Goal: Information Seeking & Learning: Learn about a topic

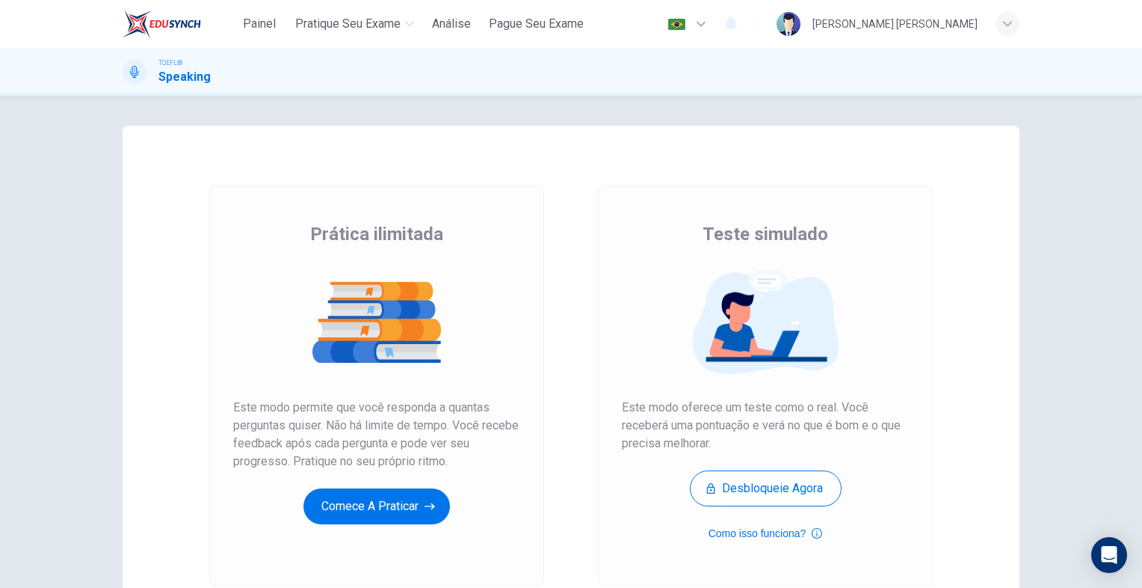
click at [374, 508] on button "Comece a praticar" at bounding box center [377, 506] width 147 height 36
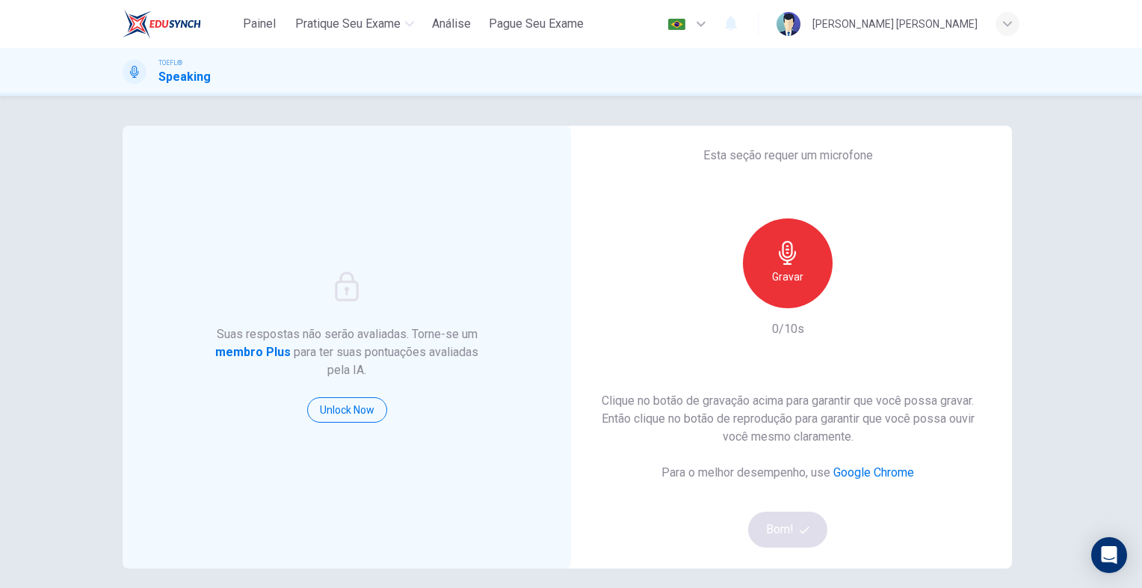
click at [822, 264] on div "Gravar" at bounding box center [788, 263] width 90 height 90
click at [795, 265] on div "Parar" at bounding box center [788, 263] width 90 height 90
click at [786, 525] on button "Bom!" at bounding box center [788, 529] width 80 height 36
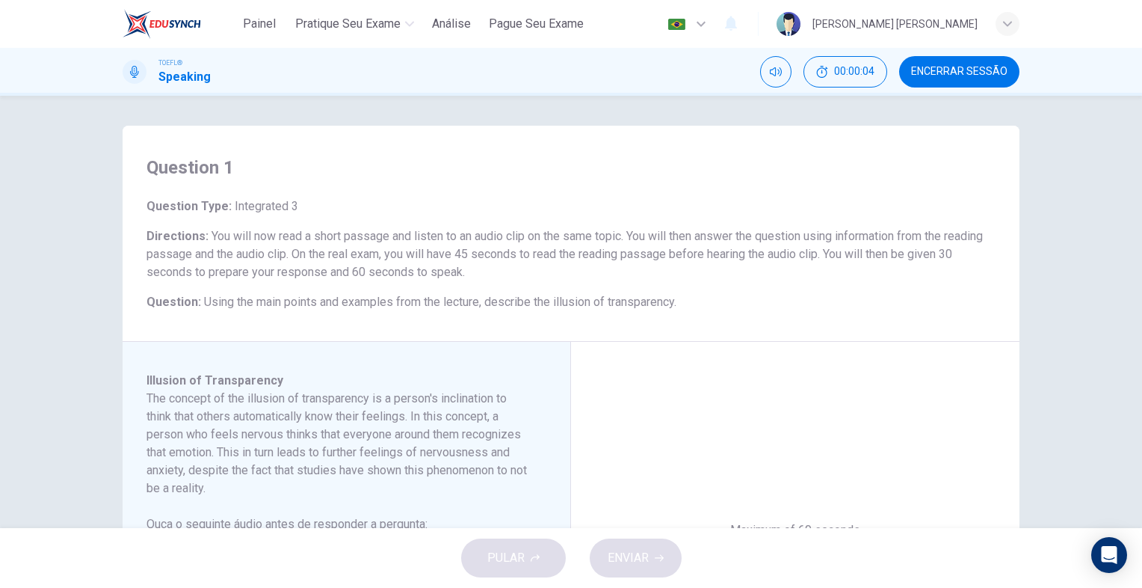
scroll to position [75, 0]
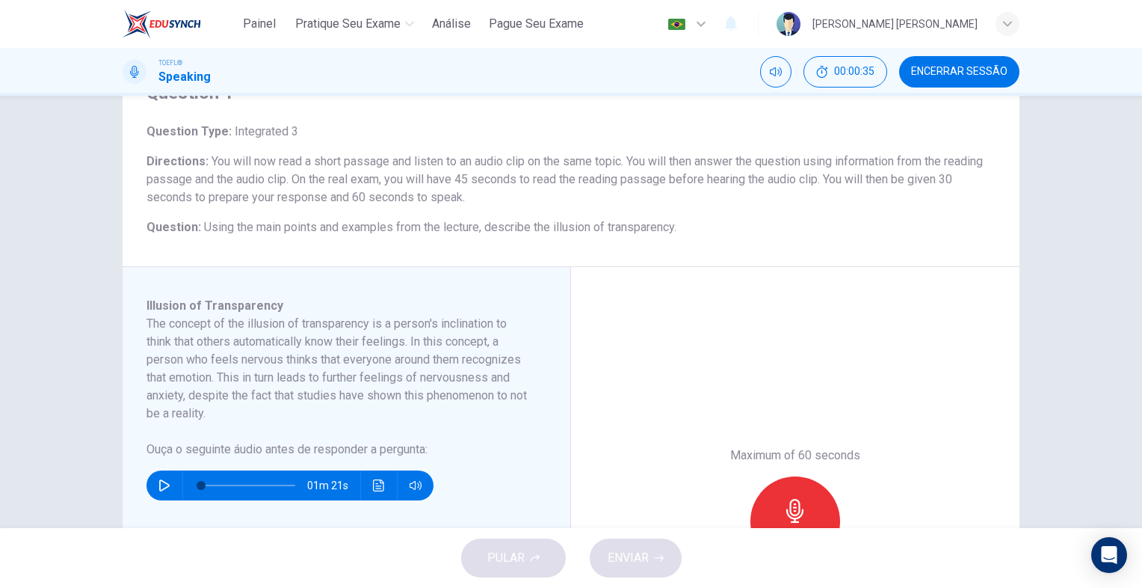
click at [153, 482] on button "button" at bounding box center [165, 485] width 24 height 30
type input "0"
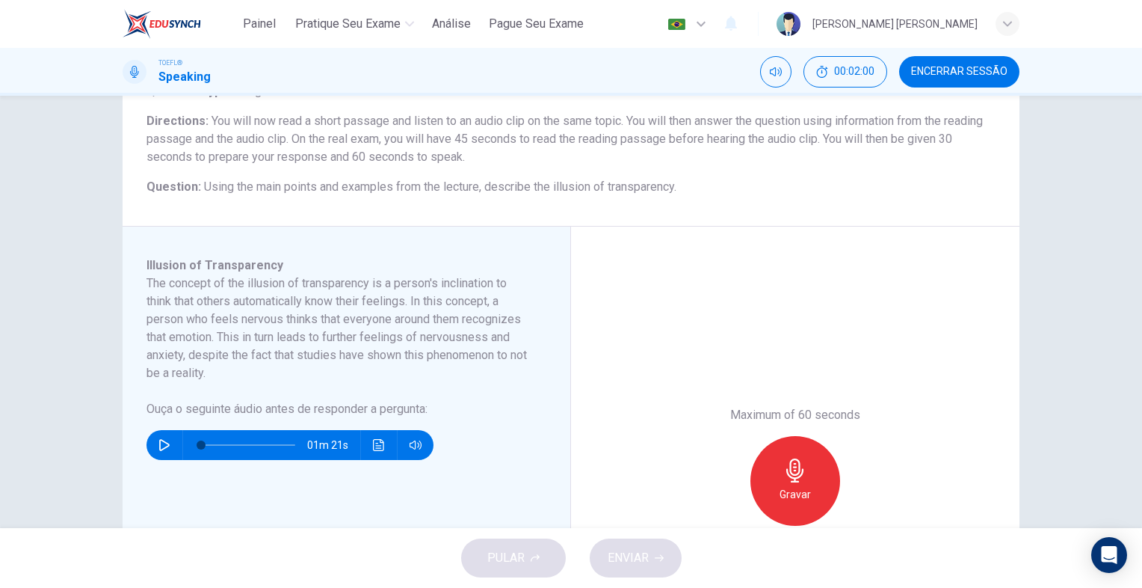
scroll to position [150, 0]
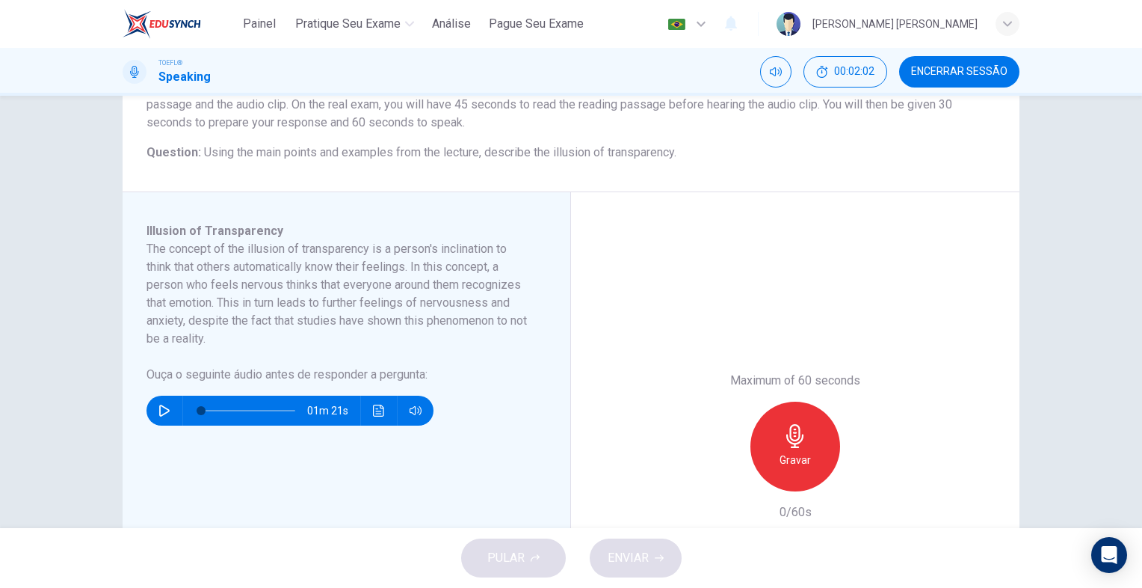
click at [809, 436] on div "Gravar" at bounding box center [796, 446] width 90 height 90
click at [816, 465] on div "Parar" at bounding box center [796, 446] width 90 height 90
click at [727, 475] on icon "button" at bounding box center [726, 478] width 13 height 13
click at [786, 449] on div "Gravar" at bounding box center [796, 446] width 90 height 90
click at [789, 422] on div "Parar" at bounding box center [796, 446] width 90 height 90
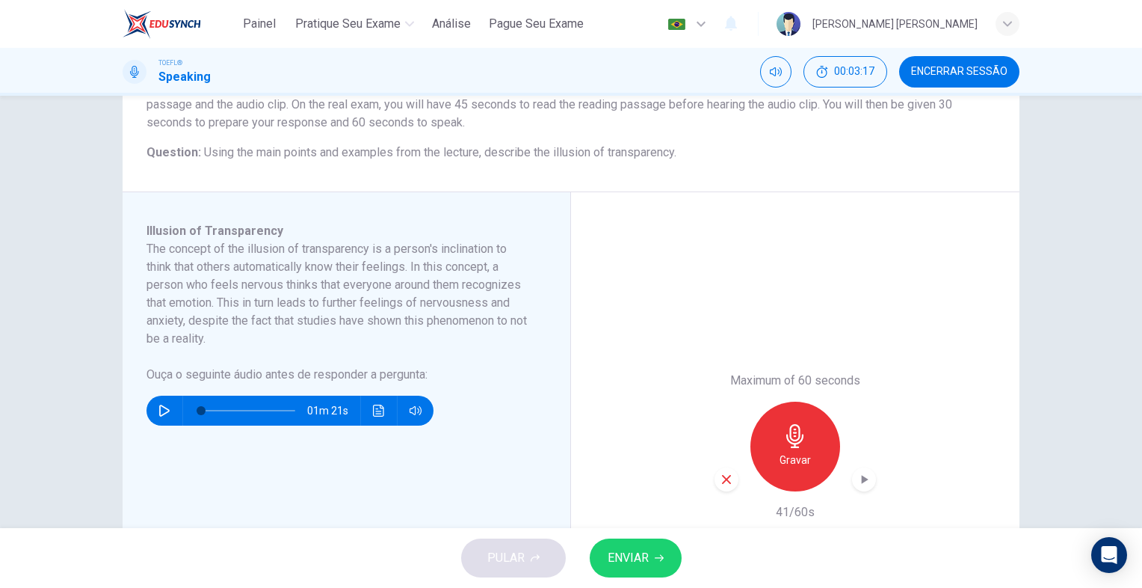
click at [644, 562] on span "ENVIAR" at bounding box center [628, 557] width 41 height 21
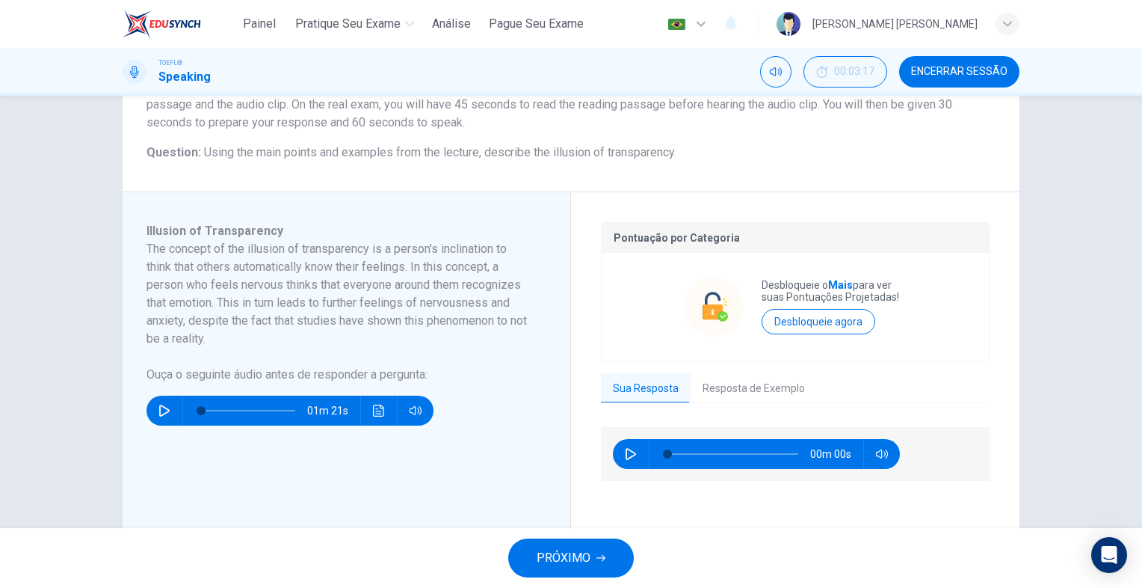
click at [712, 377] on button "Resposta de Exemplo" at bounding box center [754, 388] width 126 height 31
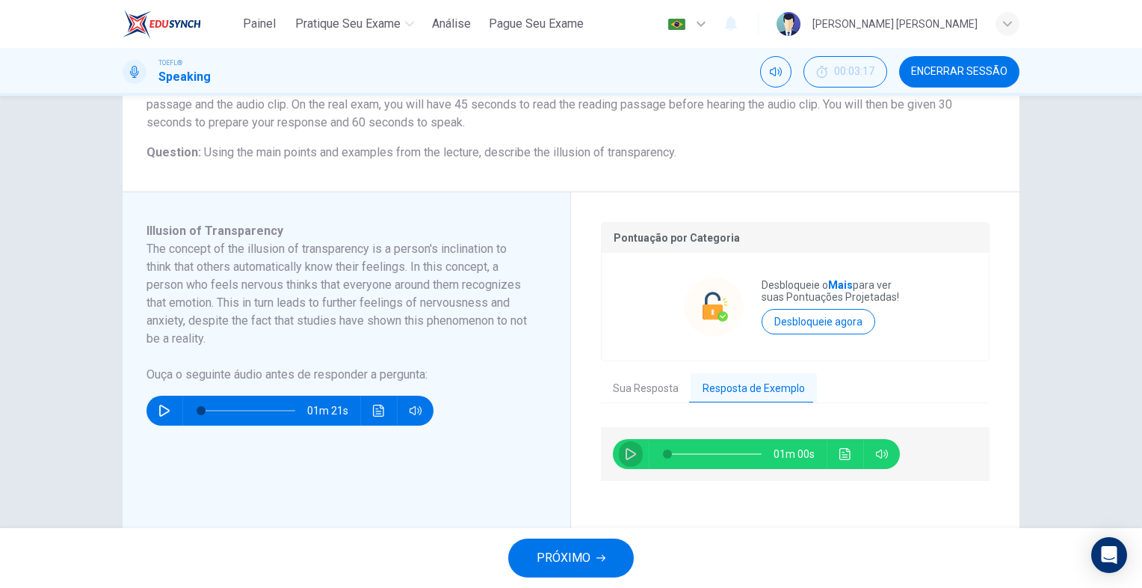
click at [619, 446] on button "button" at bounding box center [631, 454] width 24 height 30
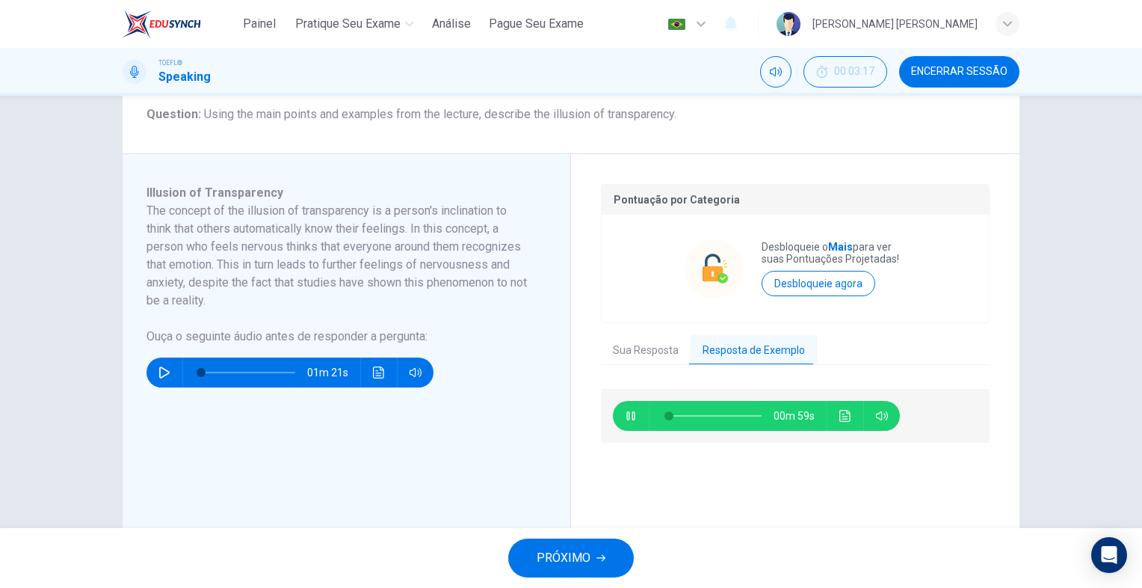
scroll to position [224, 0]
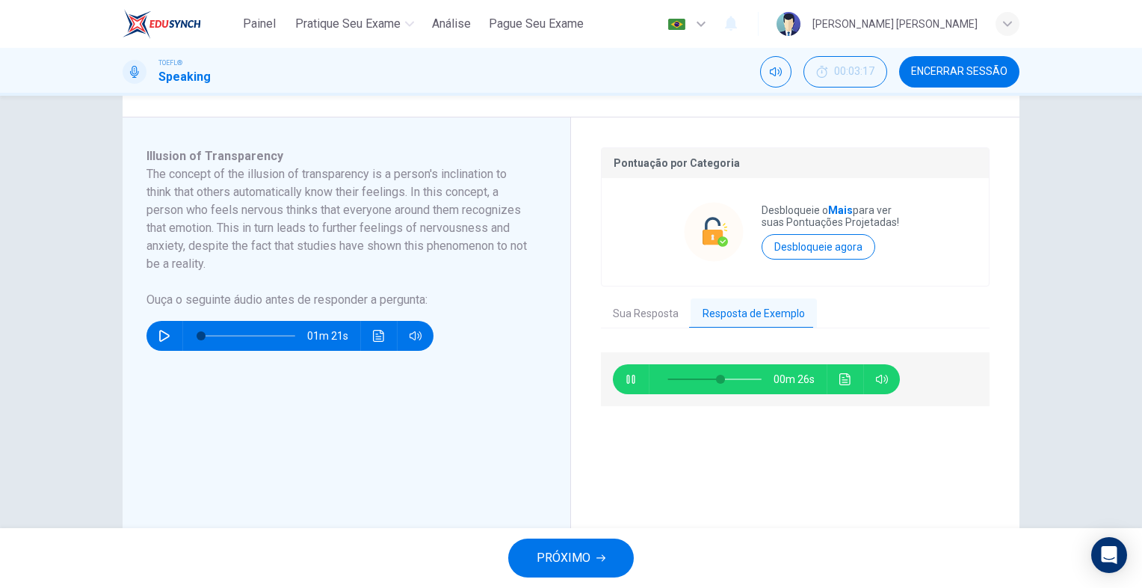
click at [625, 381] on icon "button" at bounding box center [631, 379] width 12 height 12
type input "56"
click at [652, 307] on button "Sua Resposta" at bounding box center [646, 313] width 90 height 31
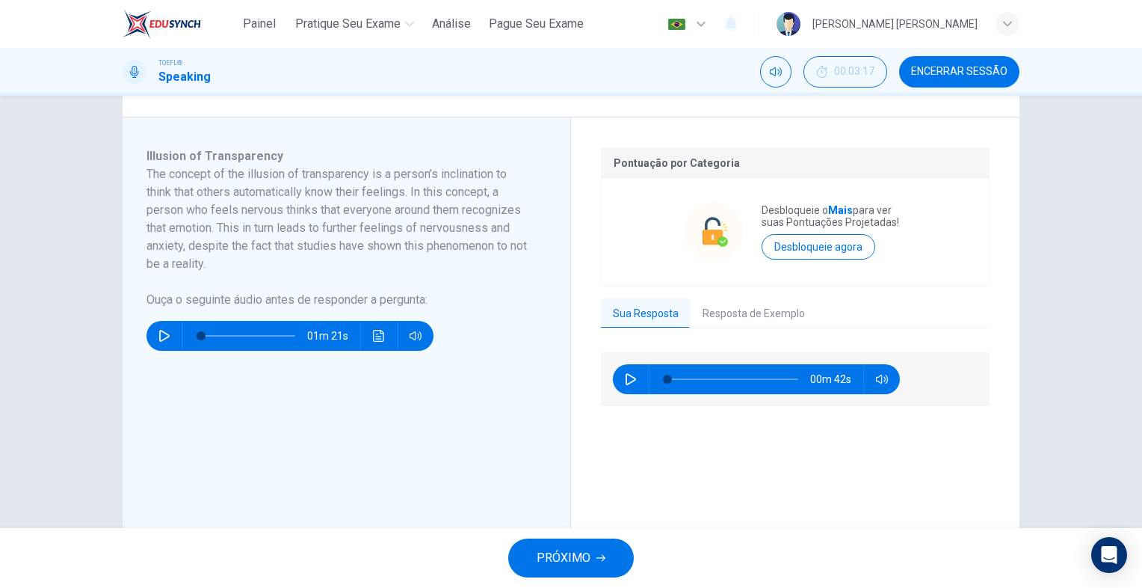
click at [646, 322] on button "Sua Resposta" at bounding box center [646, 313] width 90 height 31
click at [612, 555] on button "PRÓXIMO" at bounding box center [571, 557] width 126 height 39
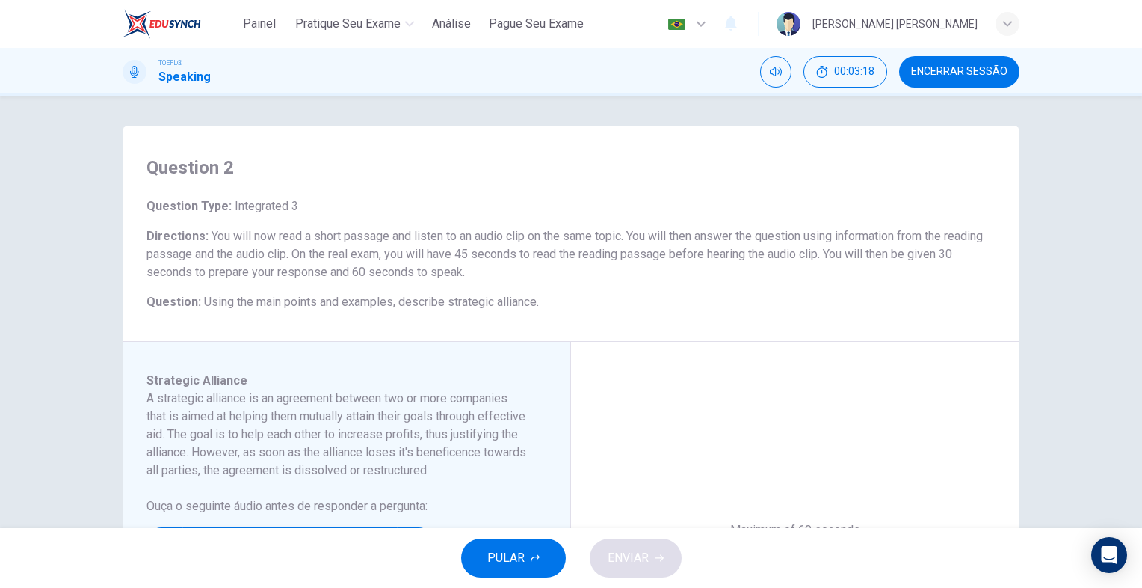
scroll to position [75, 0]
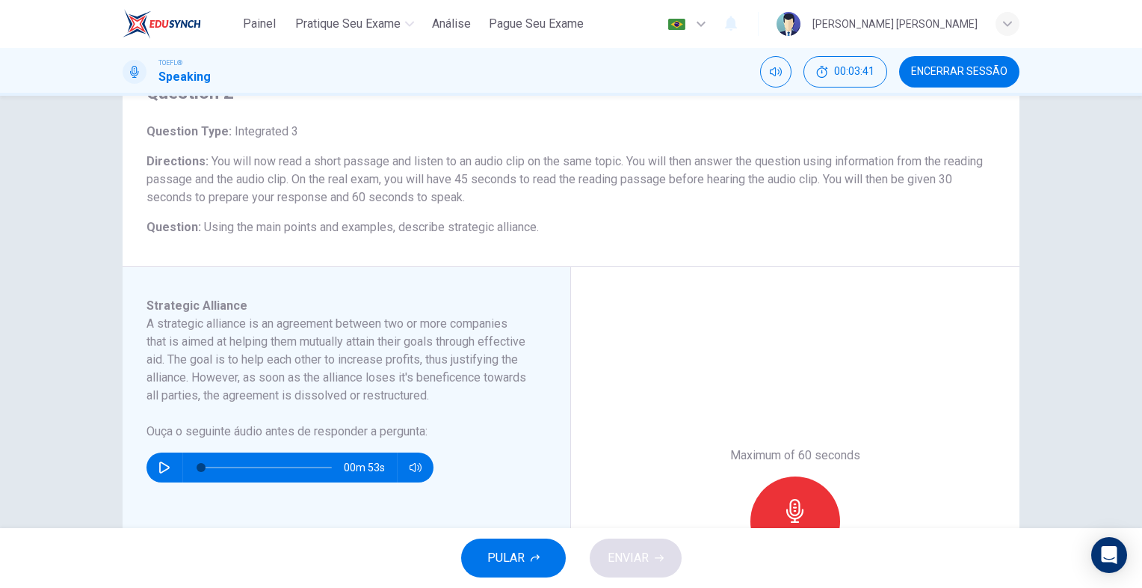
click at [160, 476] on button "button" at bounding box center [165, 467] width 24 height 30
type input "0"
click at [819, 498] on div "Gravar" at bounding box center [796, 521] width 90 height 90
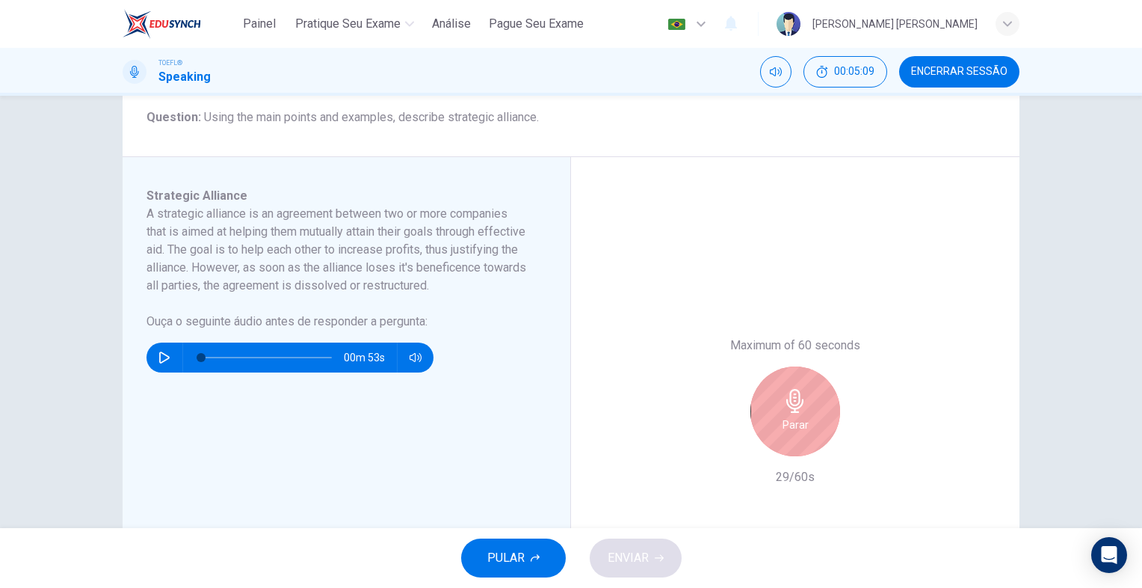
scroll to position [299, 0]
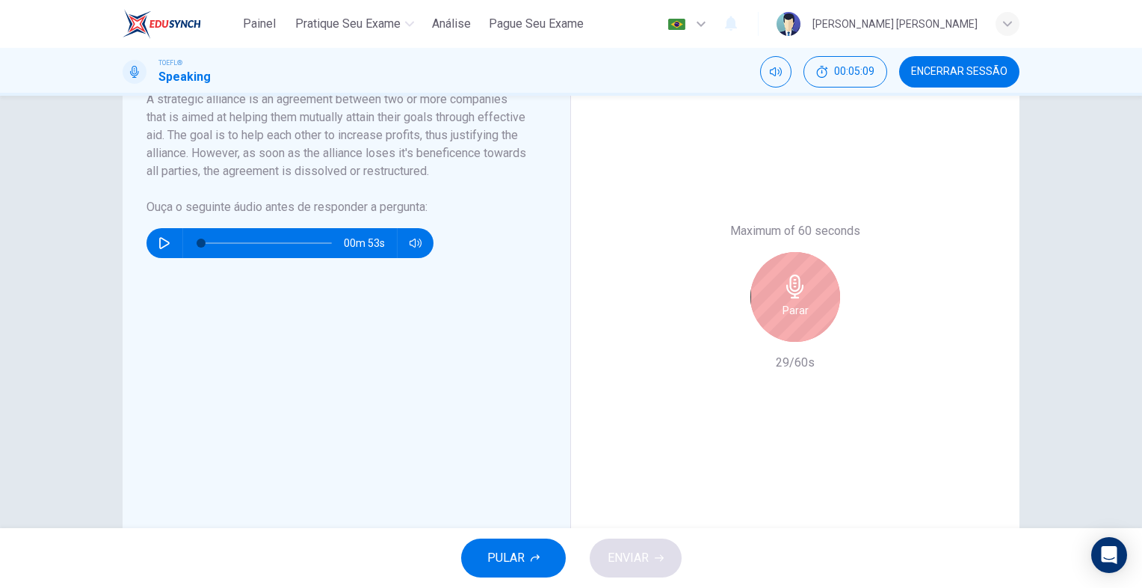
click at [795, 295] on icon "button" at bounding box center [795, 286] width 24 height 24
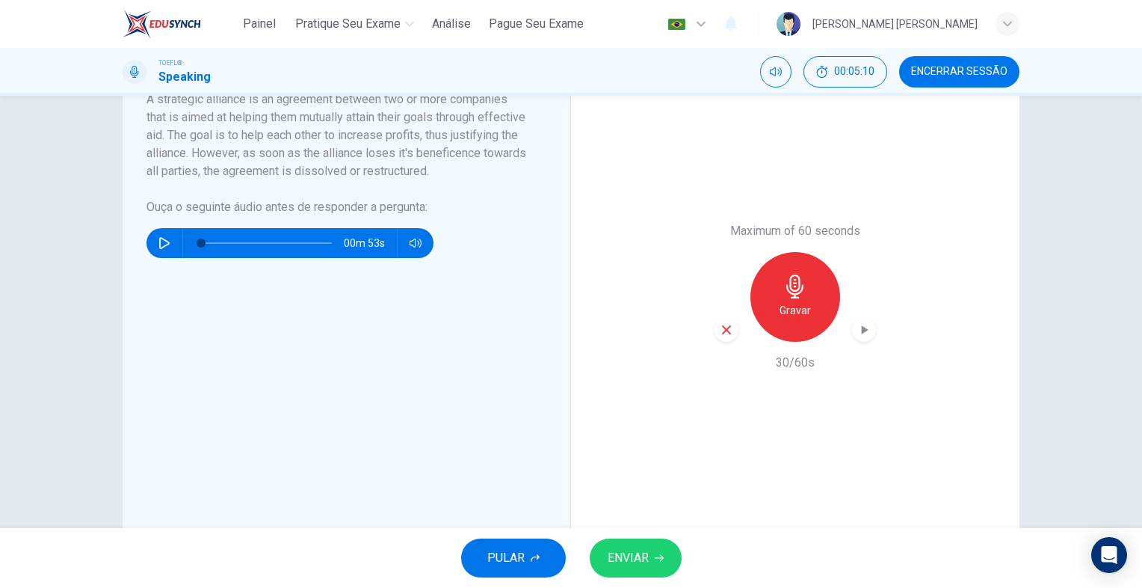
click at [720, 328] on icon "button" at bounding box center [726, 329] width 13 height 13
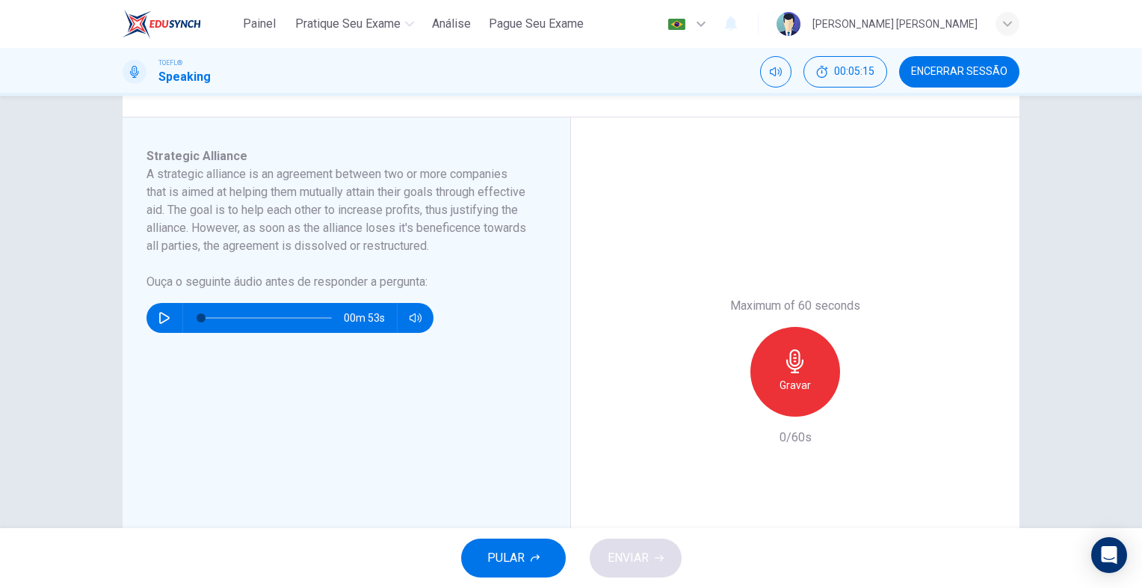
click at [797, 377] on h6 "Gravar" at bounding box center [795, 385] width 31 height 18
click at [789, 357] on icon "button" at bounding box center [794, 361] width 17 height 24
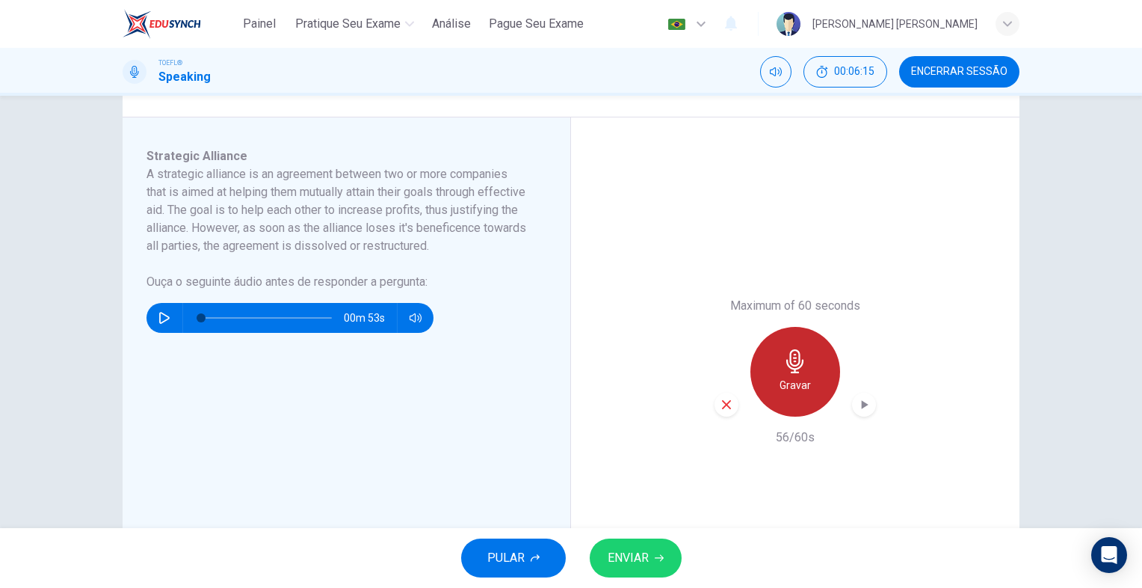
click at [783, 370] on icon "button" at bounding box center [795, 361] width 24 height 24
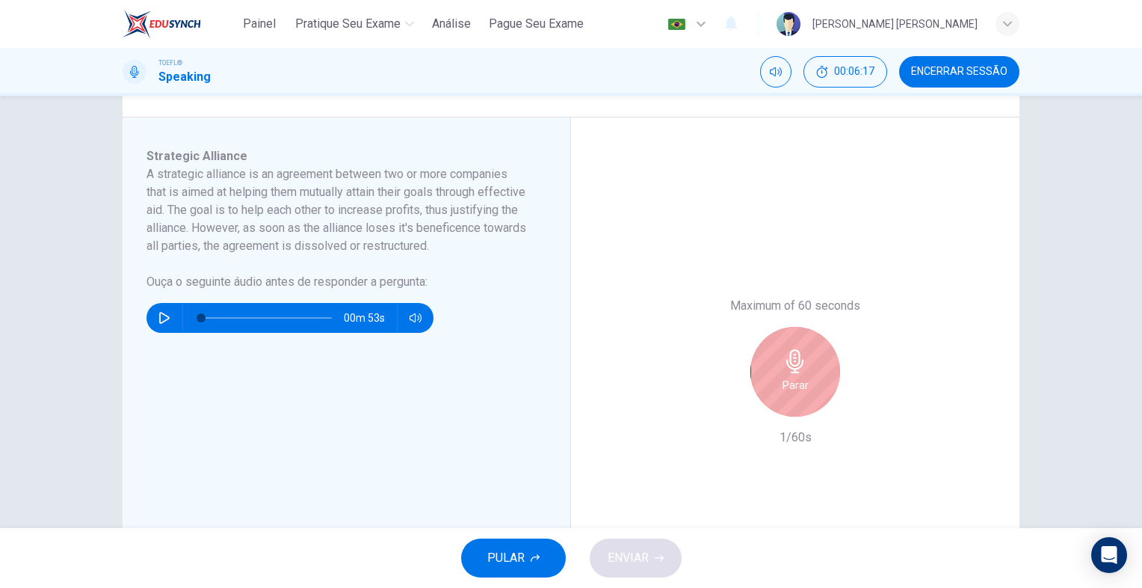
click at [786, 370] on icon "button" at bounding box center [795, 361] width 24 height 24
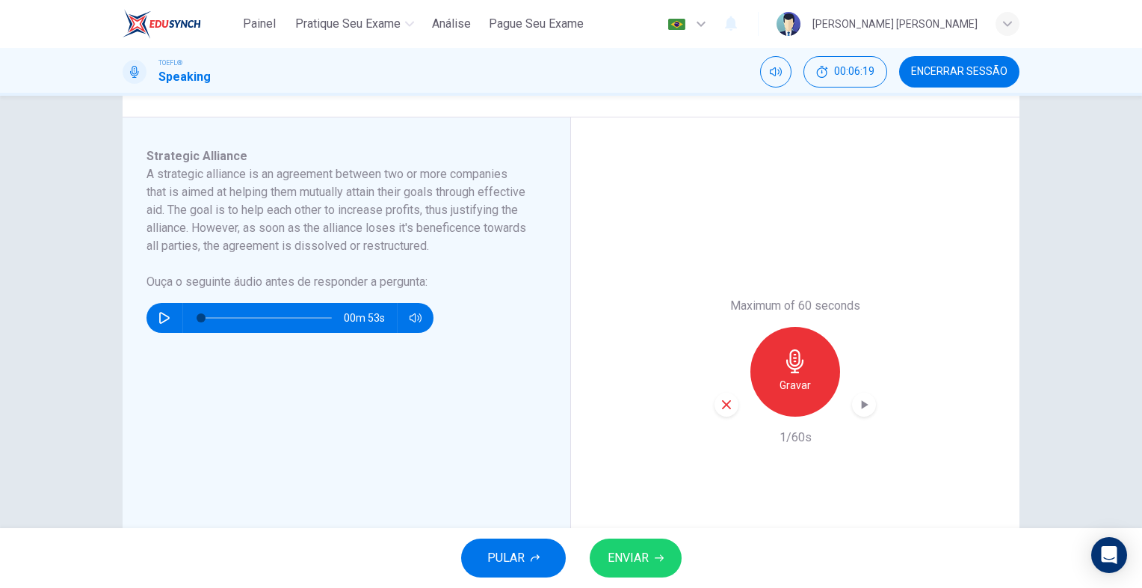
click at [786, 369] on icon "button" at bounding box center [795, 361] width 24 height 24
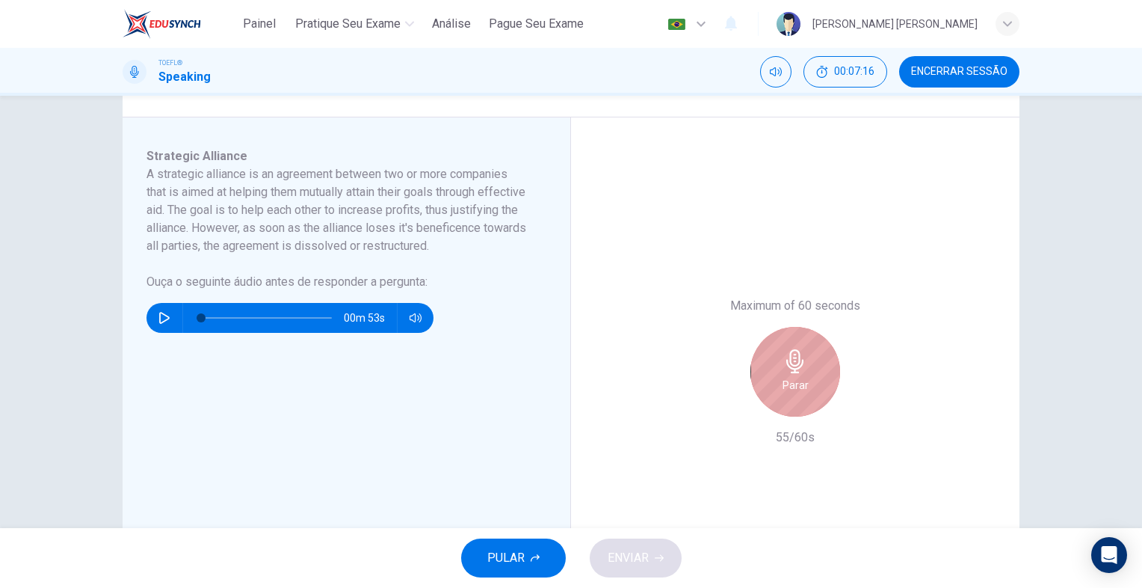
click at [821, 364] on div "Parar" at bounding box center [796, 372] width 90 height 90
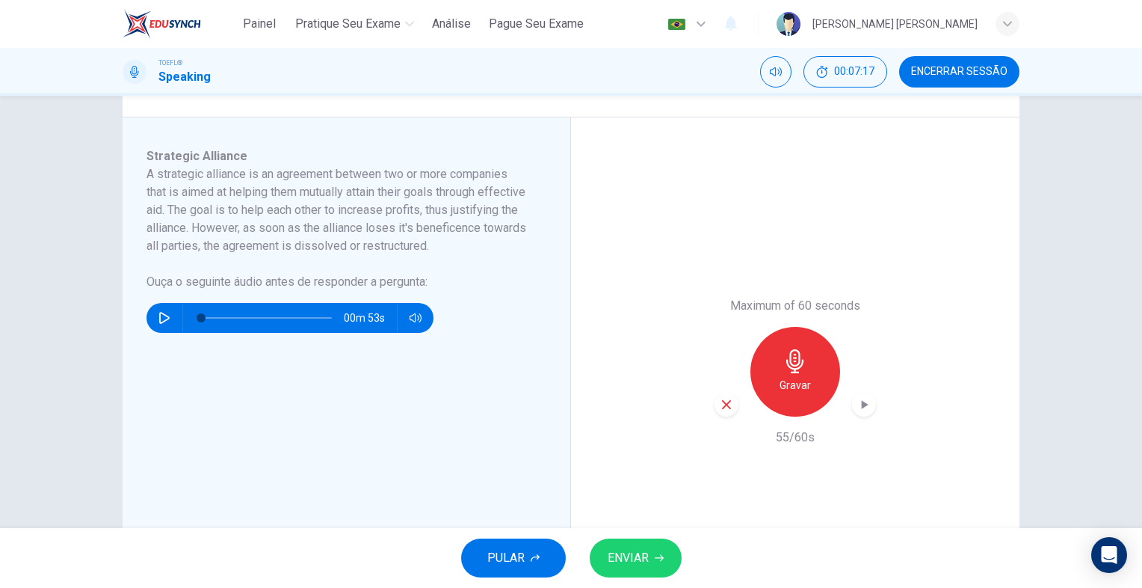
click at [644, 546] on button "ENVIAR" at bounding box center [636, 557] width 92 height 39
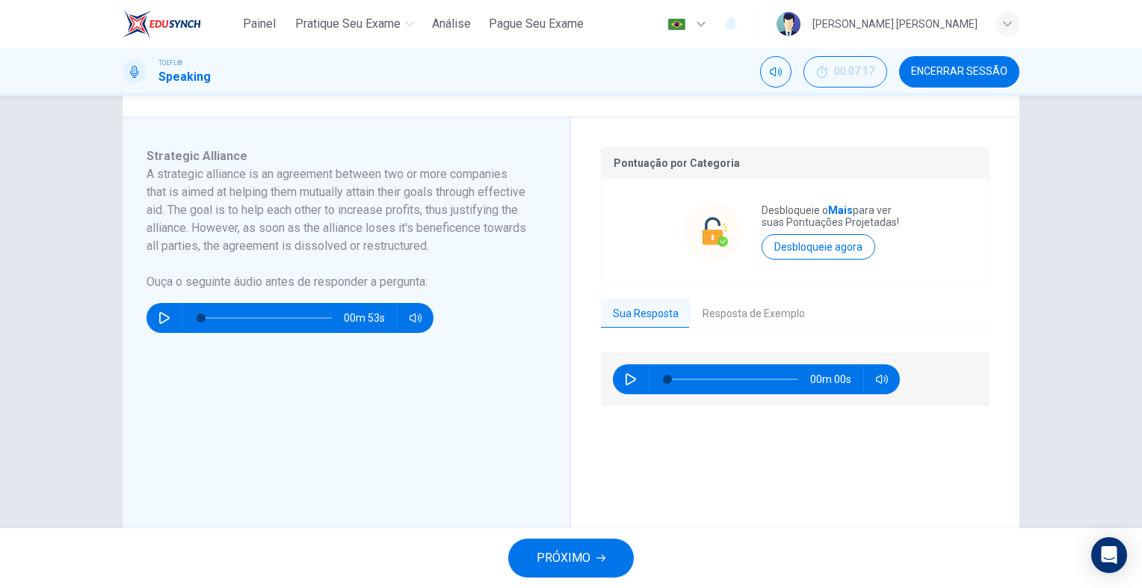
click at [591, 546] on button "PRÓXIMO" at bounding box center [571, 557] width 126 height 39
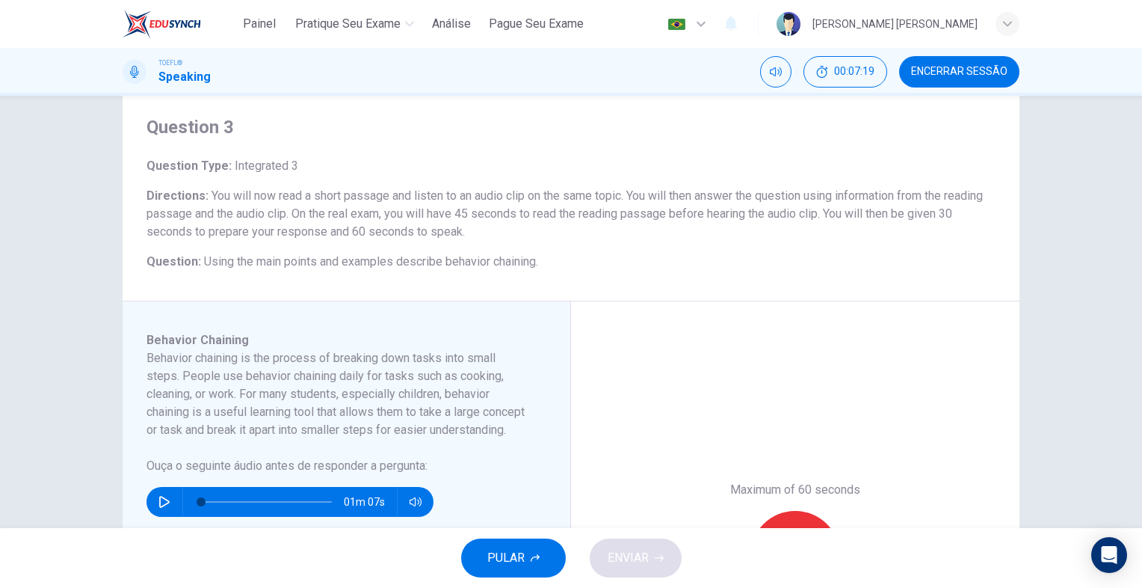
scroll to position [75, 0]
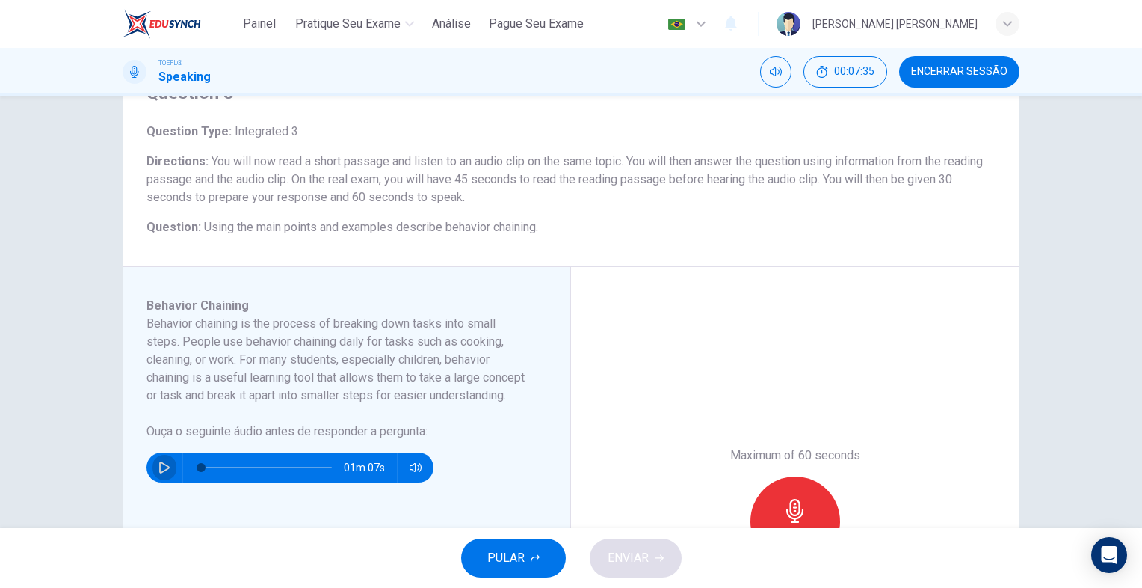
click at [153, 479] on button "button" at bounding box center [165, 467] width 24 height 30
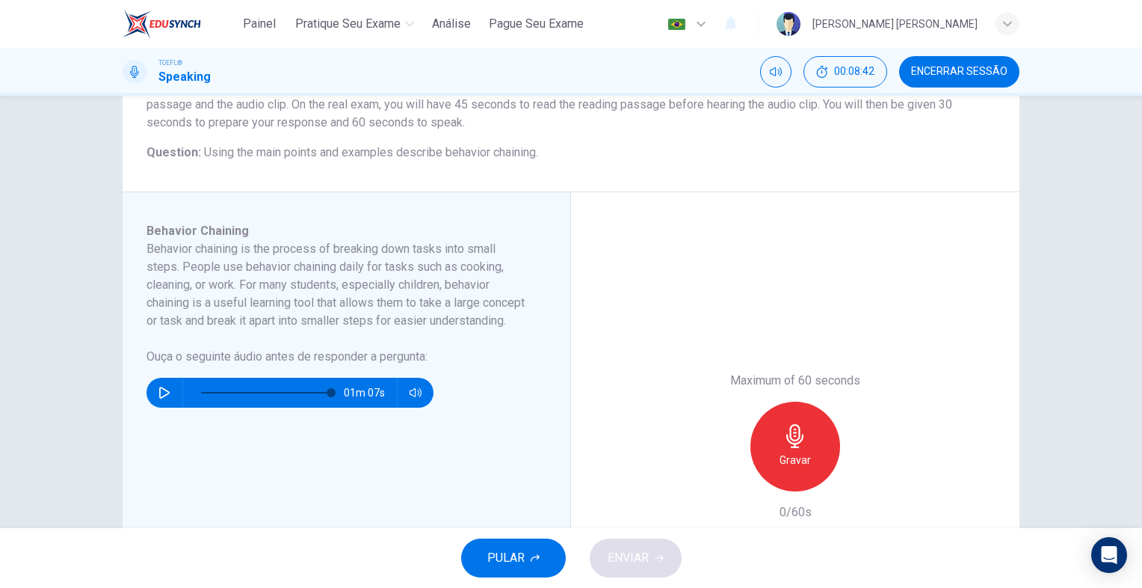
type input "0"
click at [790, 429] on icon "button" at bounding box center [794, 436] width 17 height 24
click at [786, 459] on h6 "Gravar" at bounding box center [795, 460] width 31 height 18
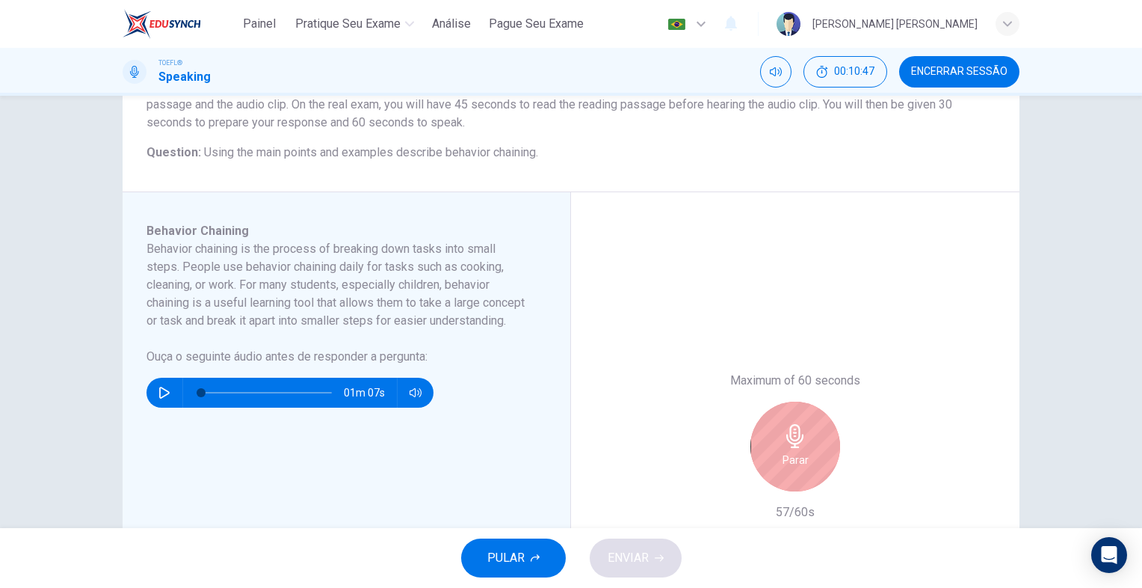
click at [808, 447] on div "Parar" at bounding box center [796, 446] width 90 height 90
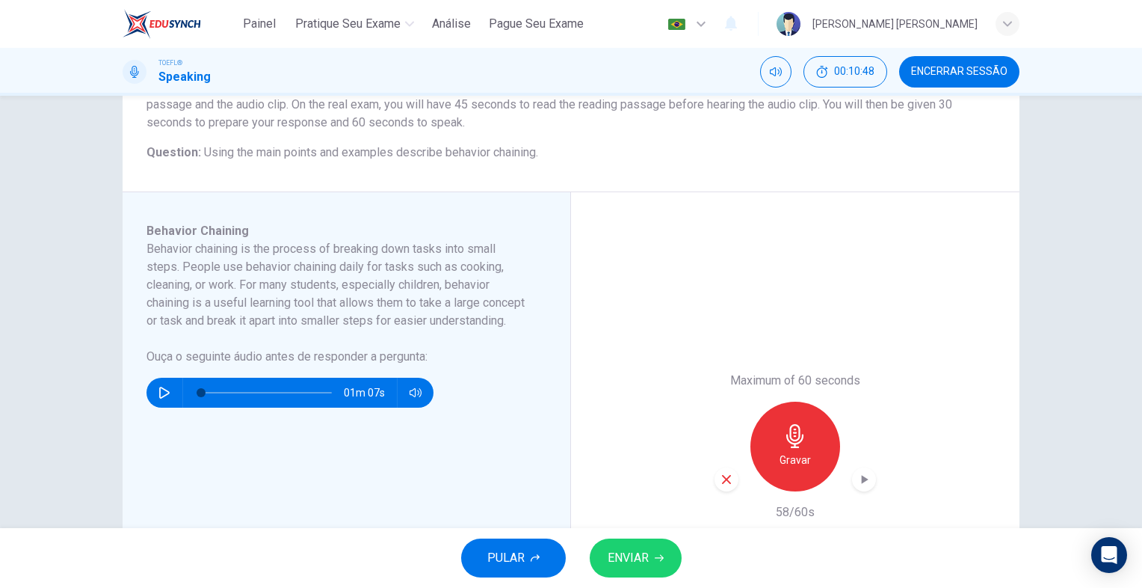
click at [653, 556] on button "ENVIAR" at bounding box center [636, 557] width 92 height 39
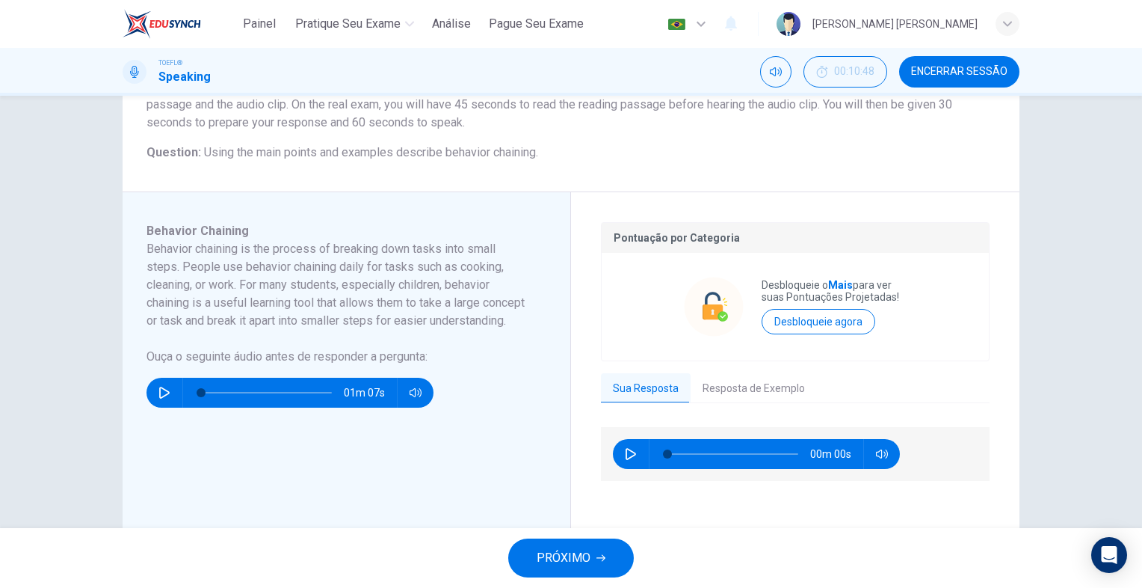
click at [558, 555] on span "PRÓXIMO" at bounding box center [564, 557] width 54 height 21
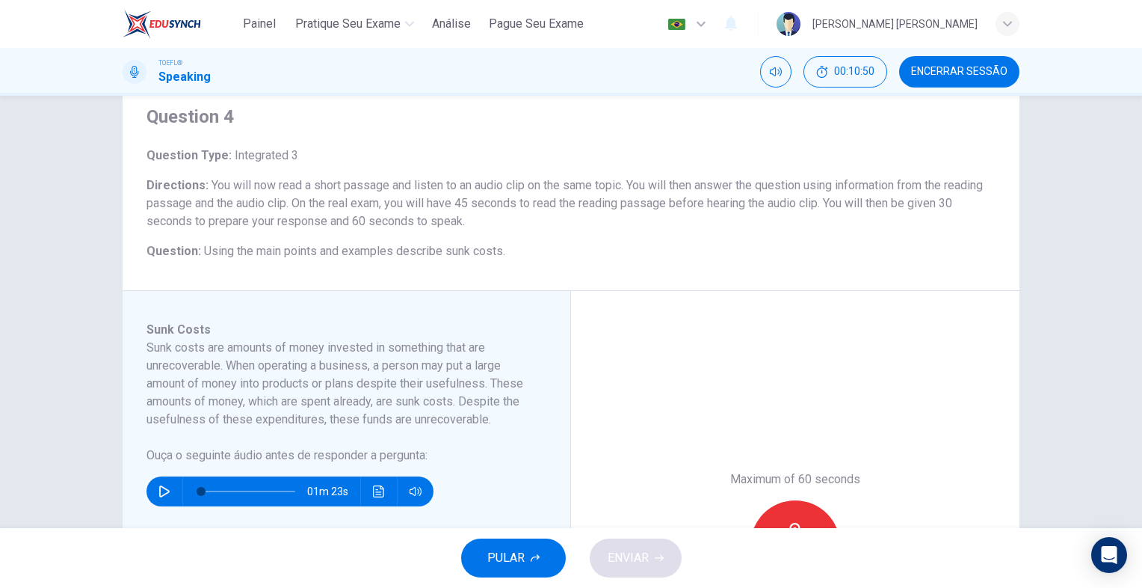
scroll to position [75, 0]
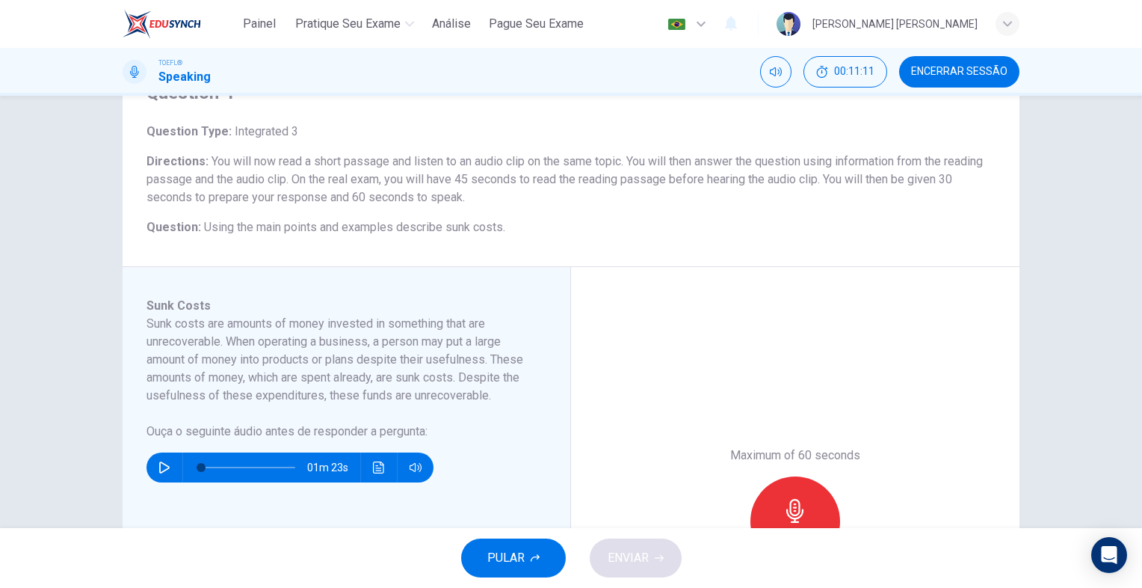
click at [161, 462] on icon "button" at bounding box center [164, 467] width 12 height 12
type input "0"
click at [766, 492] on div "Gravar" at bounding box center [796, 521] width 90 height 90
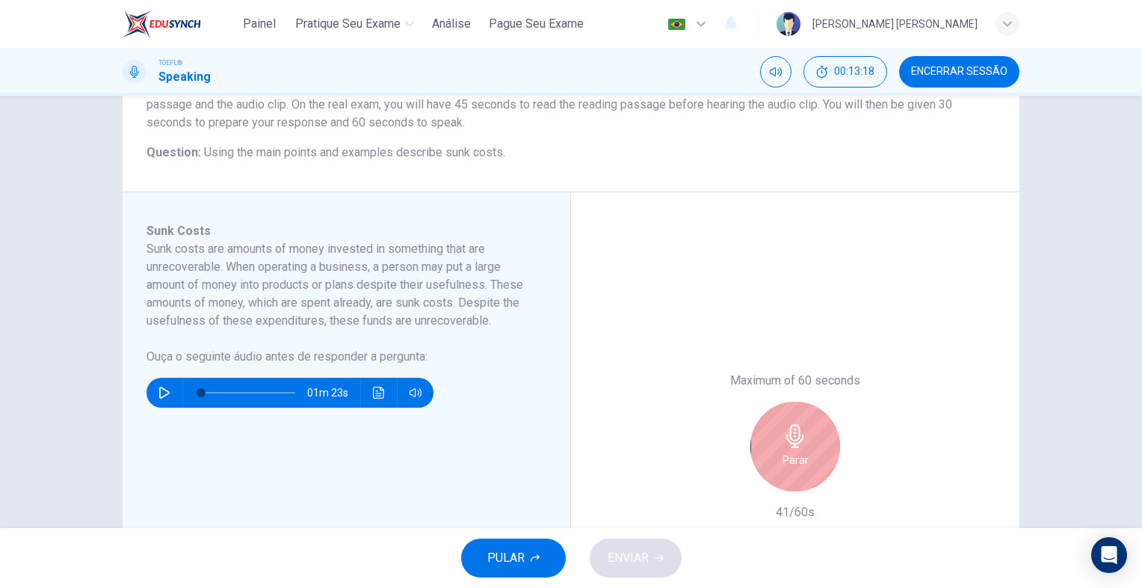
click at [796, 449] on div "Parar" at bounding box center [796, 446] width 90 height 90
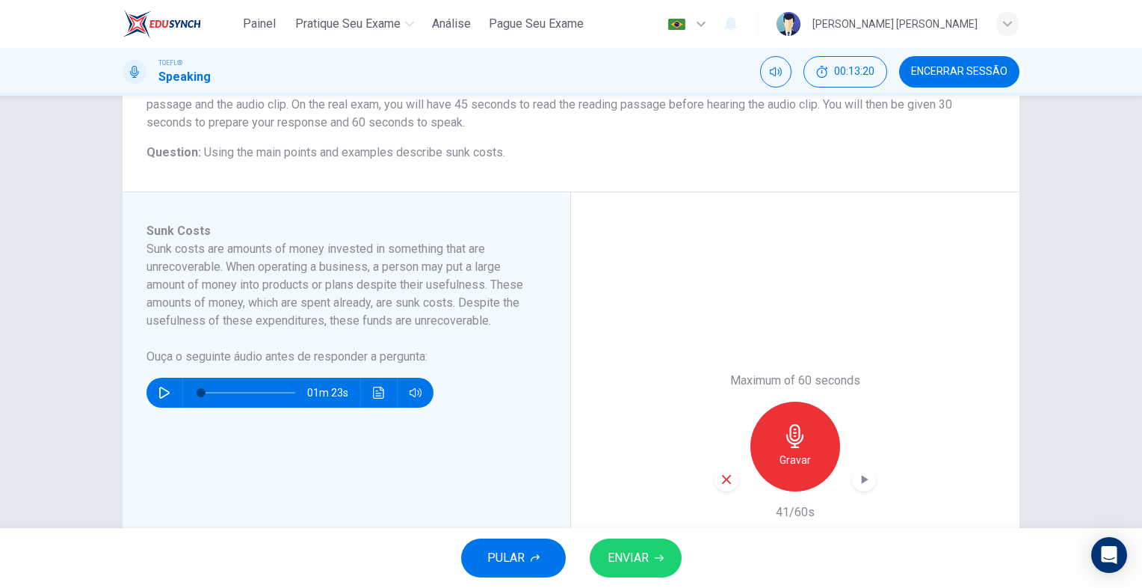
click at [775, 437] on div "Gravar" at bounding box center [796, 446] width 90 height 90
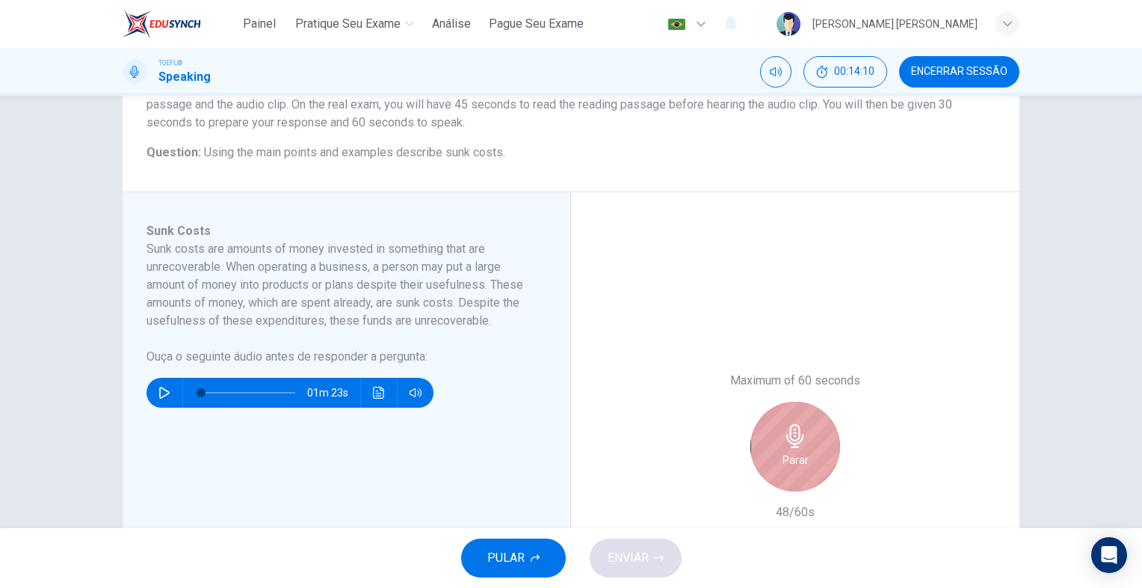
click at [795, 430] on icon "button" at bounding box center [795, 436] width 24 height 24
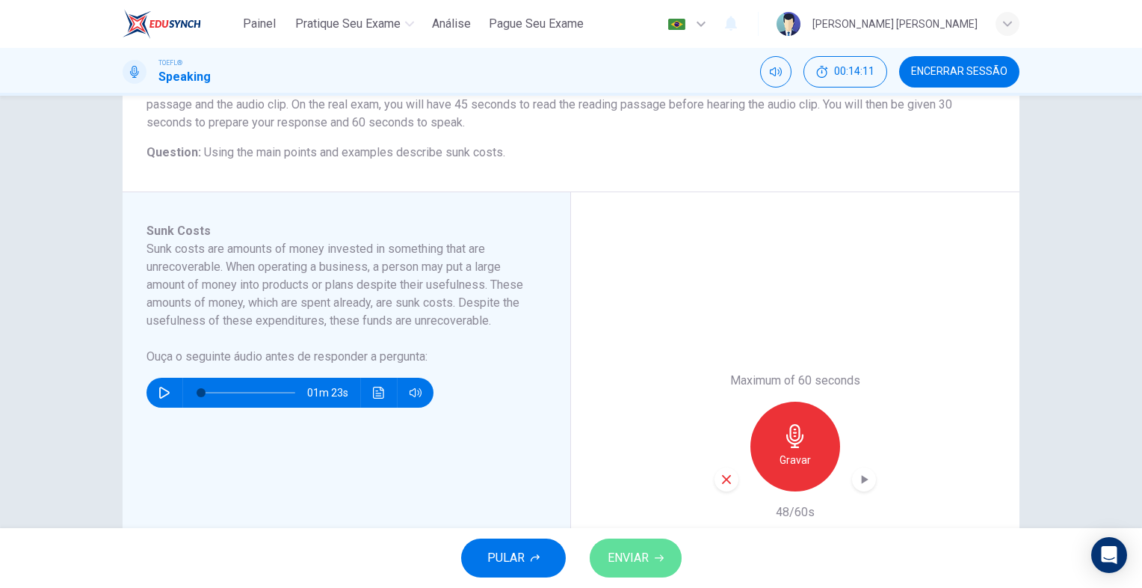
click at [625, 563] on span "ENVIAR" at bounding box center [628, 557] width 41 height 21
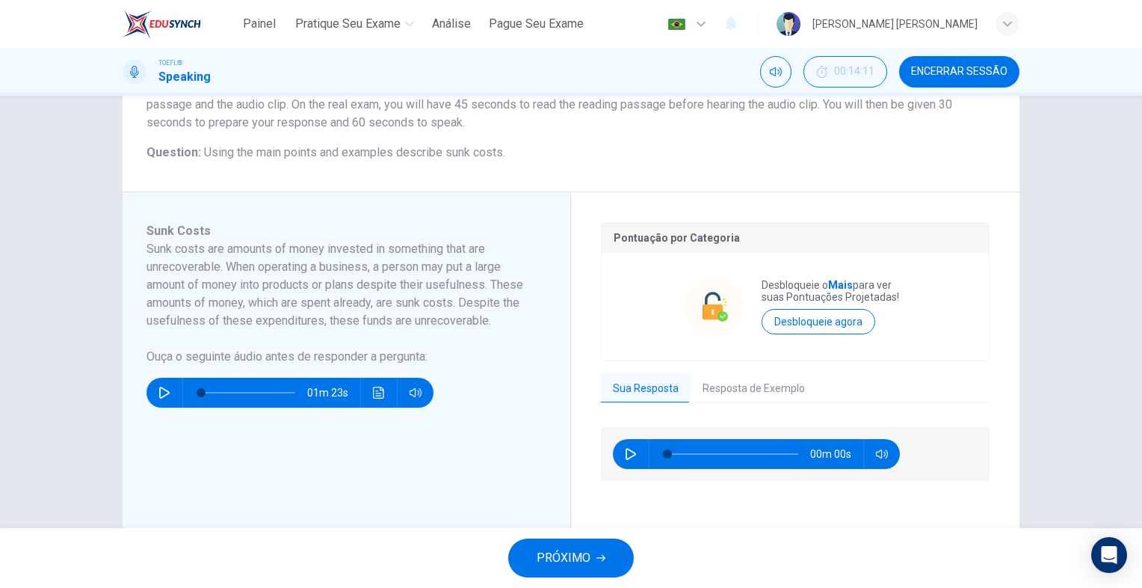
click at [549, 562] on span "PRÓXIMO" at bounding box center [564, 557] width 54 height 21
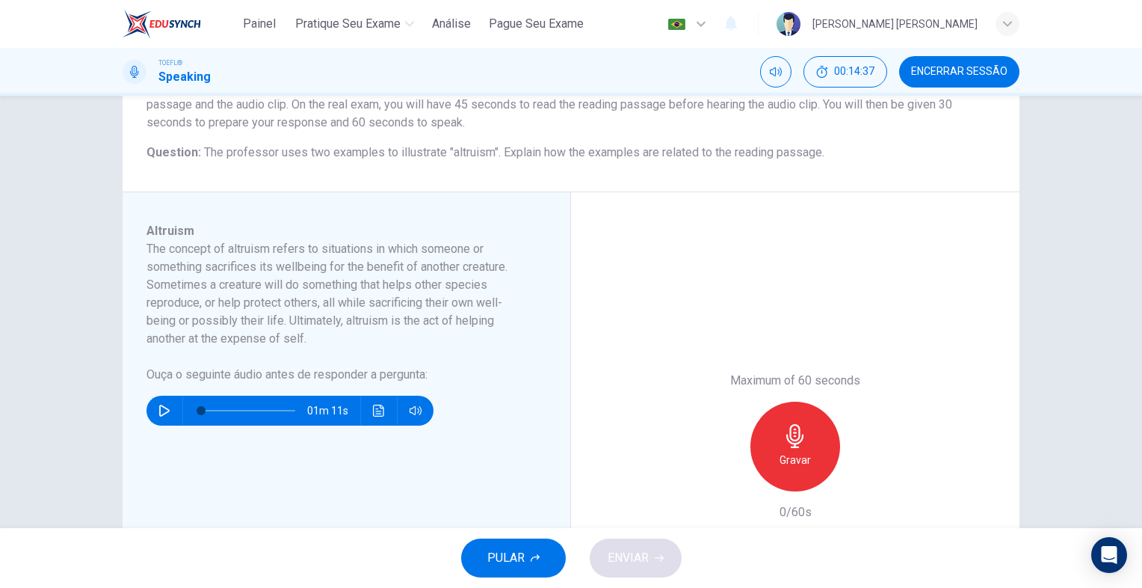
click at [158, 417] on button "button" at bounding box center [165, 410] width 24 height 30
type input "0"
click at [811, 443] on div "Gravar" at bounding box center [796, 446] width 90 height 90
drag, startPoint x: 783, startPoint y: 432, endPoint x: 792, endPoint y: 428, distance: 10.7
click at [783, 432] on icon "button" at bounding box center [795, 436] width 24 height 24
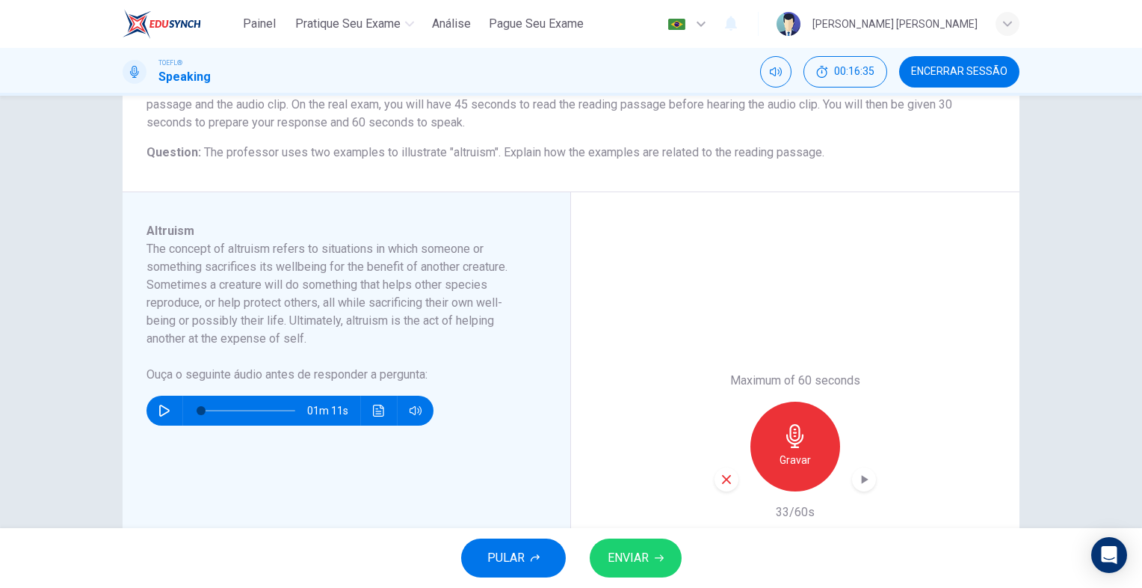
click at [731, 478] on div "button" at bounding box center [727, 479] width 24 height 24
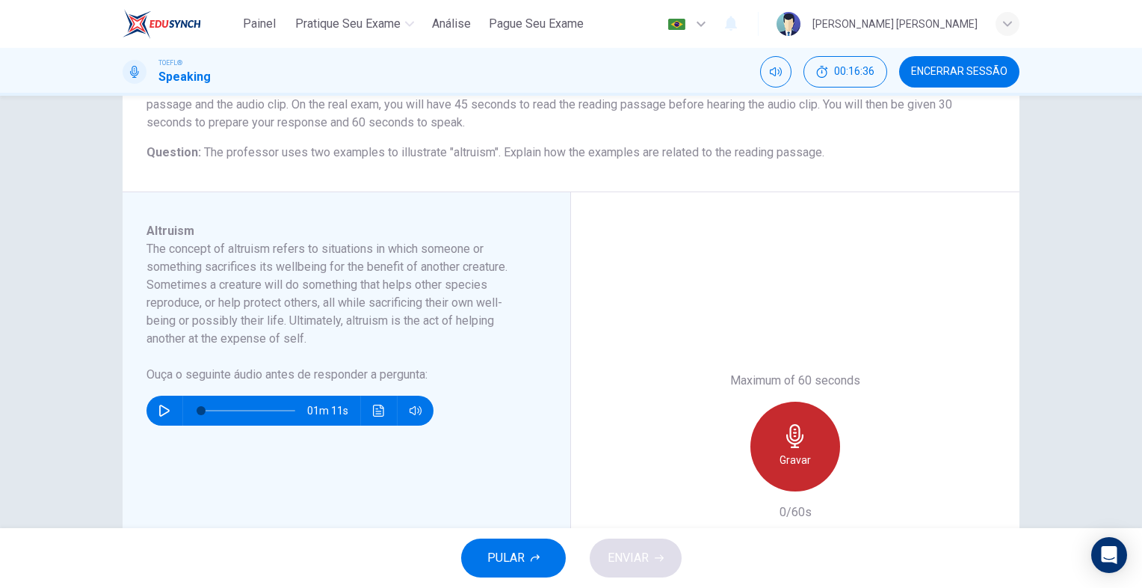
click at [789, 443] on icon "button" at bounding box center [794, 436] width 17 height 24
click at [786, 466] on h6 "Parar" at bounding box center [796, 460] width 26 height 18
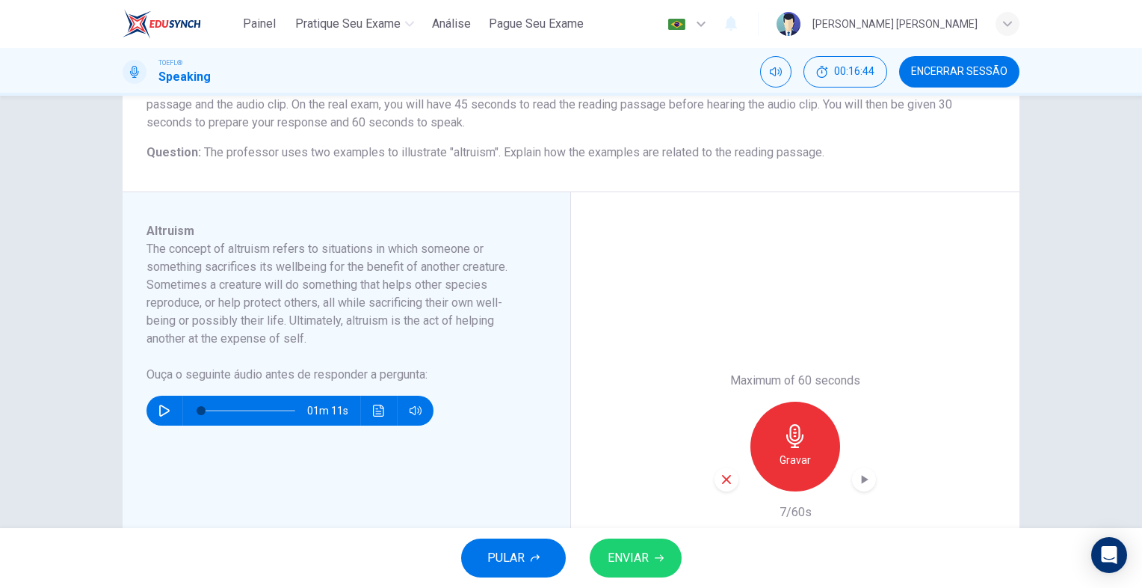
click at [720, 478] on icon "button" at bounding box center [726, 478] width 13 height 13
click at [778, 436] on div "Gravar" at bounding box center [796, 446] width 90 height 90
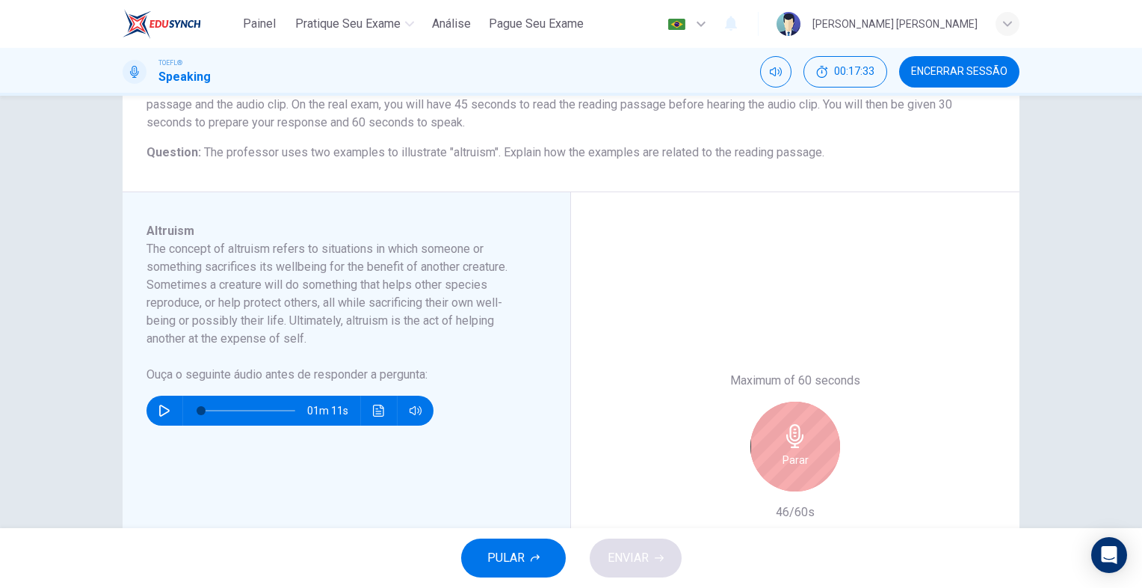
click at [783, 456] on h6 "Parar" at bounding box center [796, 460] width 26 height 18
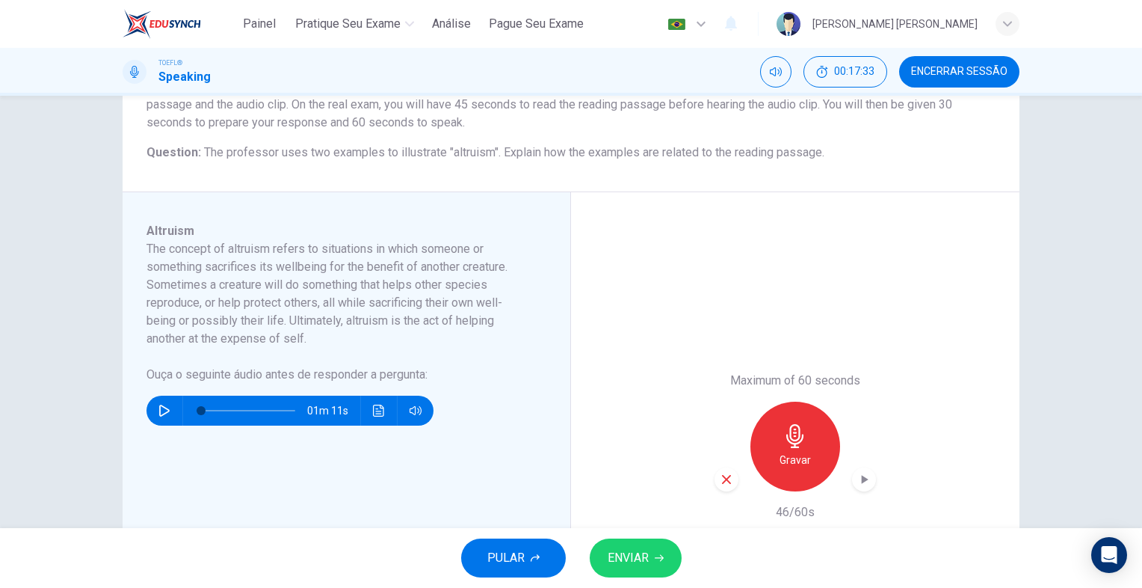
click at [635, 551] on span "ENVIAR" at bounding box center [628, 557] width 41 height 21
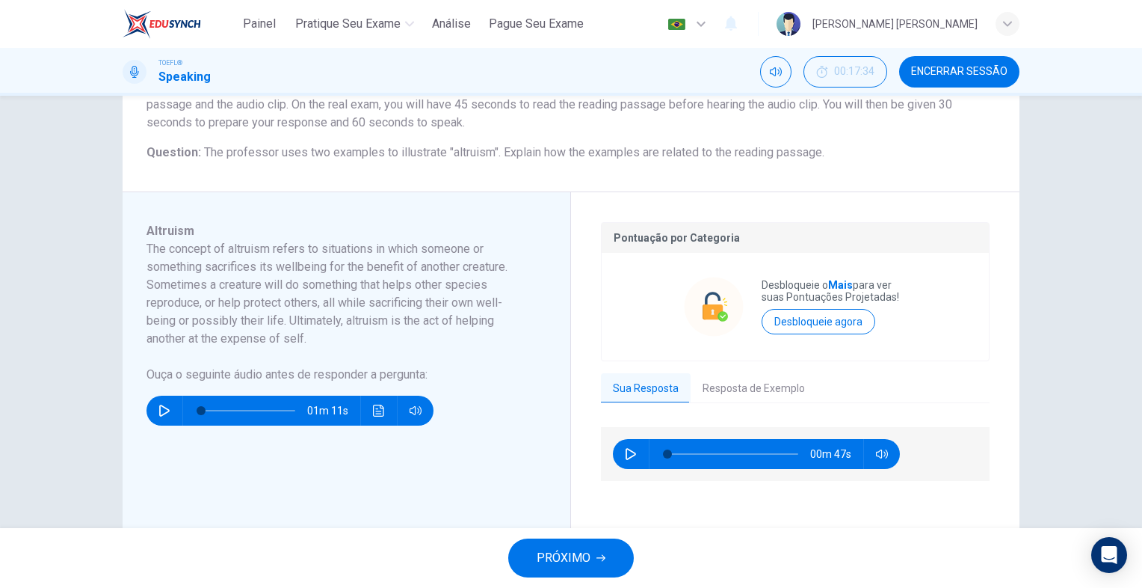
click at [593, 544] on button "PRÓXIMO" at bounding box center [571, 557] width 126 height 39
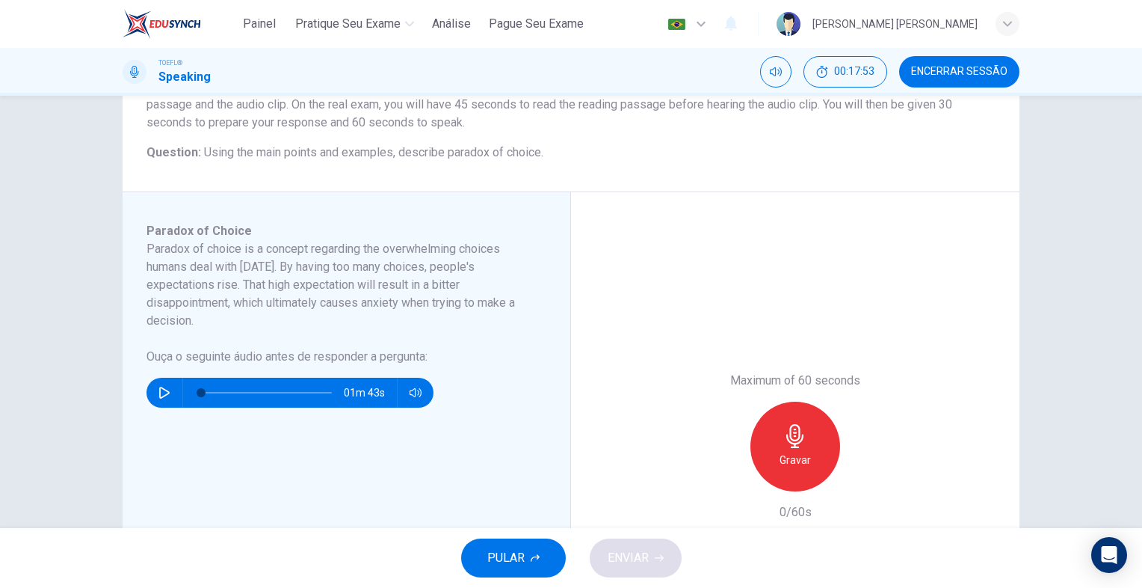
drag, startPoint x: 152, startPoint y: 385, endPoint x: 134, endPoint y: 373, distance: 21.6
click at [153, 385] on button "button" at bounding box center [165, 393] width 24 height 30
type input "0"
click at [773, 432] on div "Gravar" at bounding box center [796, 446] width 90 height 90
click at [822, 434] on div "Parar" at bounding box center [796, 446] width 90 height 90
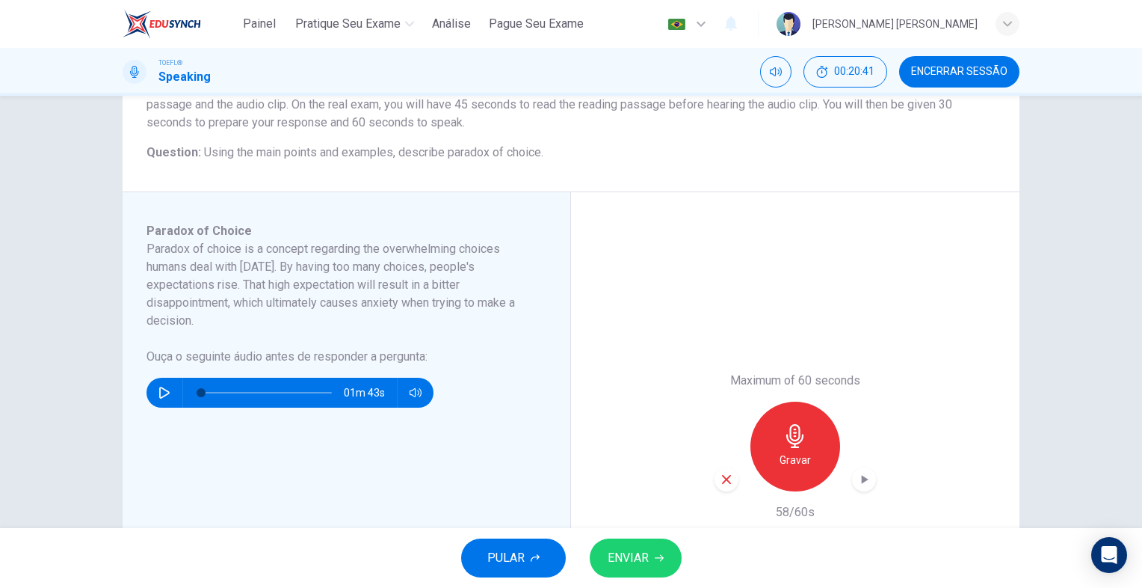
click at [730, 477] on div "button" at bounding box center [727, 479] width 24 height 24
click at [819, 433] on div "Gravar" at bounding box center [796, 446] width 90 height 90
click at [634, 549] on span "ENVIAR" at bounding box center [628, 557] width 41 height 21
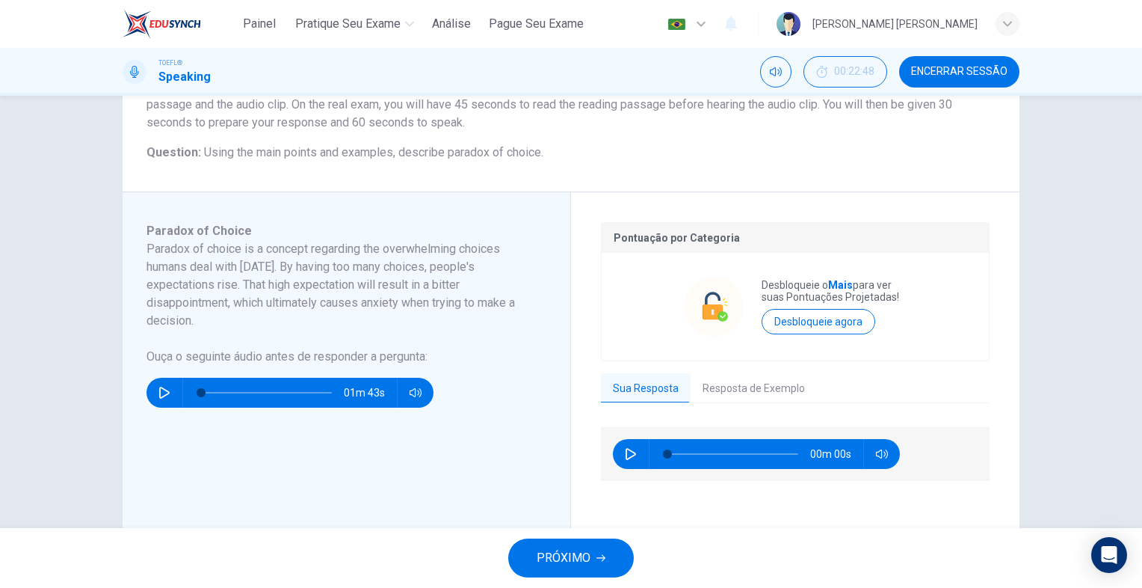
click at [581, 552] on span "PRÓXIMO" at bounding box center [564, 557] width 54 height 21
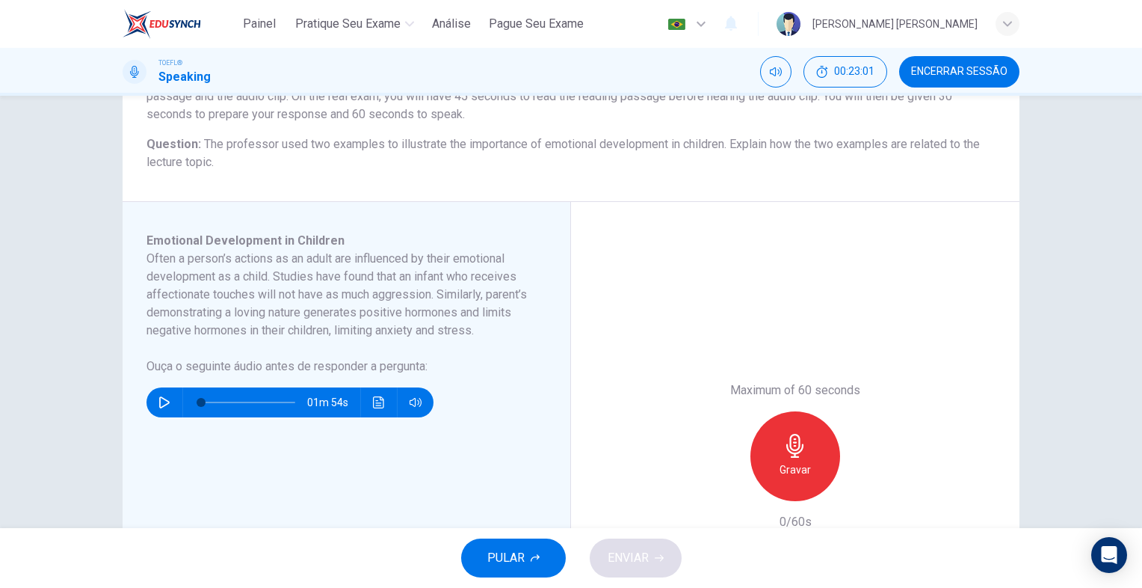
scroll to position [75, 0]
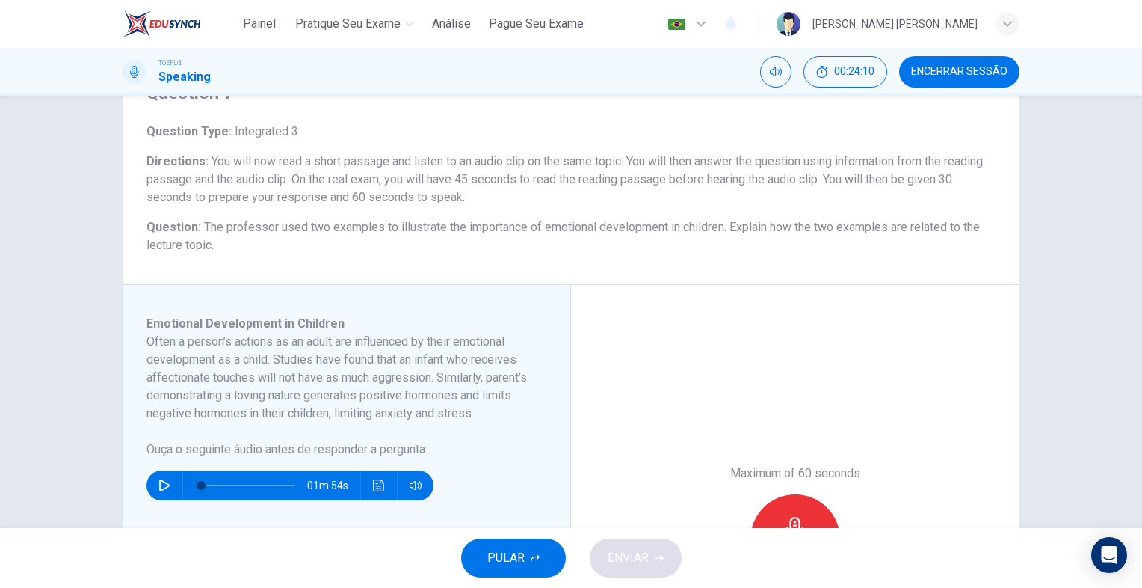
click at [165, 491] on icon "button" at bounding box center [164, 485] width 12 height 12
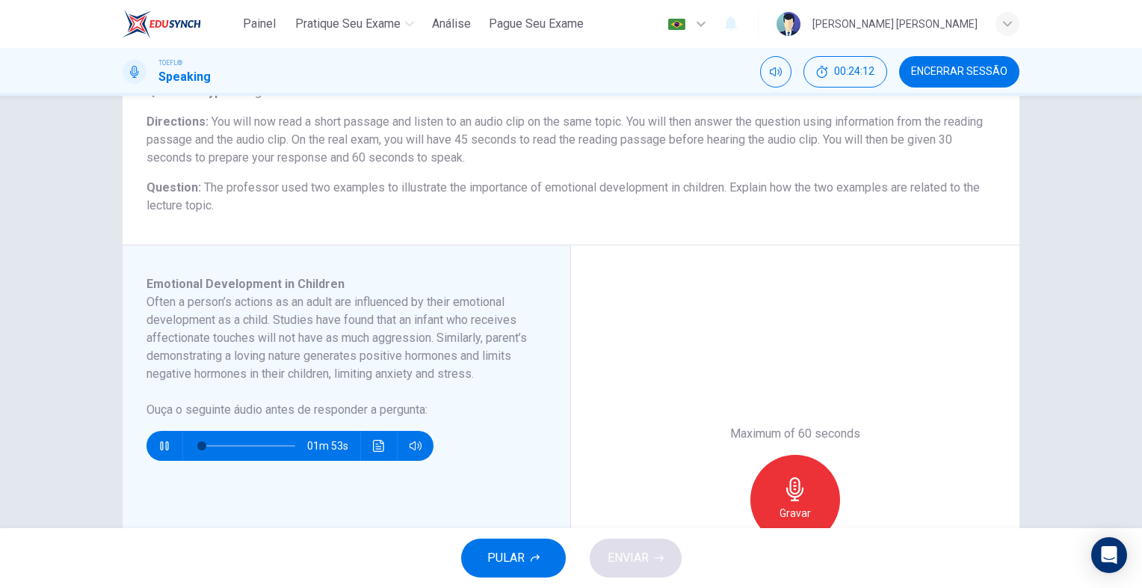
scroll to position [150, 0]
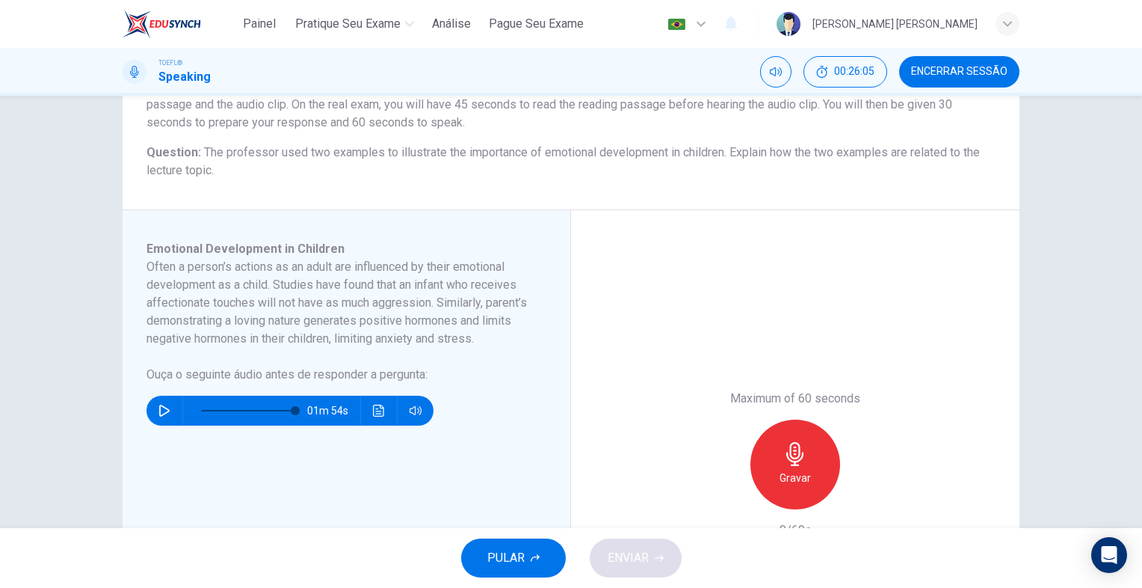
type input "0"
click at [775, 458] on div "Gravar" at bounding box center [796, 464] width 90 height 90
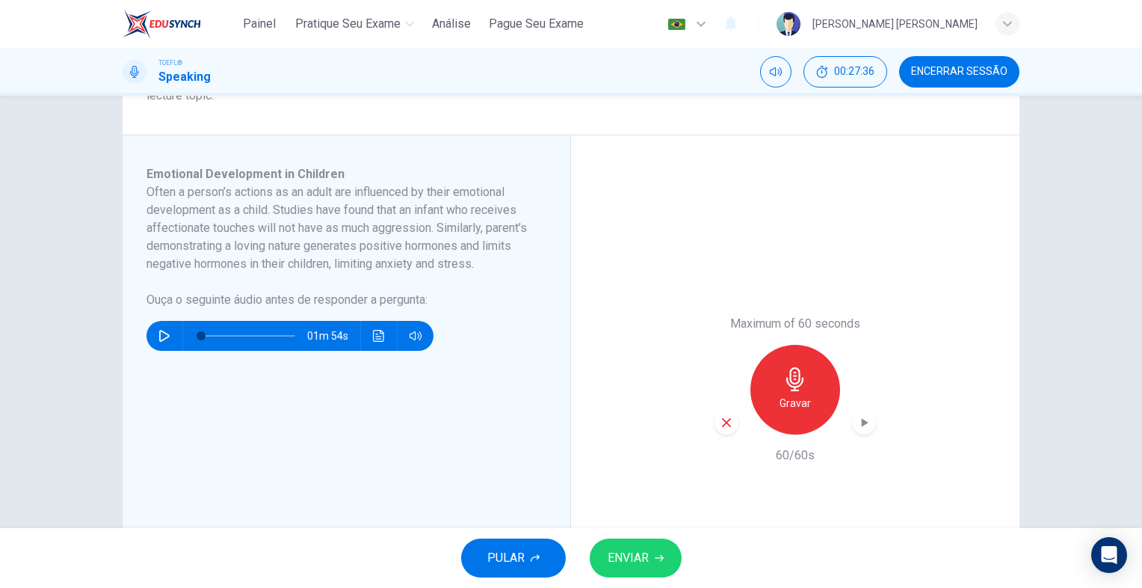
click at [780, 396] on h6 "Gravar" at bounding box center [795, 403] width 31 height 18
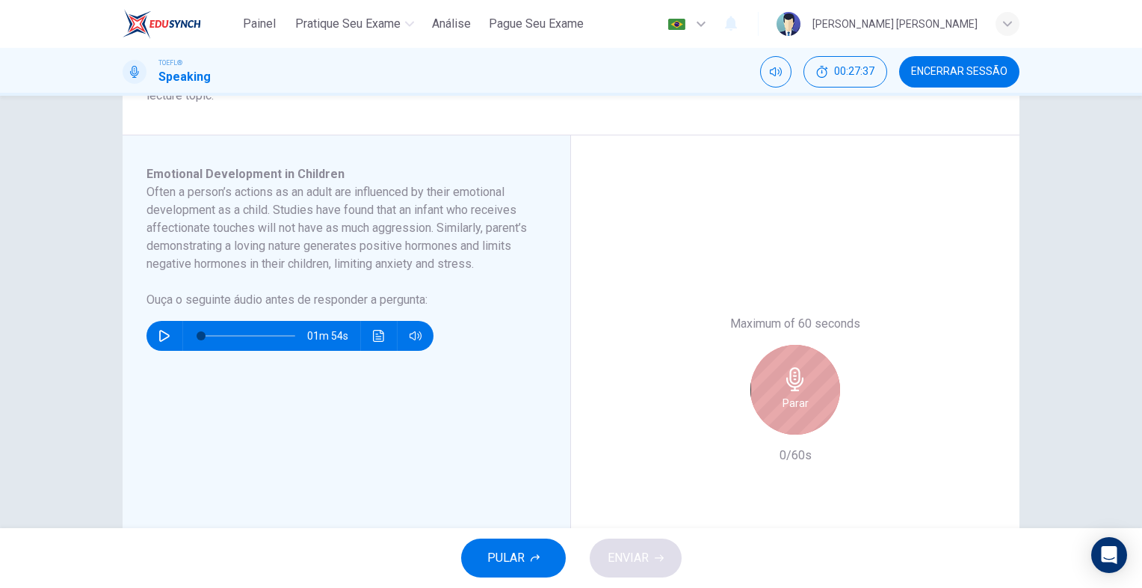
click at [777, 395] on div "Parar" at bounding box center [796, 390] width 90 height 90
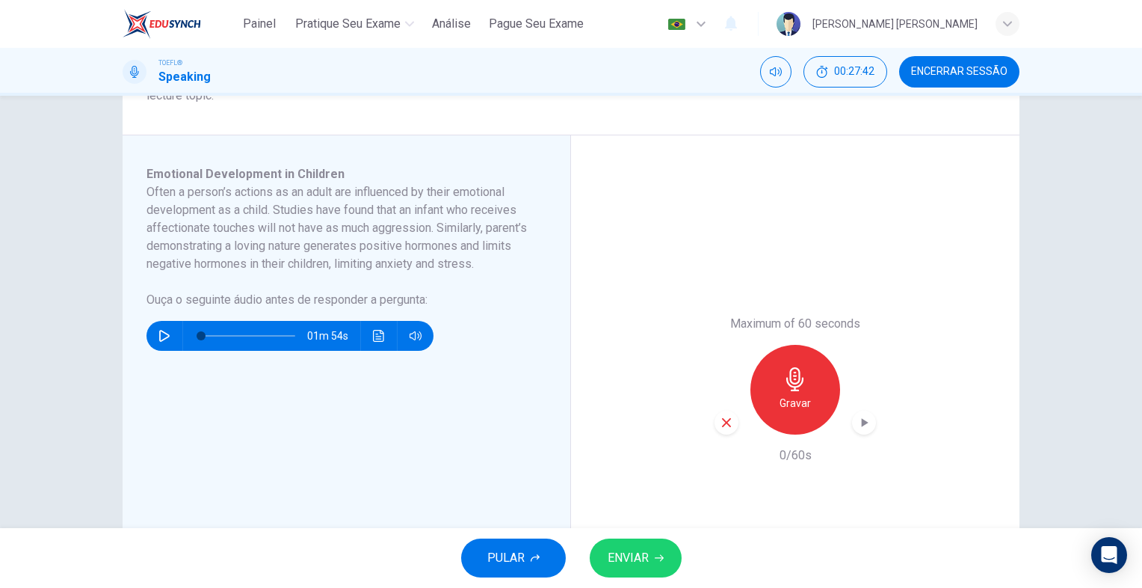
click at [780, 395] on h6 "Gravar" at bounding box center [795, 403] width 31 height 18
click at [655, 549] on button "ENVIAR" at bounding box center [636, 557] width 92 height 39
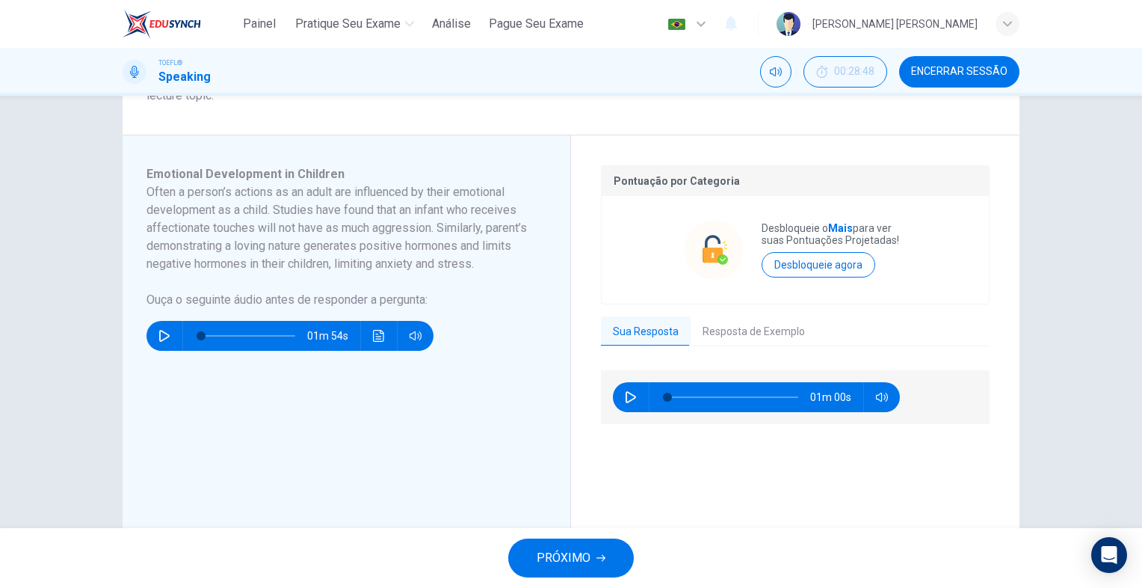
click at [624, 549] on button "PRÓXIMO" at bounding box center [571, 557] width 126 height 39
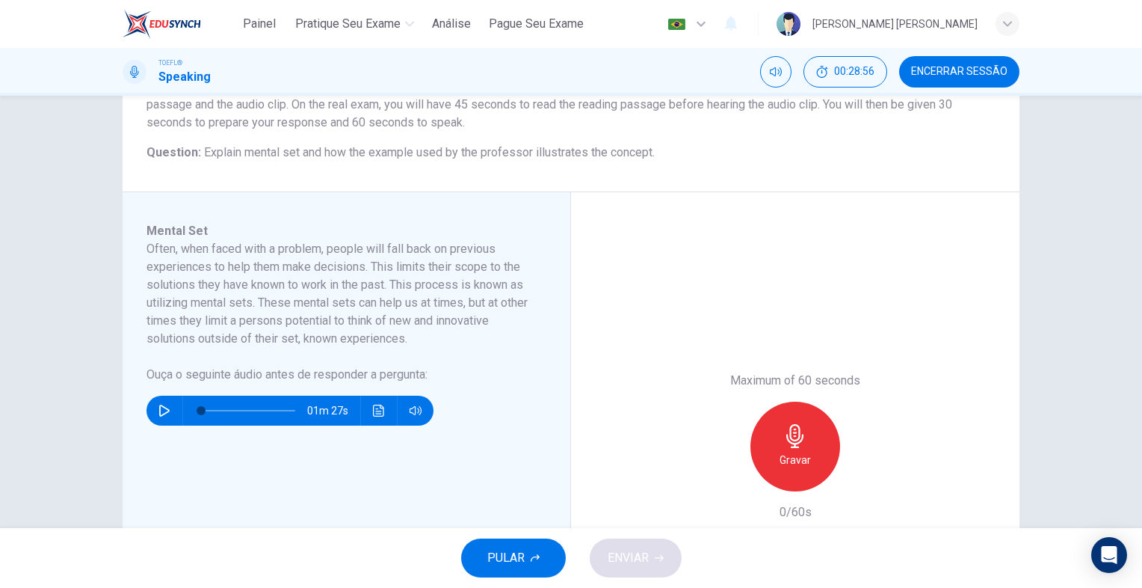
scroll to position [75, 0]
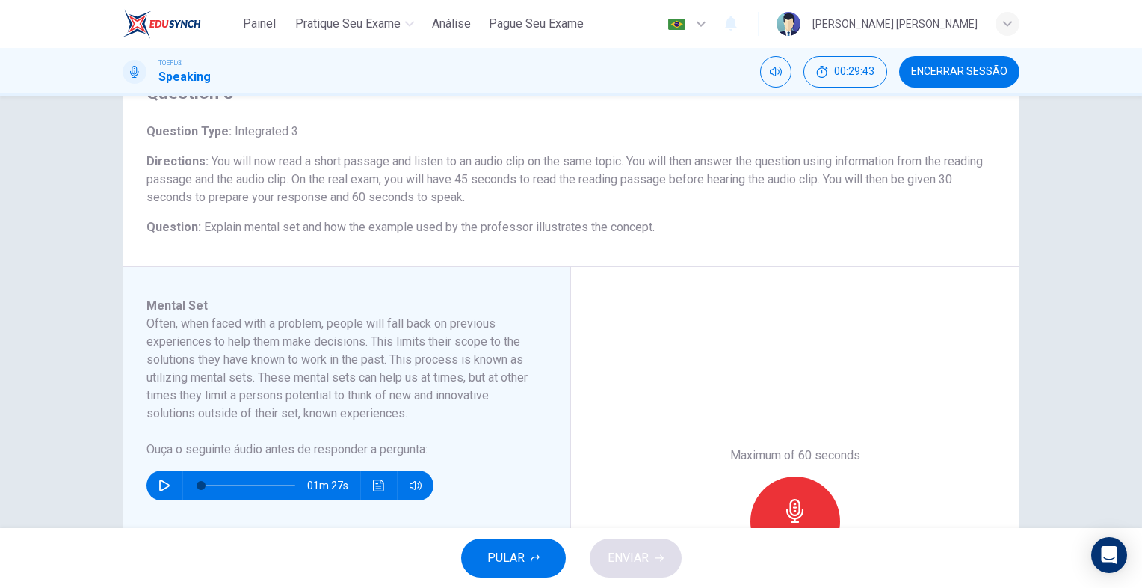
click at [164, 481] on icon "button" at bounding box center [164, 485] width 12 height 12
type input "0"
click at [789, 496] on div "Gravar" at bounding box center [796, 521] width 90 height 90
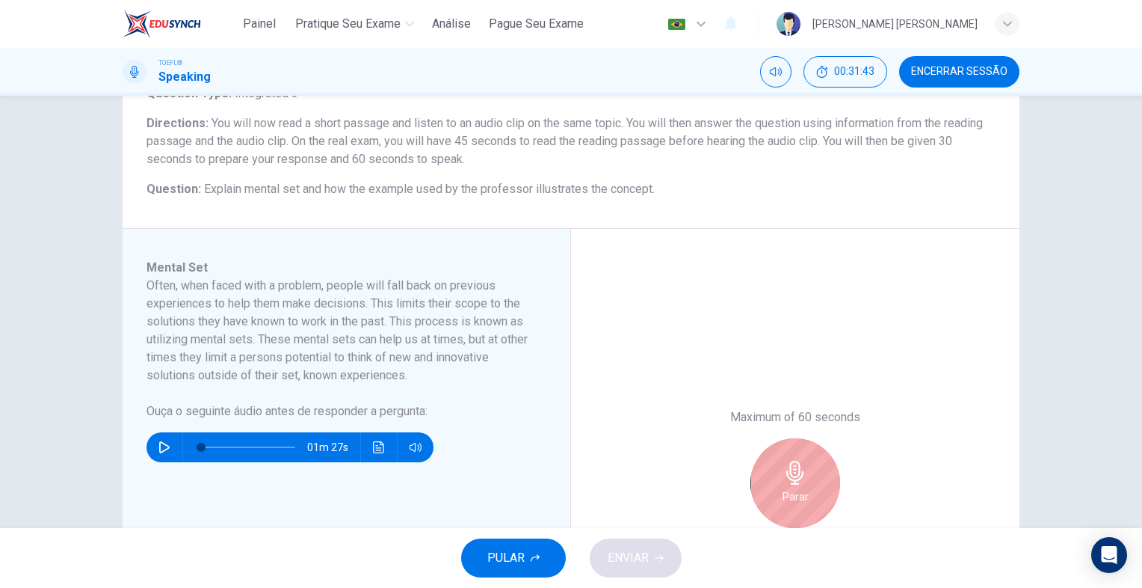
scroll to position [150, 0]
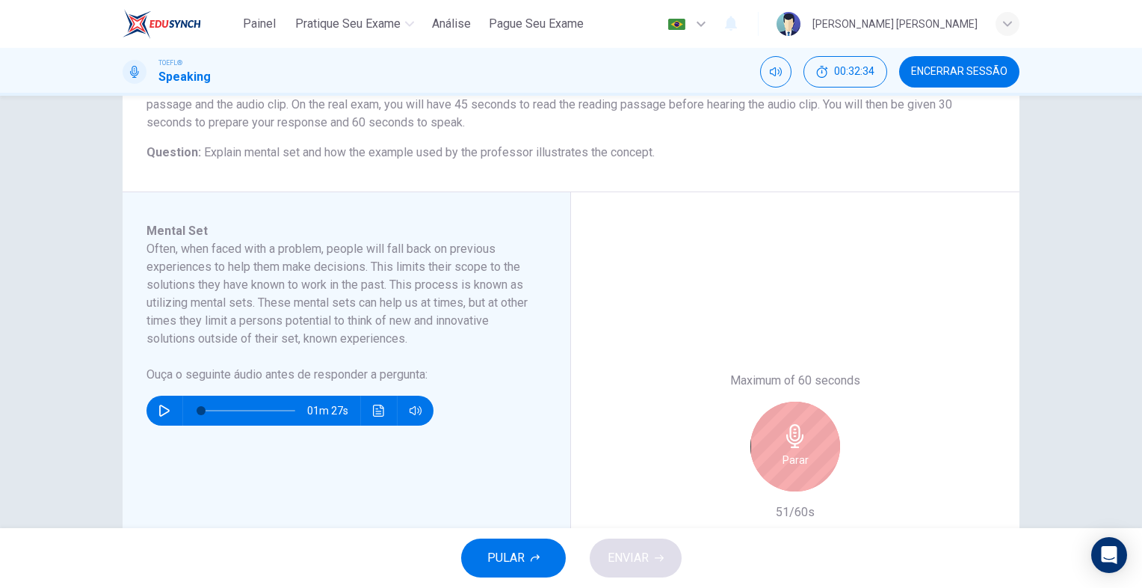
click at [789, 443] on icon "button" at bounding box center [794, 436] width 17 height 24
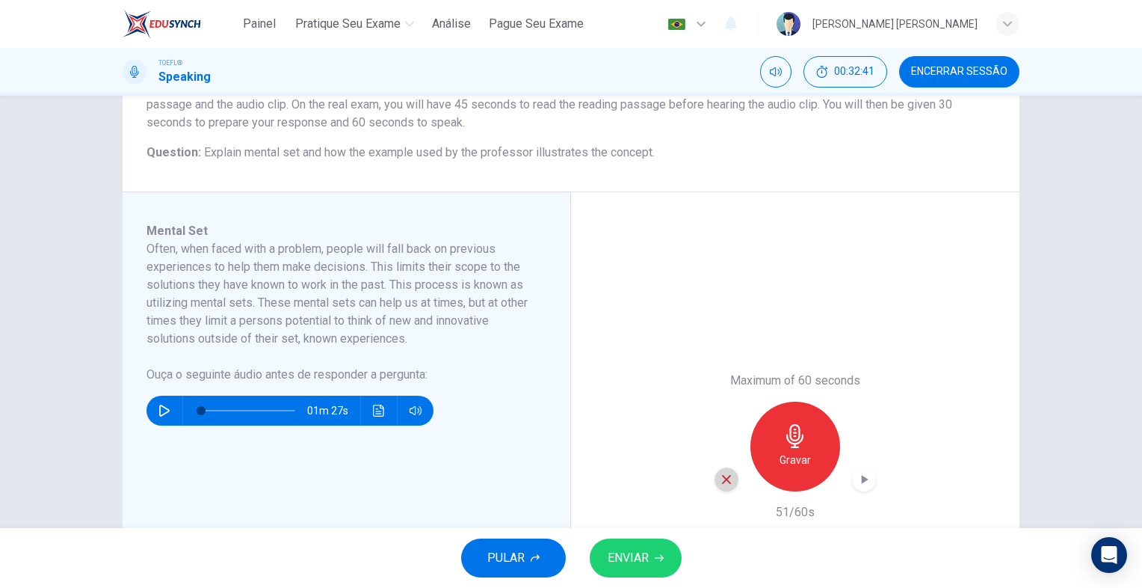
click at [720, 481] on icon "button" at bounding box center [726, 478] width 13 height 13
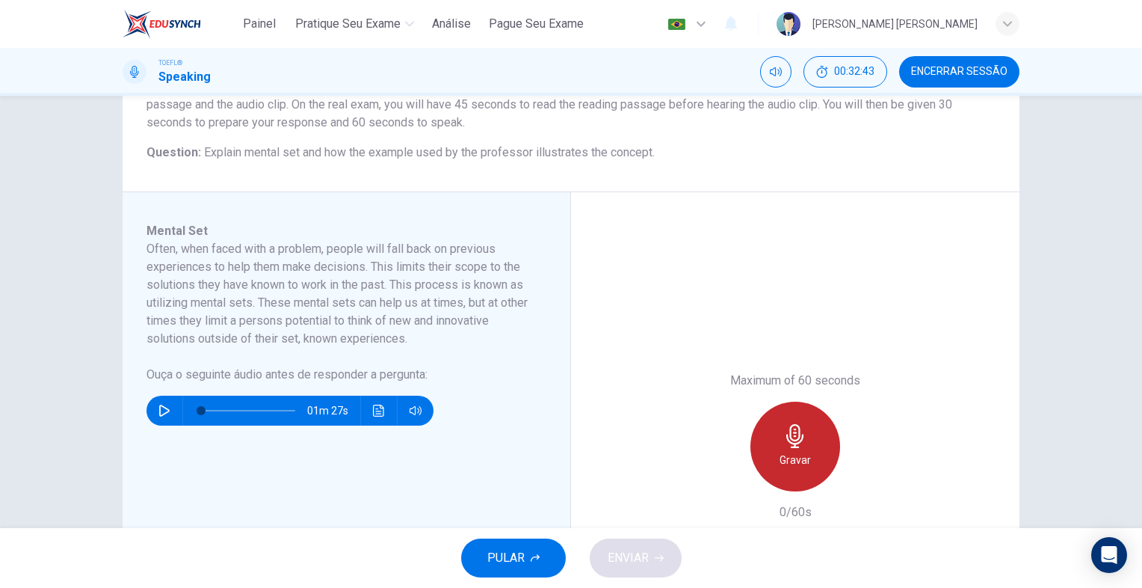
click at [774, 455] on div "Gravar" at bounding box center [796, 446] width 90 height 90
click at [823, 452] on div "Parar" at bounding box center [796, 446] width 90 height 90
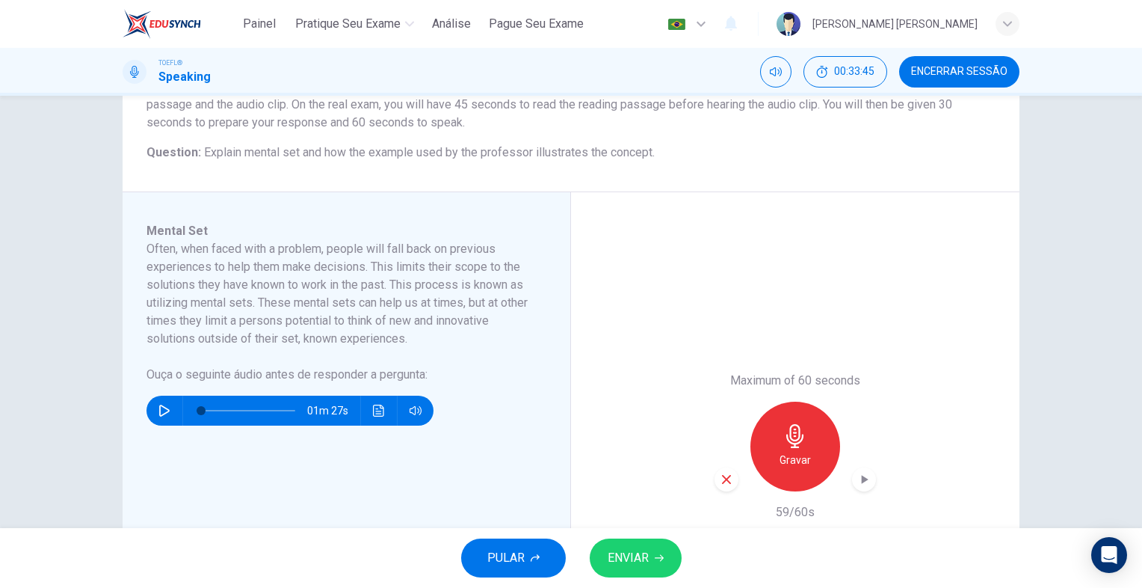
click at [631, 561] on span "ENVIAR" at bounding box center [628, 557] width 41 height 21
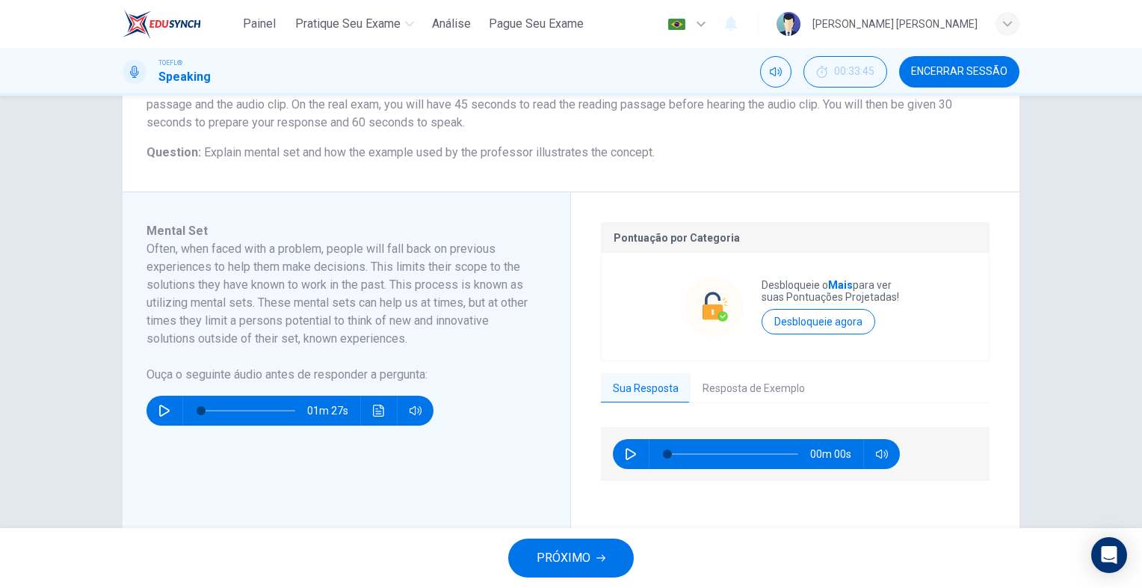
click at [715, 390] on button "Resposta de Exemplo" at bounding box center [754, 388] width 126 height 31
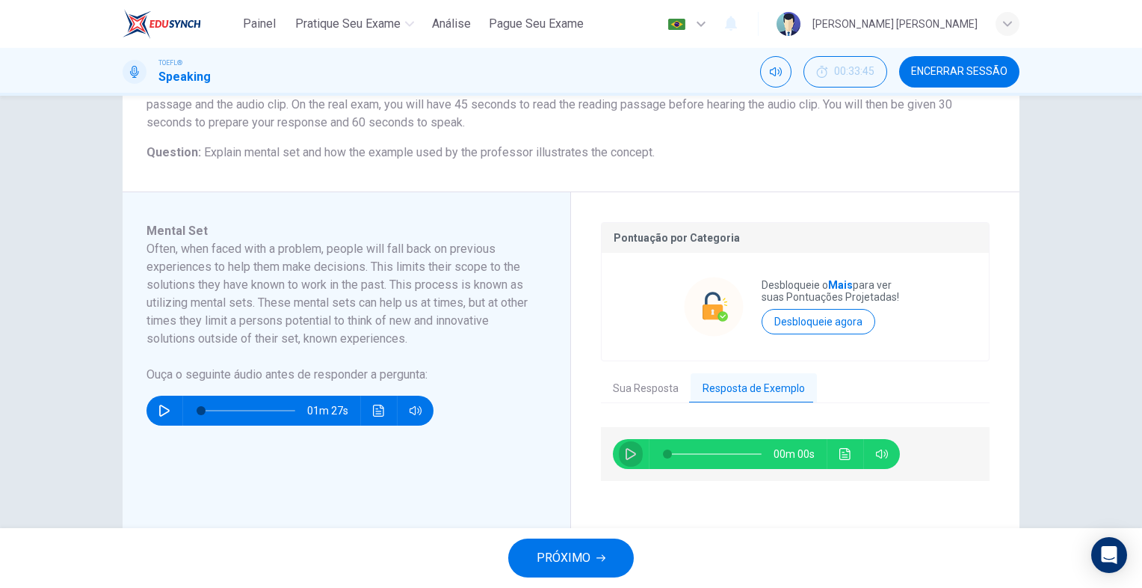
click at [619, 457] on button "button" at bounding box center [631, 454] width 24 height 30
click at [619, 458] on button "button" at bounding box center [631, 454] width 24 height 30
type input "77"
click at [569, 558] on span "PRÓXIMO" at bounding box center [564, 557] width 54 height 21
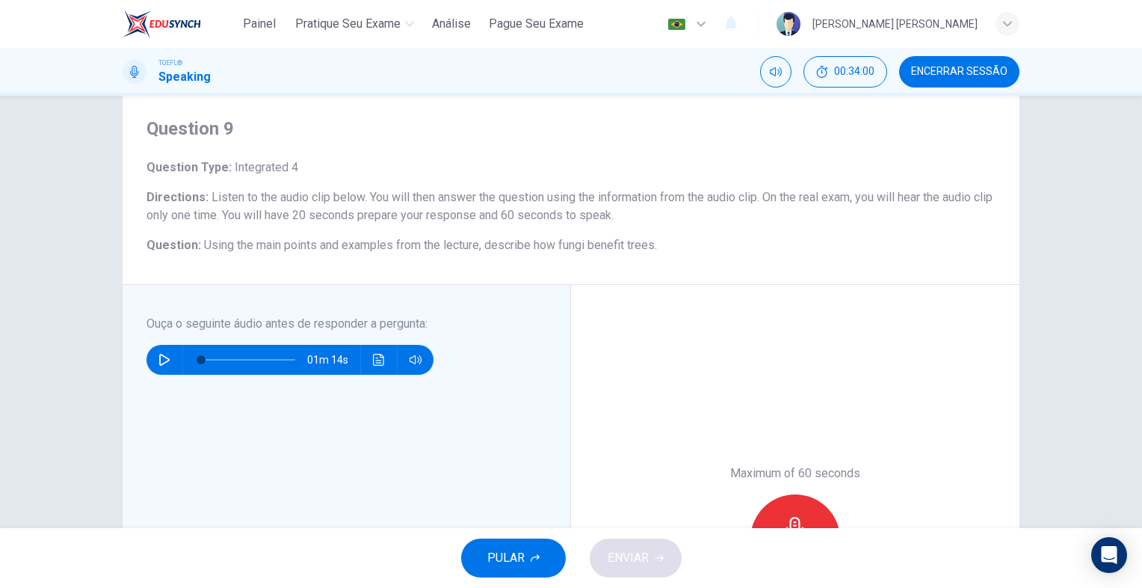
scroll to position [75, 0]
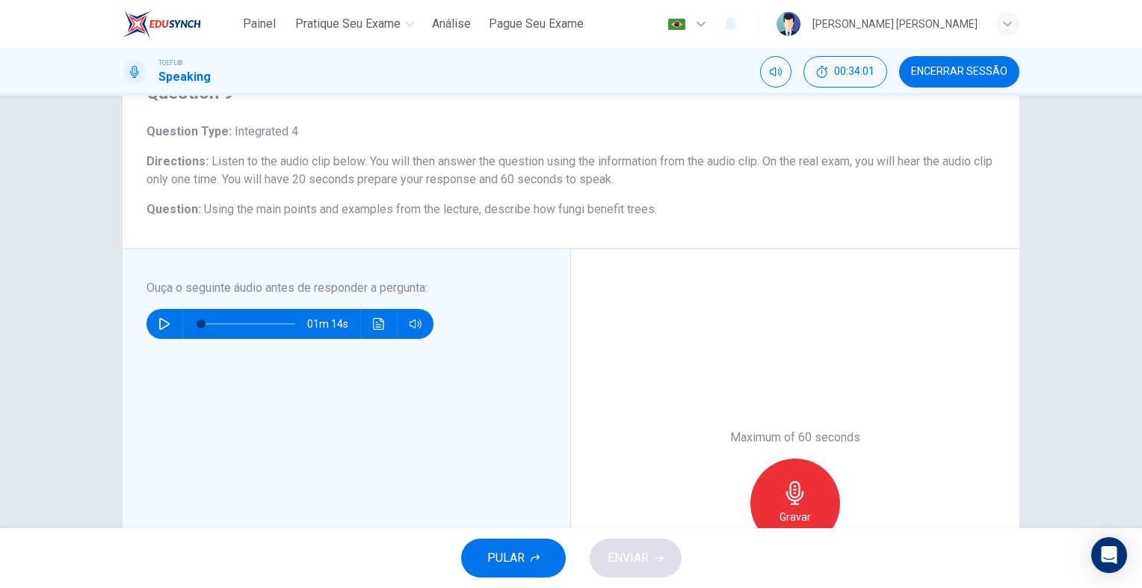
click at [167, 320] on button "button" at bounding box center [165, 324] width 24 height 30
type input "0"
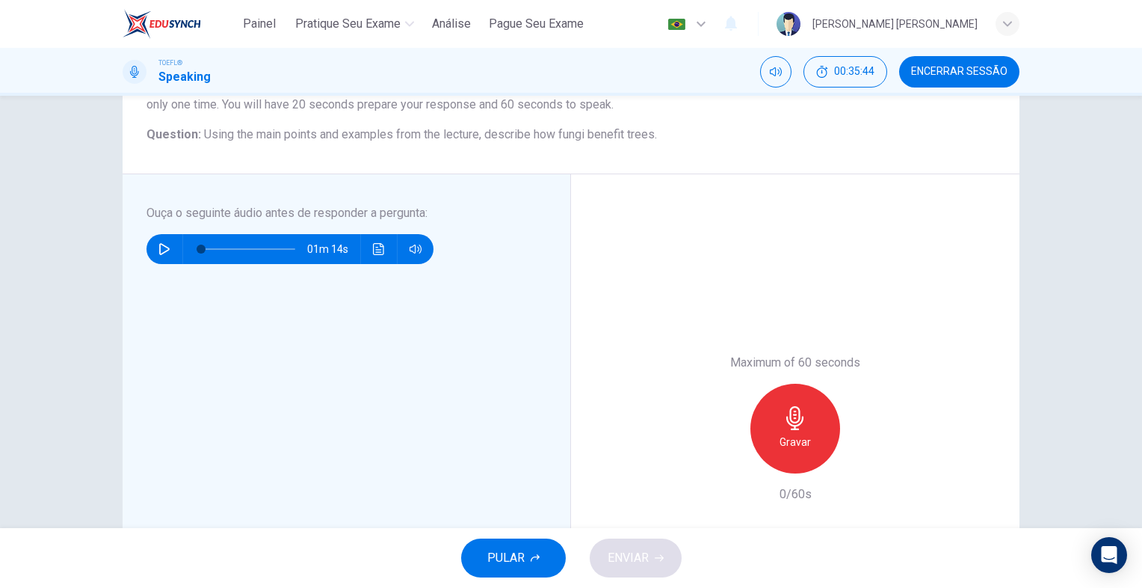
click at [816, 409] on div "Gravar" at bounding box center [796, 429] width 90 height 90
click at [791, 437] on h6 "Parar" at bounding box center [796, 442] width 26 height 18
click at [647, 561] on span "ENVIAR" at bounding box center [628, 557] width 41 height 21
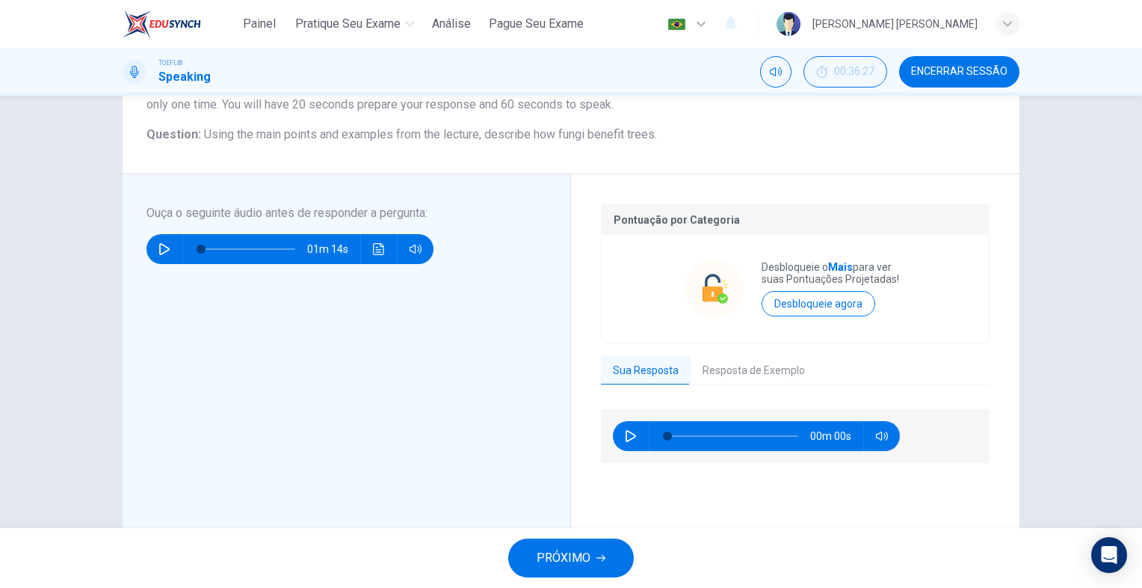
click at [773, 366] on button "Resposta de Exemplo" at bounding box center [754, 370] width 126 height 31
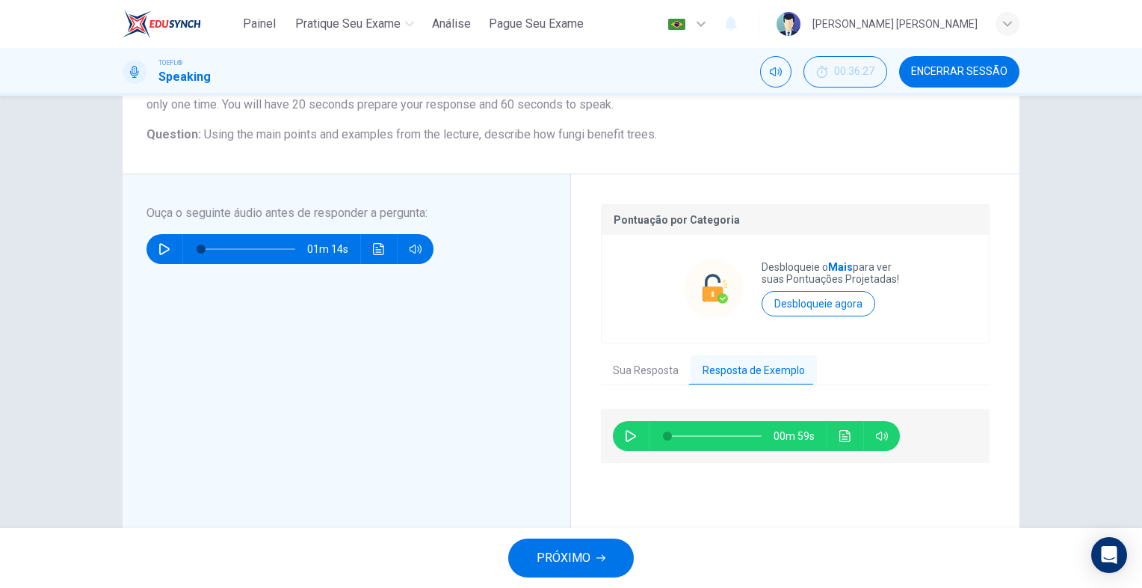
click at [625, 431] on icon "button" at bounding box center [631, 436] width 12 height 12
click at [625, 441] on icon "button" at bounding box center [631, 436] width 12 height 12
type input "8"
click at [597, 567] on button "PRÓXIMO" at bounding box center [571, 557] width 126 height 39
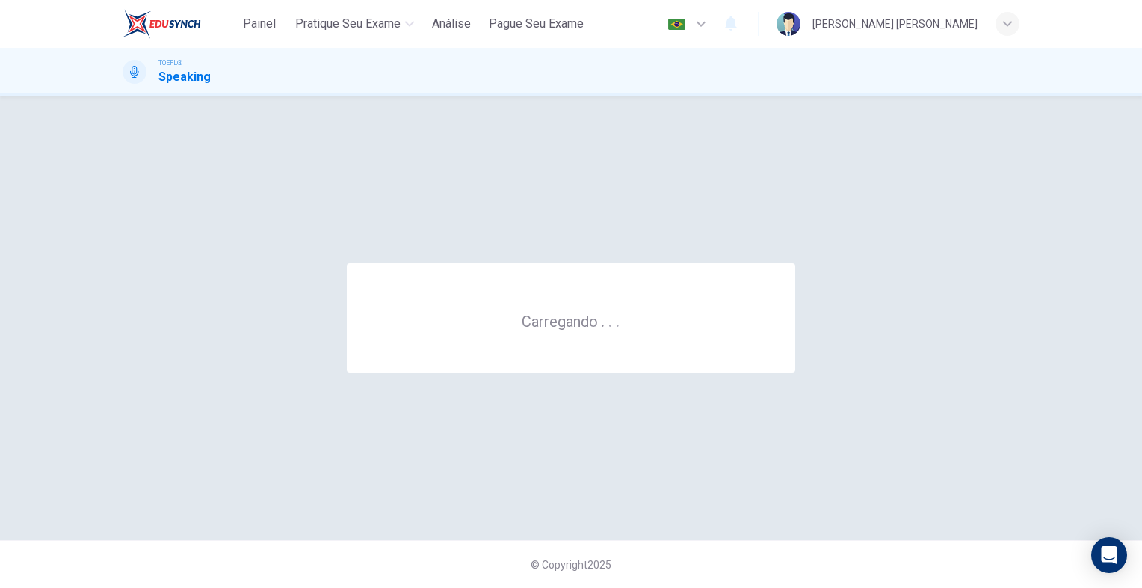
scroll to position [0, 0]
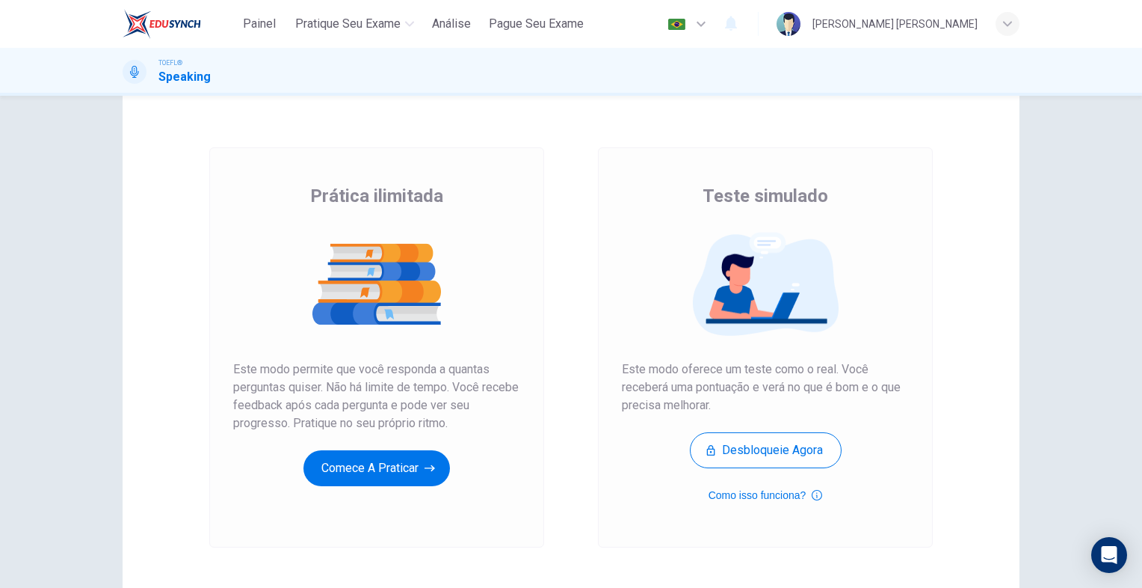
scroll to position [75, 0]
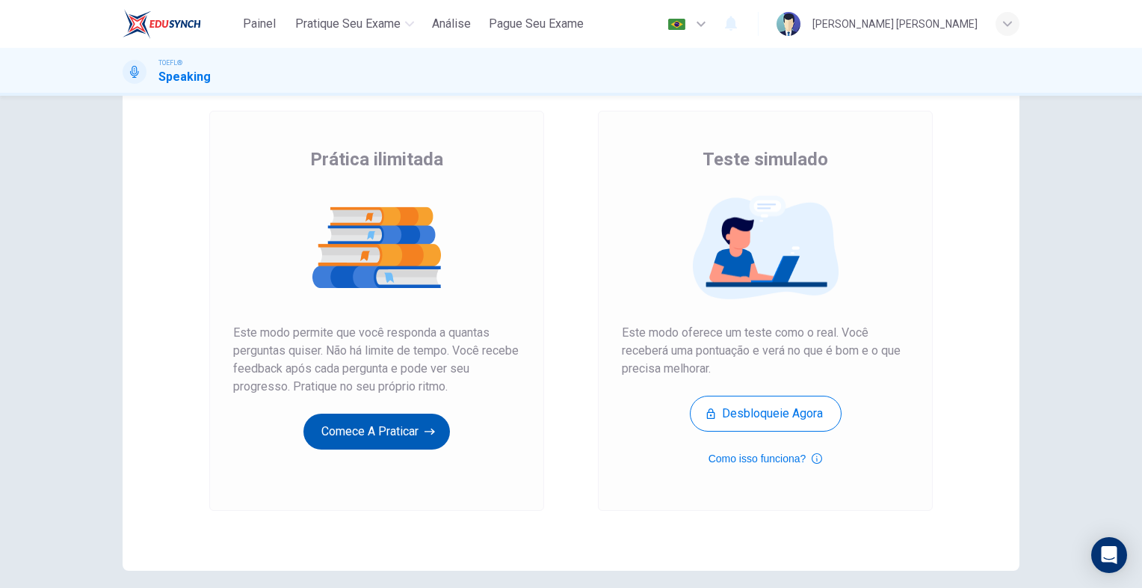
click at [396, 443] on button "Comece a praticar" at bounding box center [377, 431] width 147 height 36
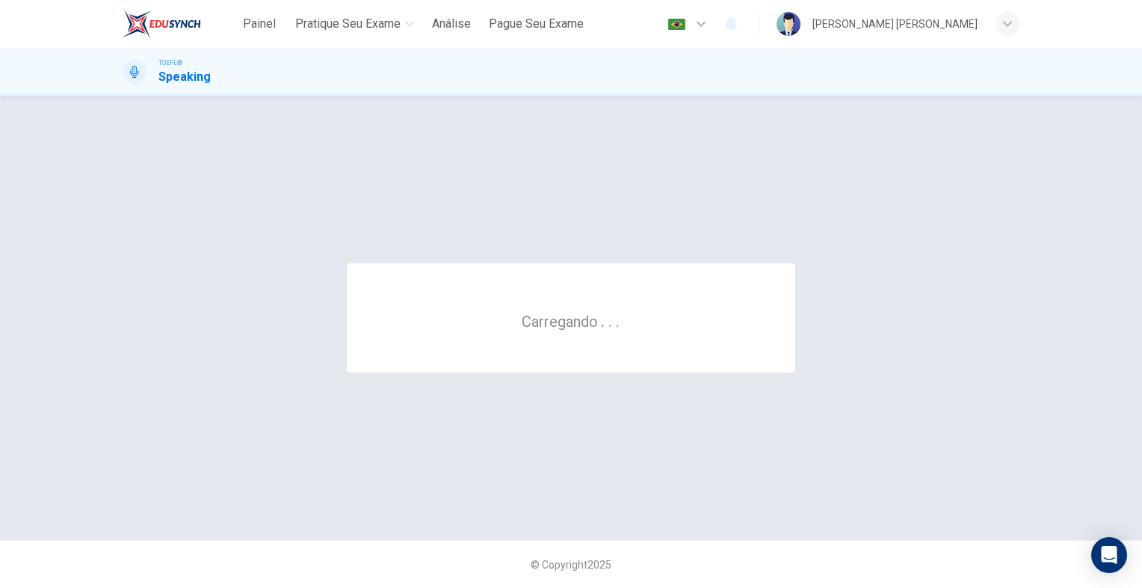
scroll to position [0, 0]
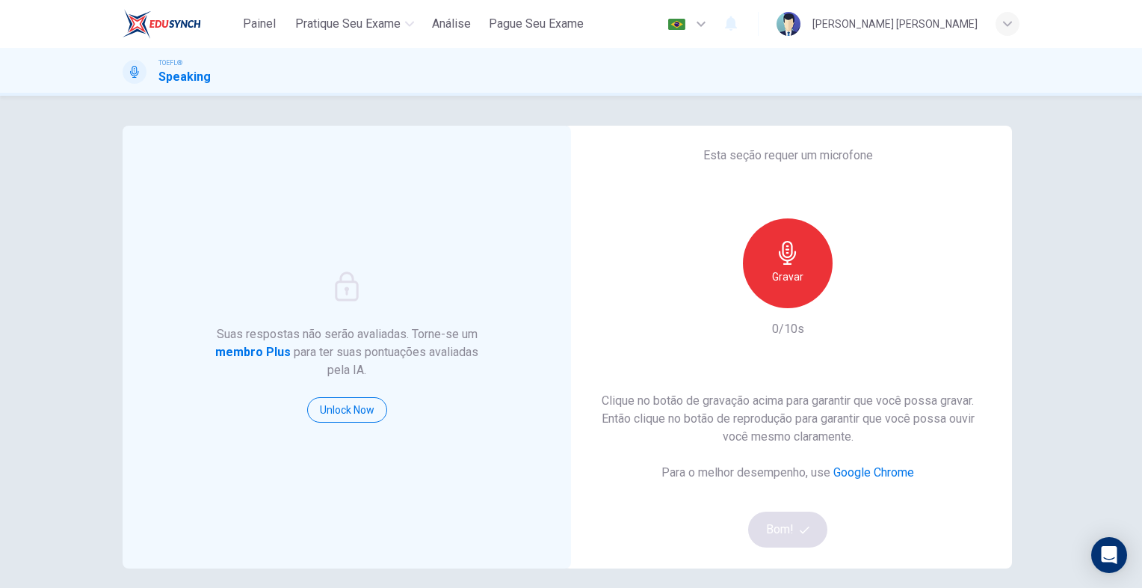
click at [765, 251] on div "Gravar" at bounding box center [788, 263] width 90 height 90
click at [766, 250] on div "Parar" at bounding box center [788, 263] width 90 height 90
click at [789, 520] on button "Bom!" at bounding box center [788, 529] width 80 height 36
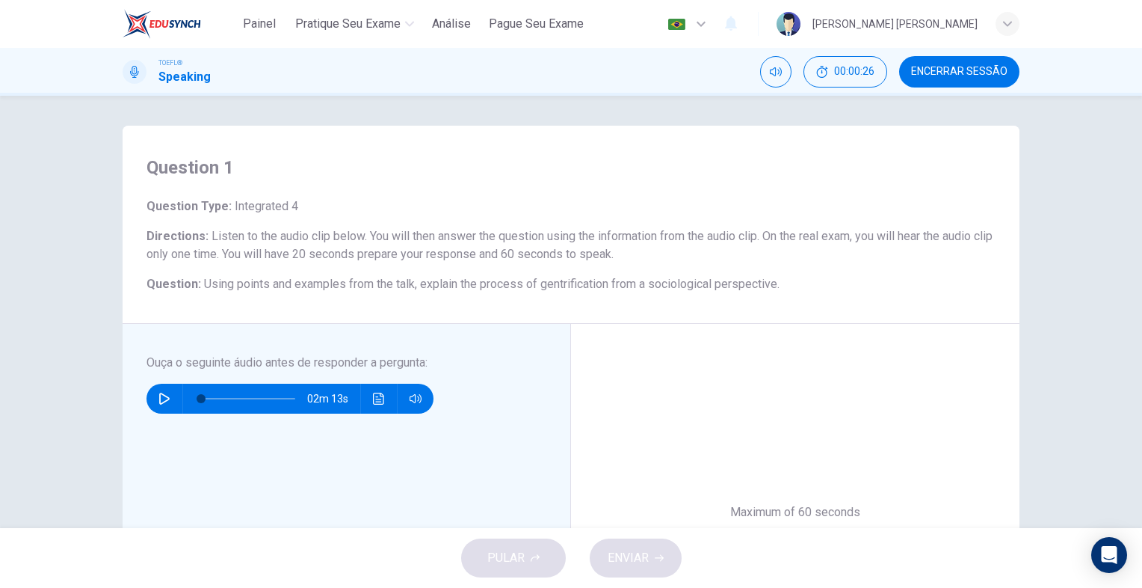
click at [161, 395] on icon "button" at bounding box center [164, 398] width 10 height 12
type input "0"
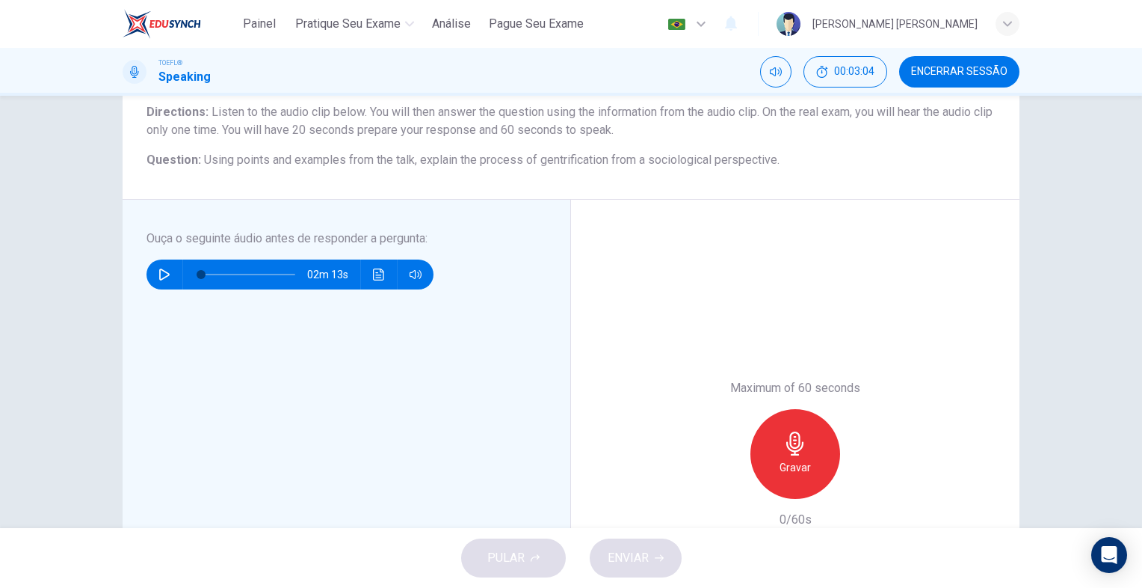
scroll to position [224, 0]
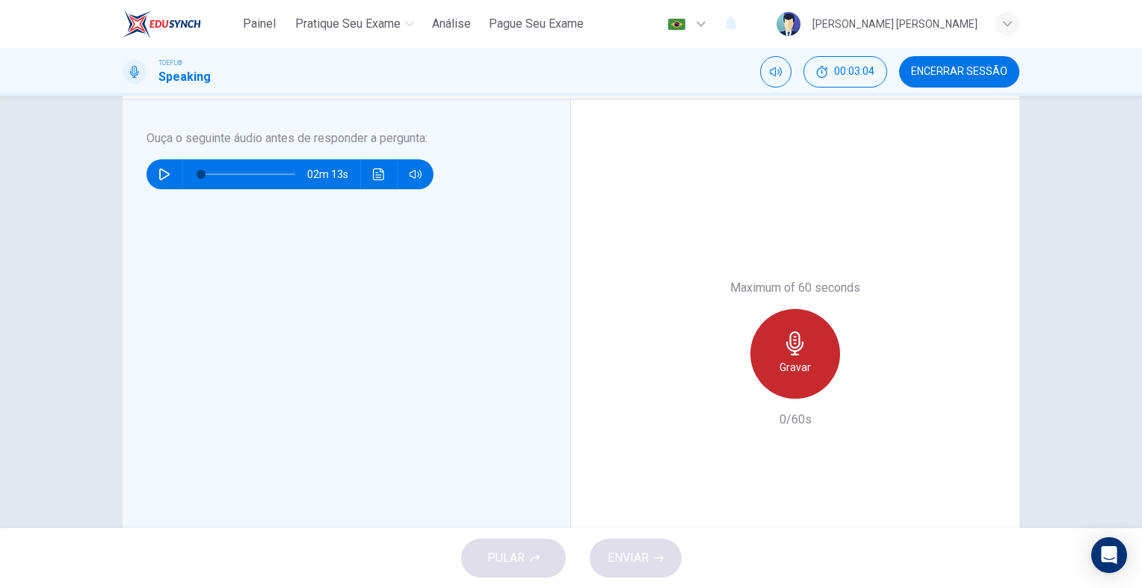
click at [783, 359] on h6 "Gravar" at bounding box center [795, 367] width 31 height 18
click at [811, 341] on div "Parar" at bounding box center [796, 354] width 90 height 90
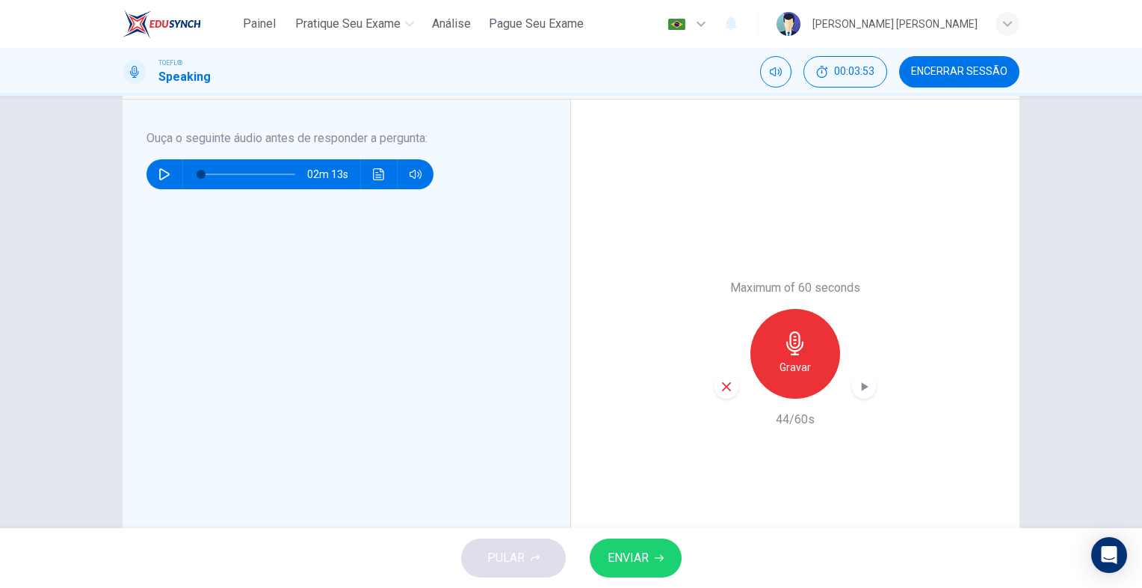
click at [804, 354] on div "Gravar" at bounding box center [796, 354] width 90 height 90
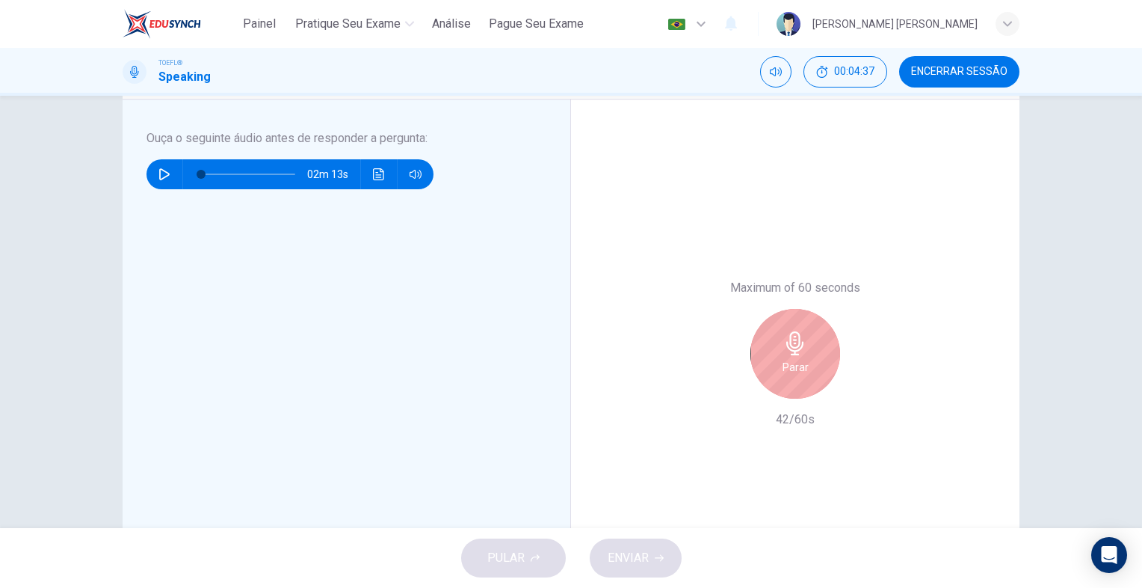
click at [816, 357] on div "Parar" at bounding box center [796, 354] width 90 height 90
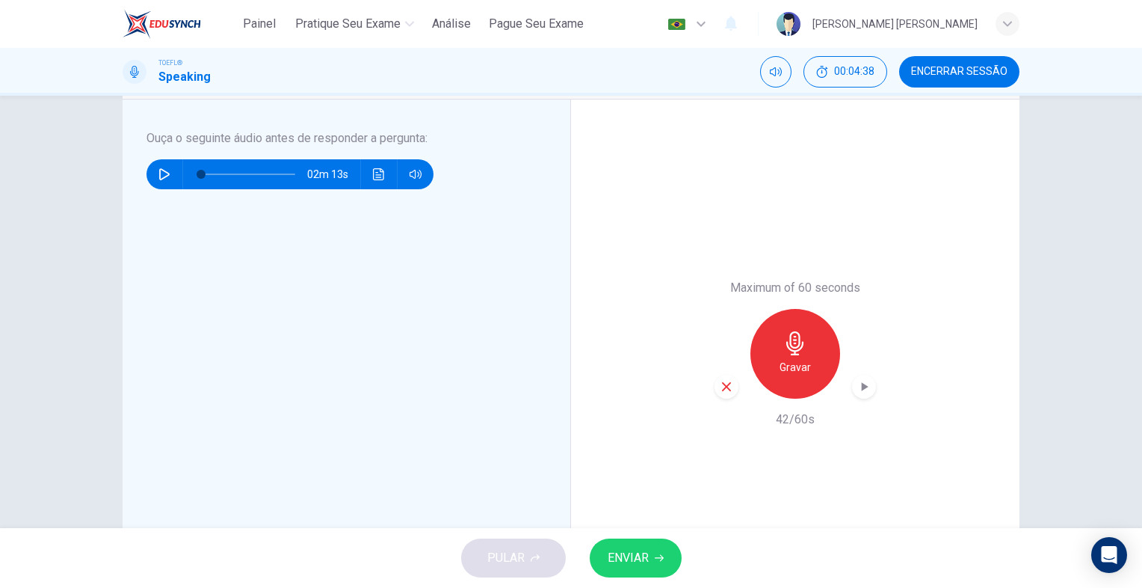
click at [653, 566] on button "ENVIAR" at bounding box center [636, 557] width 92 height 39
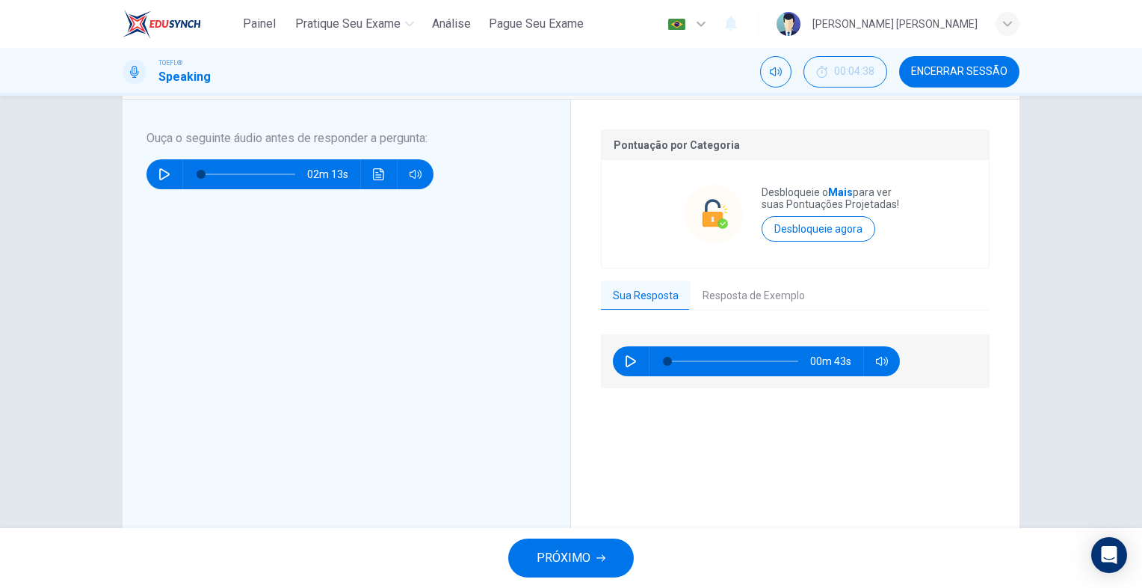
click at [594, 546] on button "PRÓXIMO" at bounding box center [571, 557] width 126 height 39
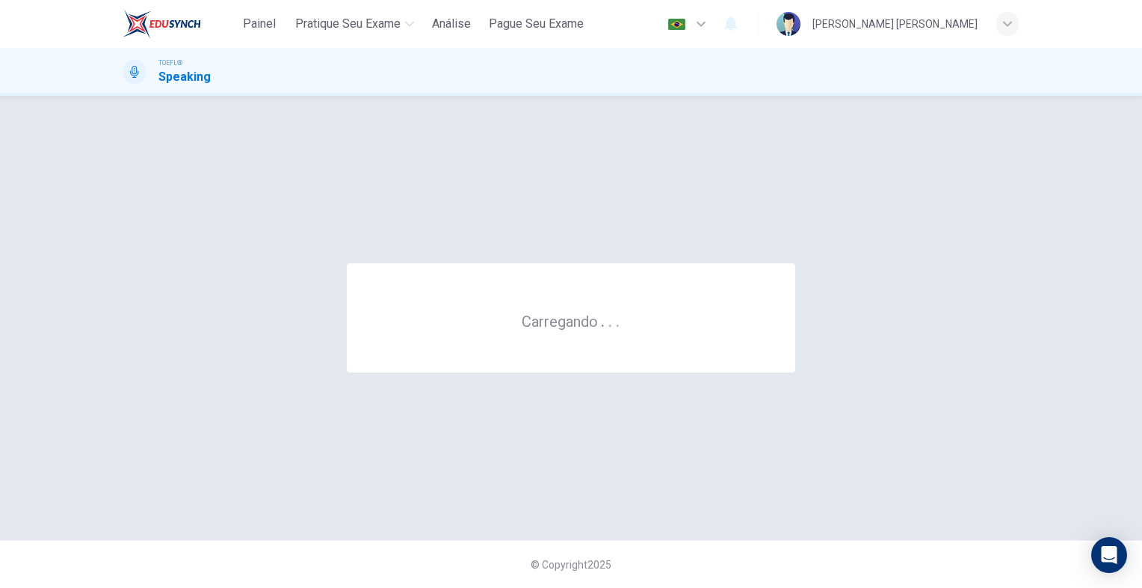
scroll to position [0, 0]
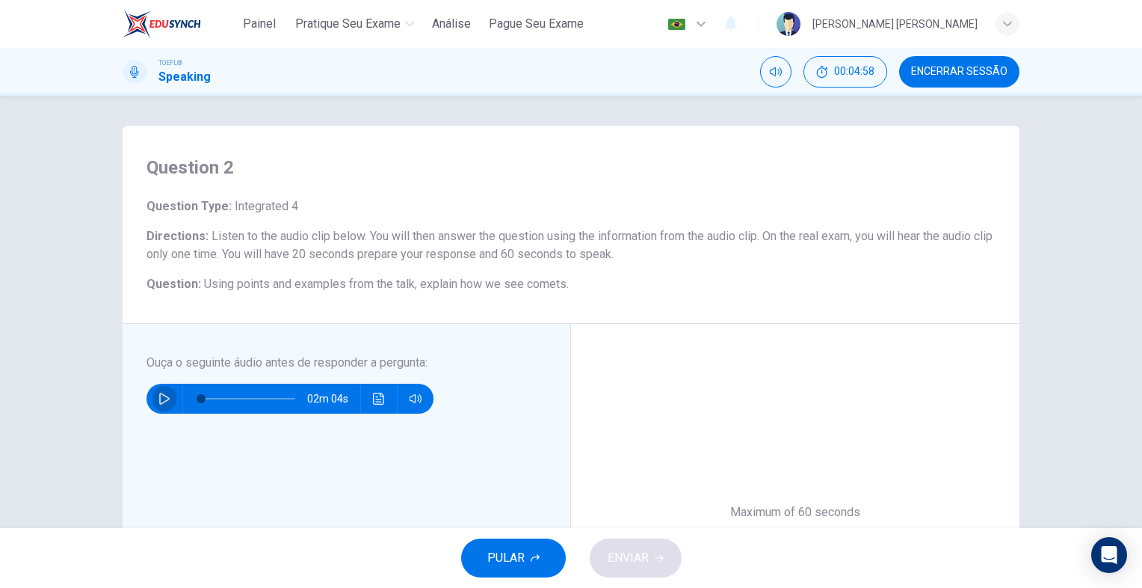
click at [167, 395] on button "button" at bounding box center [165, 399] width 24 height 30
click at [164, 390] on button "button" at bounding box center [165, 399] width 24 height 30
click at [150, 407] on div "02m 03s" at bounding box center [290, 399] width 287 height 30
click at [160, 402] on icon "button" at bounding box center [164, 398] width 12 height 12
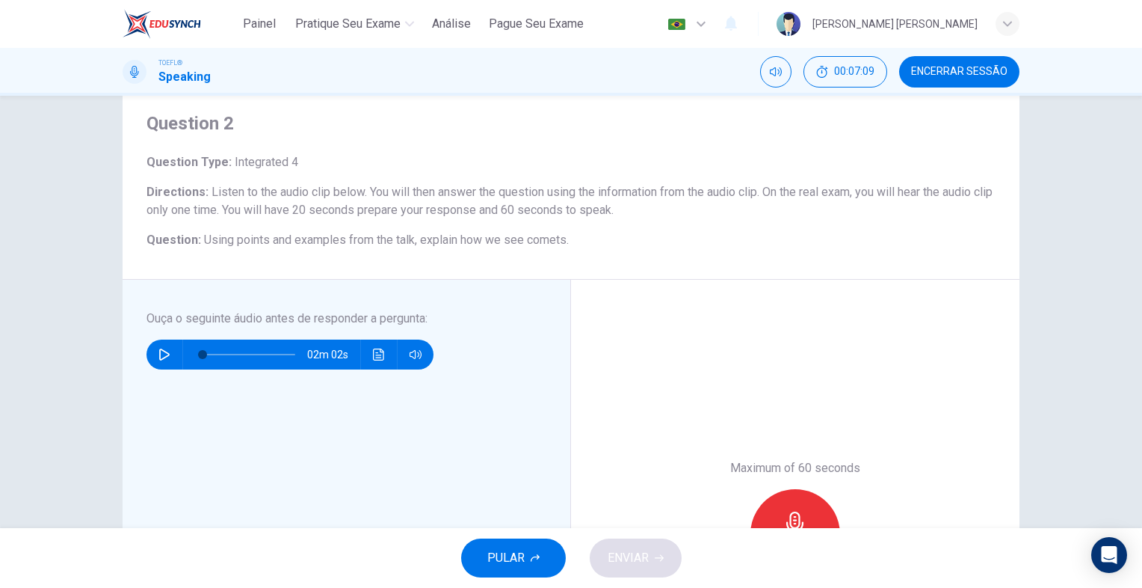
scroll to position [150, 0]
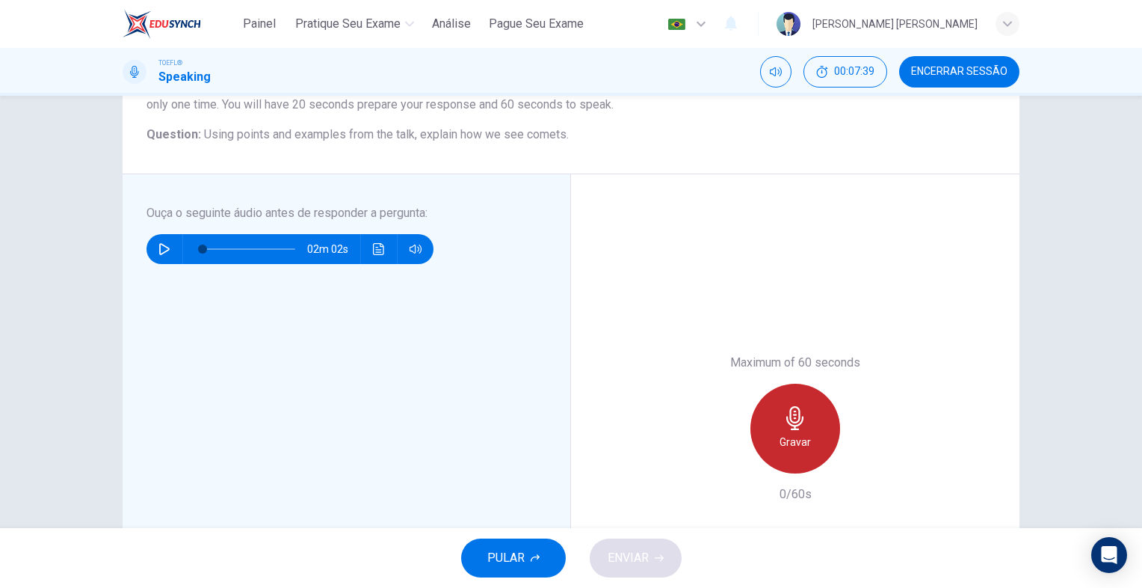
click at [786, 451] on div "Gravar" at bounding box center [796, 429] width 90 height 90
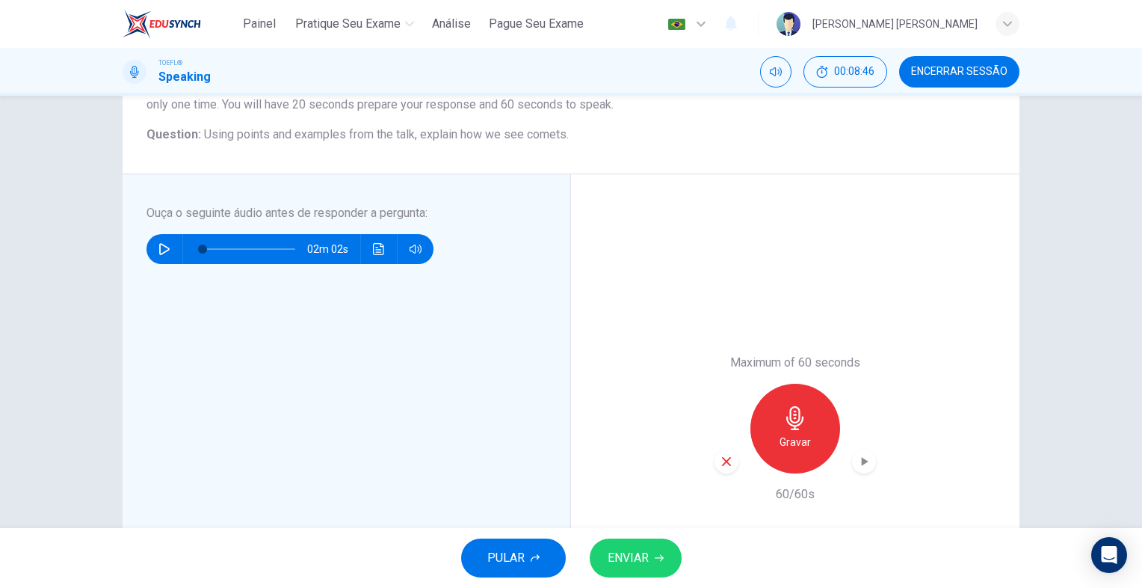
click at [730, 456] on div "button" at bounding box center [727, 461] width 24 height 24
click at [783, 431] on div "Gravar" at bounding box center [796, 429] width 90 height 90
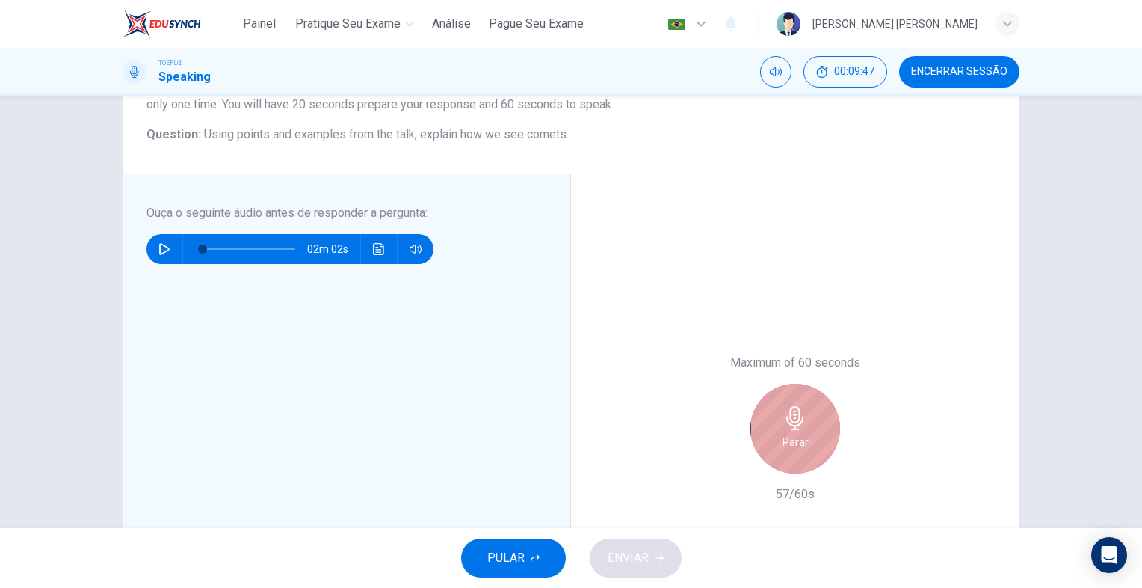
click at [827, 431] on div "Parar" at bounding box center [796, 429] width 90 height 90
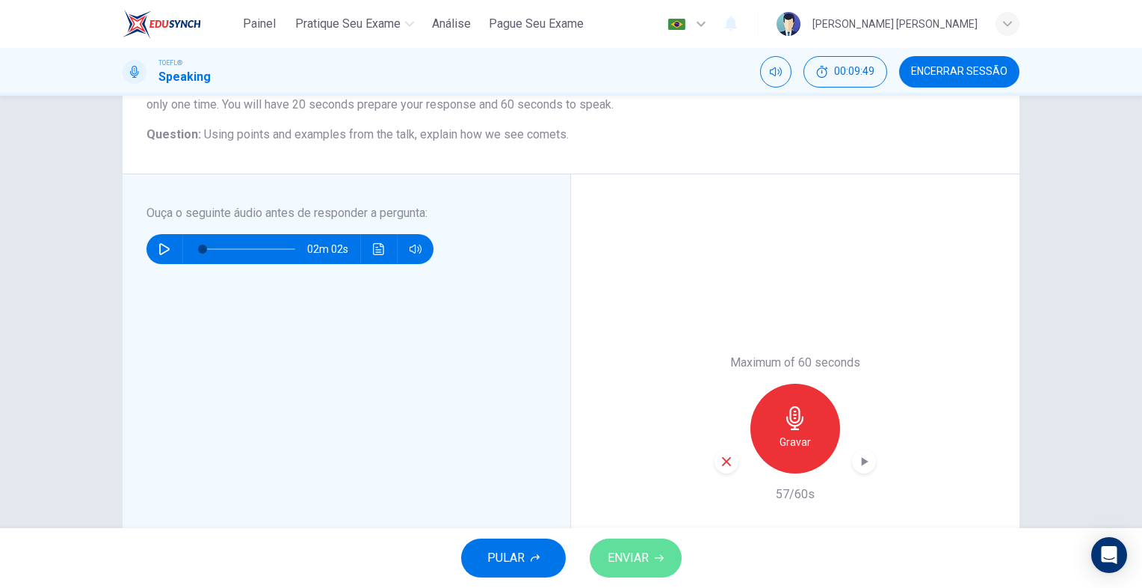
click at [658, 552] on button "ENVIAR" at bounding box center [636, 557] width 92 height 39
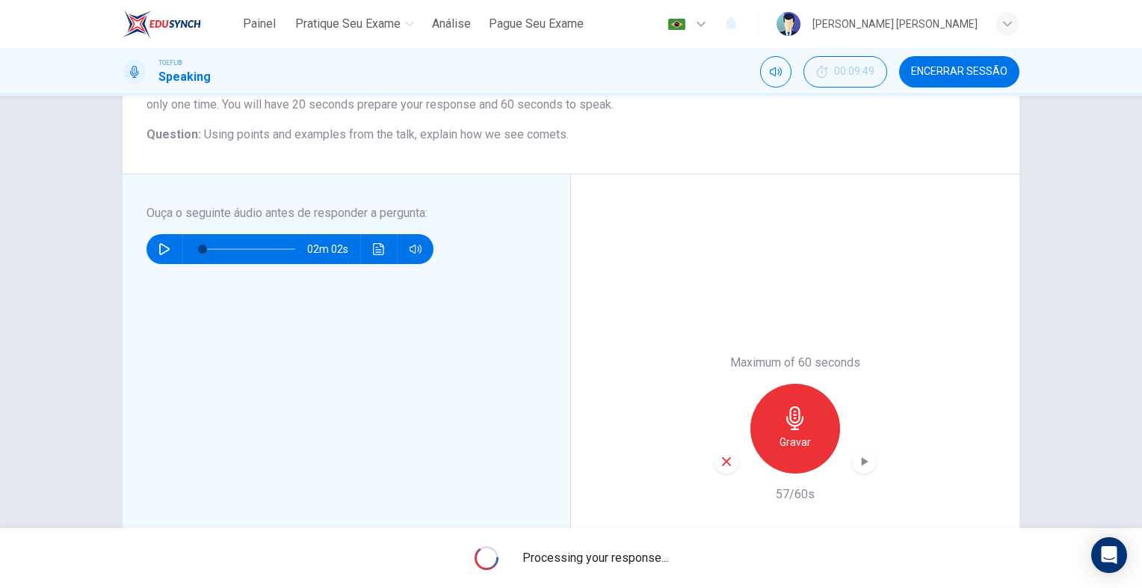
type input "0"
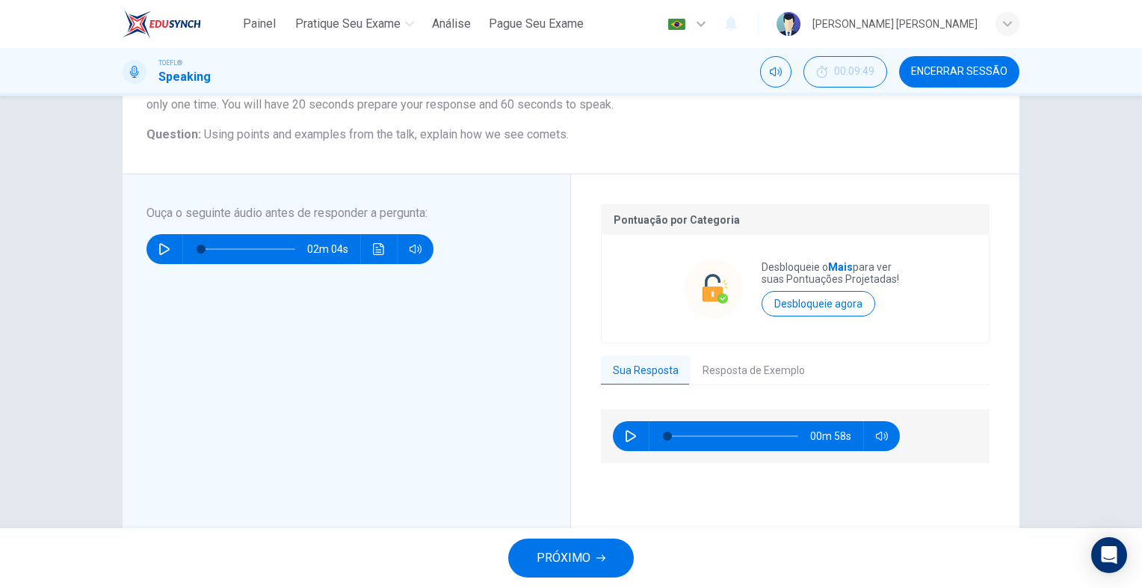
click at [766, 371] on button "Resposta de Exemplo" at bounding box center [754, 370] width 126 height 31
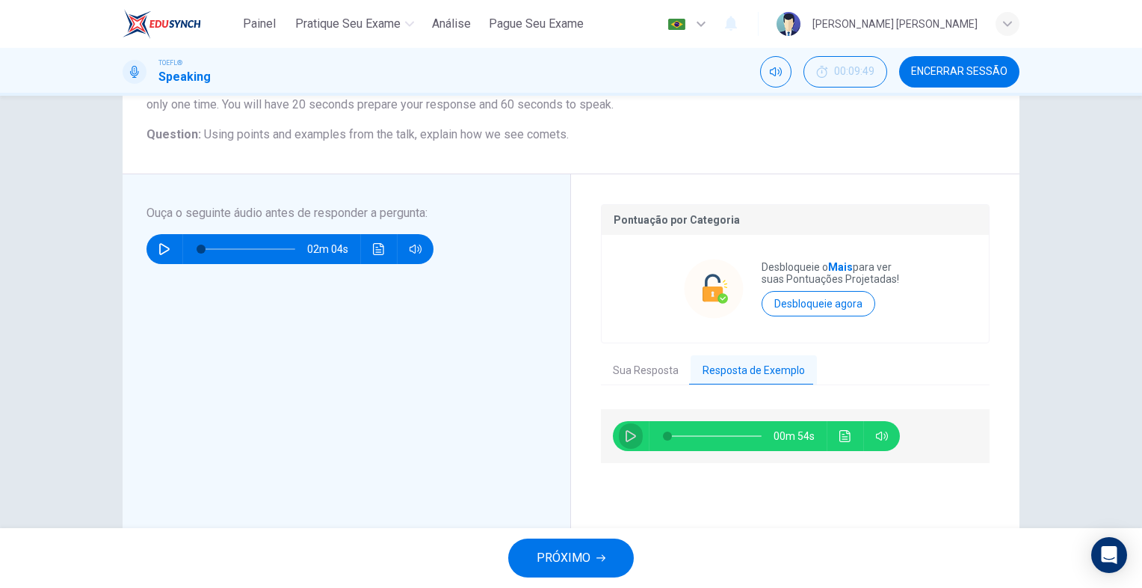
click at [619, 431] on button "button" at bounding box center [631, 436] width 24 height 30
click at [633, 433] on button "button" at bounding box center [631, 436] width 24 height 30
type input "33"
click at [591, 555] on button "PRÓXIMO" at bounding box center [571, 557] width 126 height 39
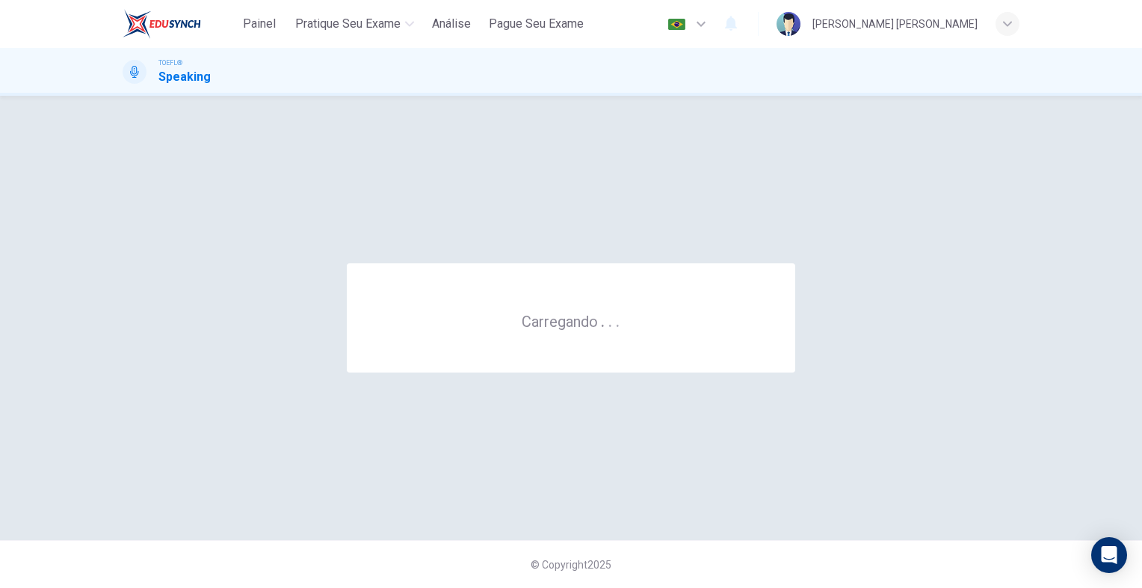
scroll to position [0, 0]
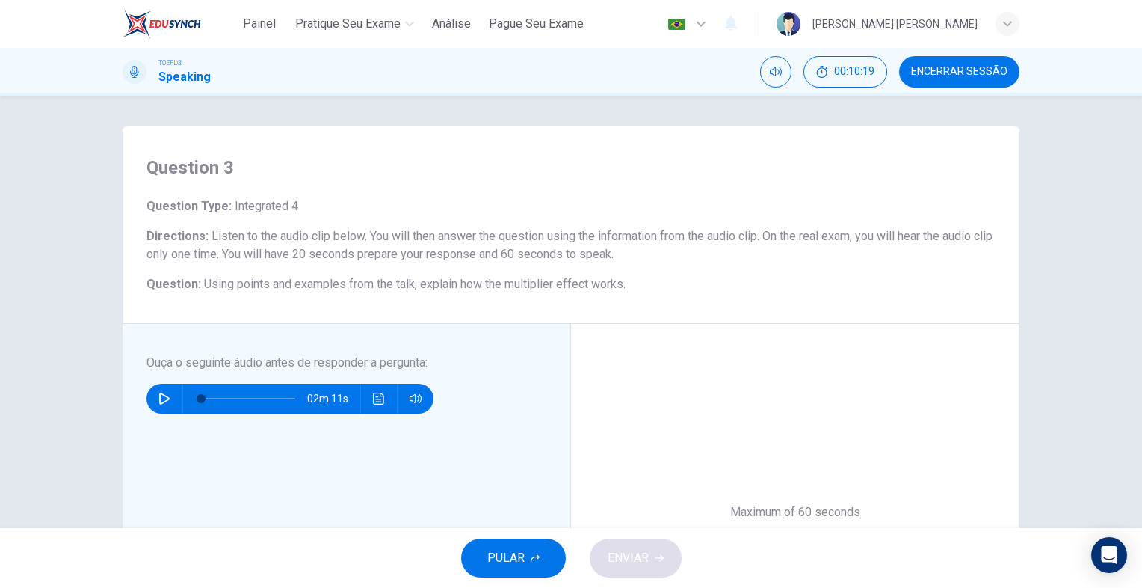
click at [165, 400] on icon "button" at bounding box center [164, 398] width 12 height 12
type input "0"
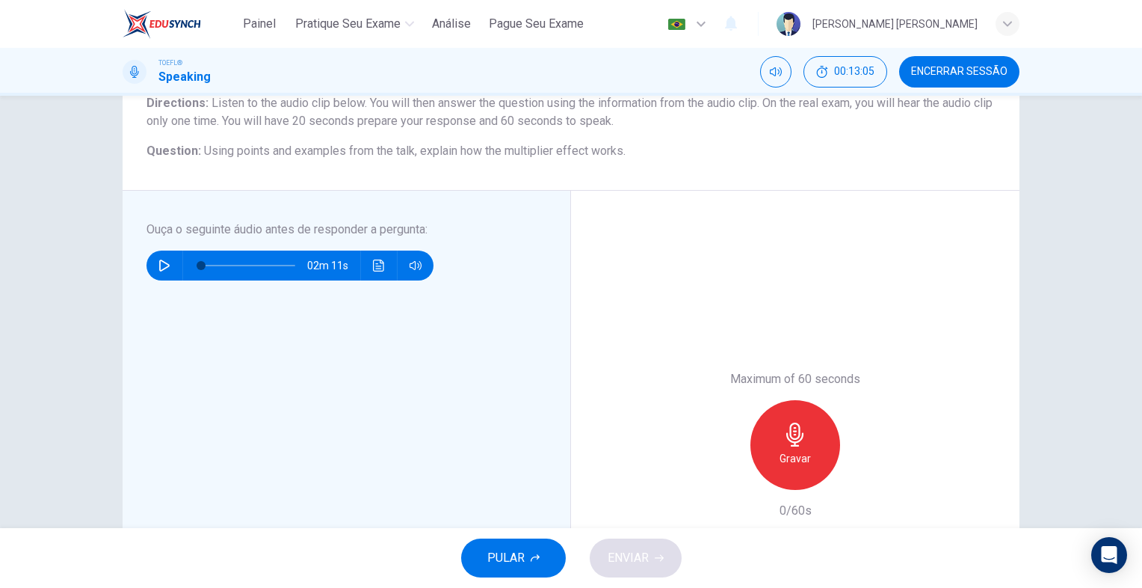
scroll to position [150, 0]
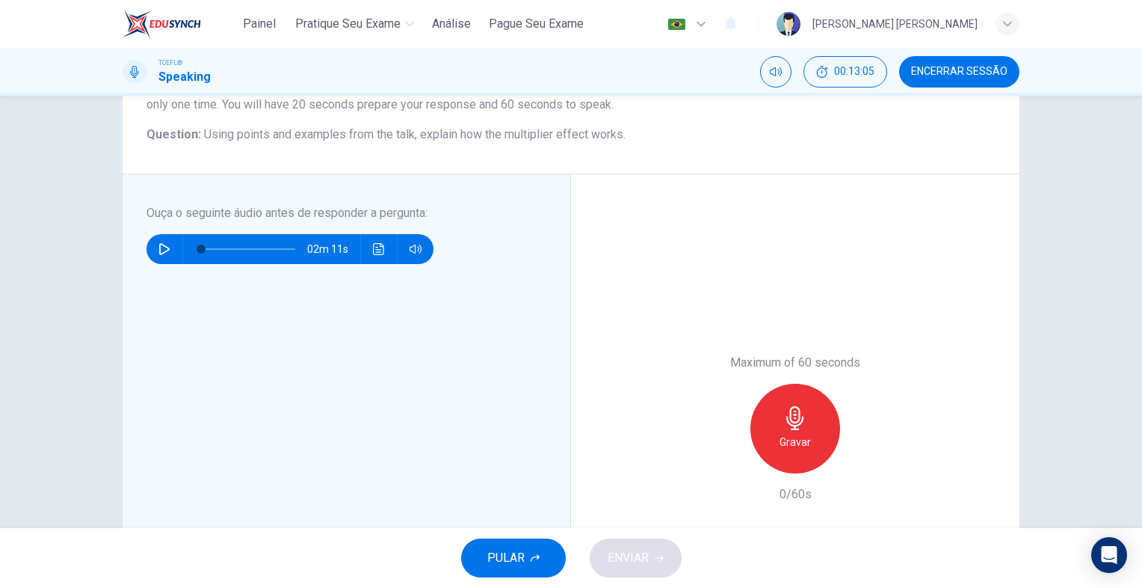
click at [772, 451] on div "Gravar" at bounding box center [796, 429] width 90 height 90
click at [730, 465] on div "button" at bounding box center [727, 461] width 24 height 24
click at [772, 458] on div "Gravar" at bounding box center [796, 429] width 90 height 90
click at [800, 435] on h6 "Parar" at bounding box center [796, 442] width 26 height 18
click at [733, 463] on div "button" at bounding box center [727, 461] width 24 height 24
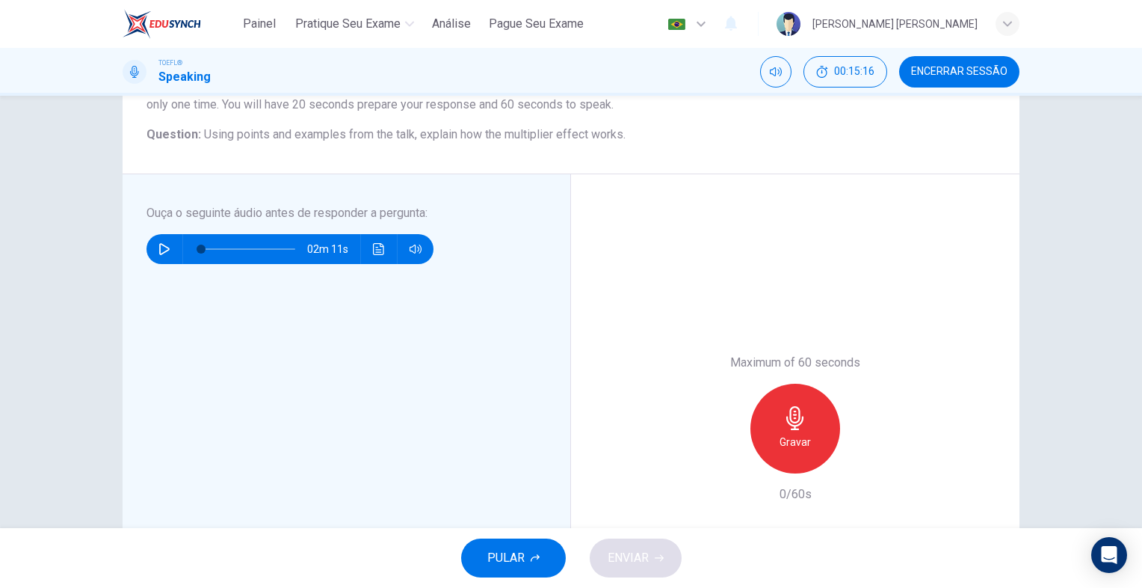
click at [781, 438] on h6 "Gravar" at bounding box center [795, 442] width 31 height 18
click at [797, 442] on h6 "Parar" at bounding box center [796, 442] width 26 height 18
click at [657, 548] on button "ENVIAR" at bounding box center [636, 557] width 92 height 39
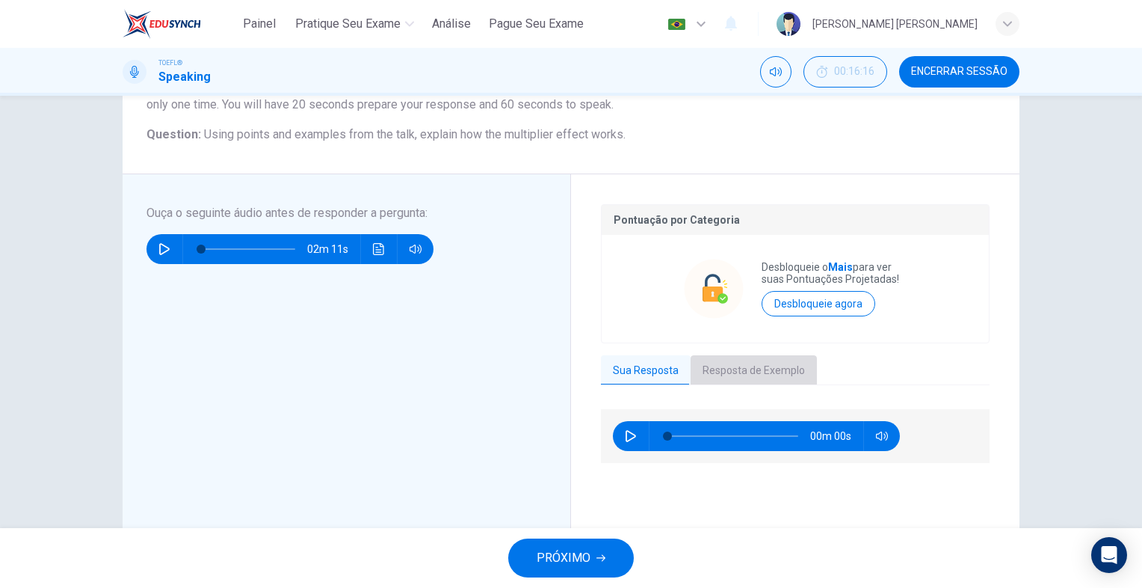
click at [759, 375] on button "Resposta de Exemplo" at bounding box center [754, 370] width 126 height 31
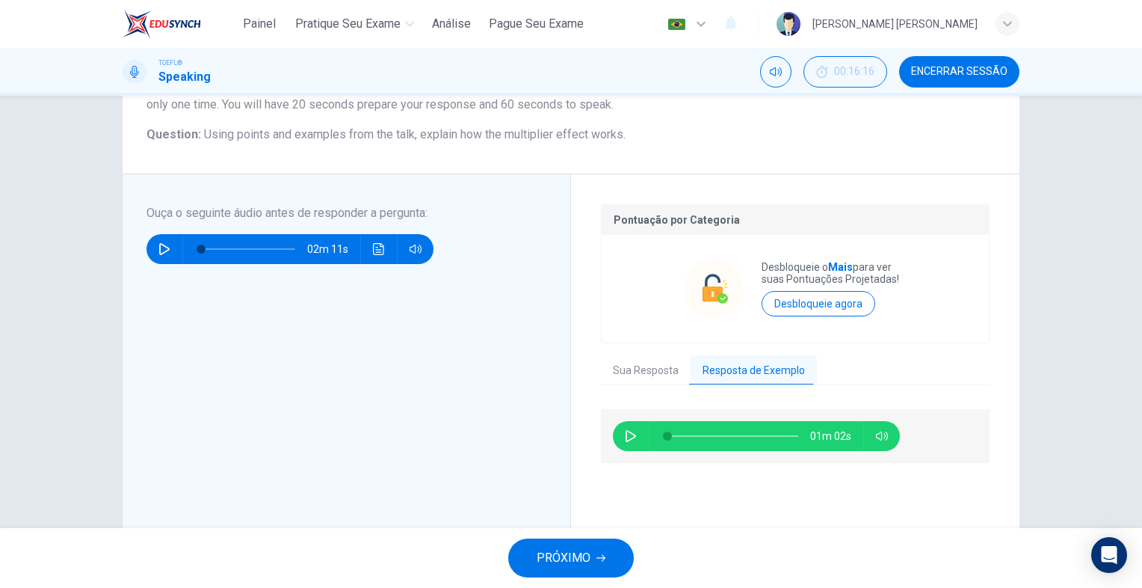
click at [628, 435] on icon "button" at bounding box center [631, 436] width 12 height 12
type input "93"
click at [580, 547] on span "PRÓXIMO" at bounding box center [564, 557] width 54 height 21
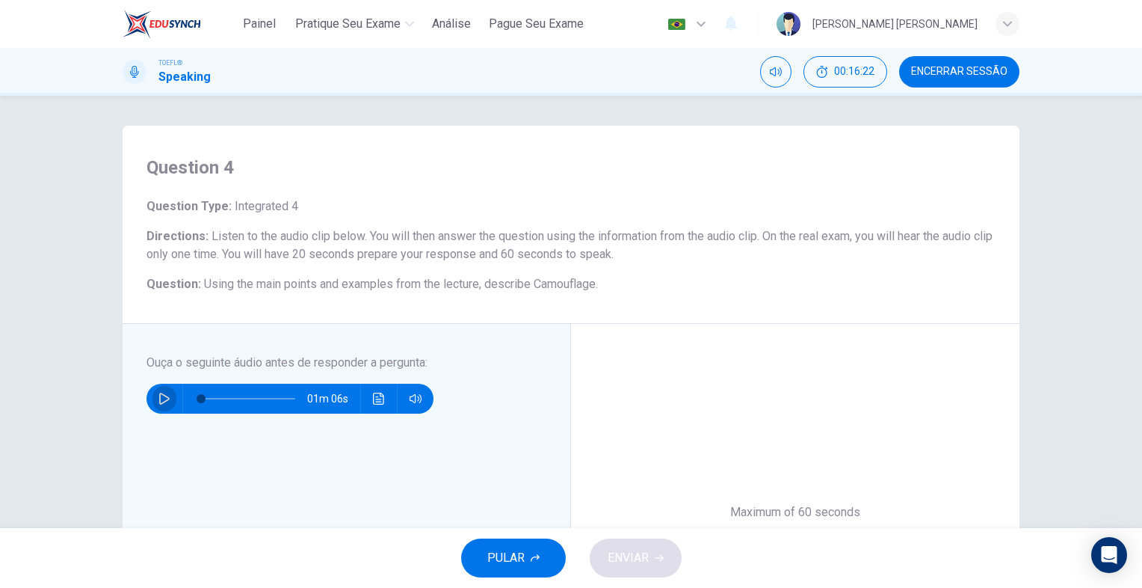
click at [158, 395] on icon "button" at bounding box center [164, 398] width 12 height 12
type input "0"
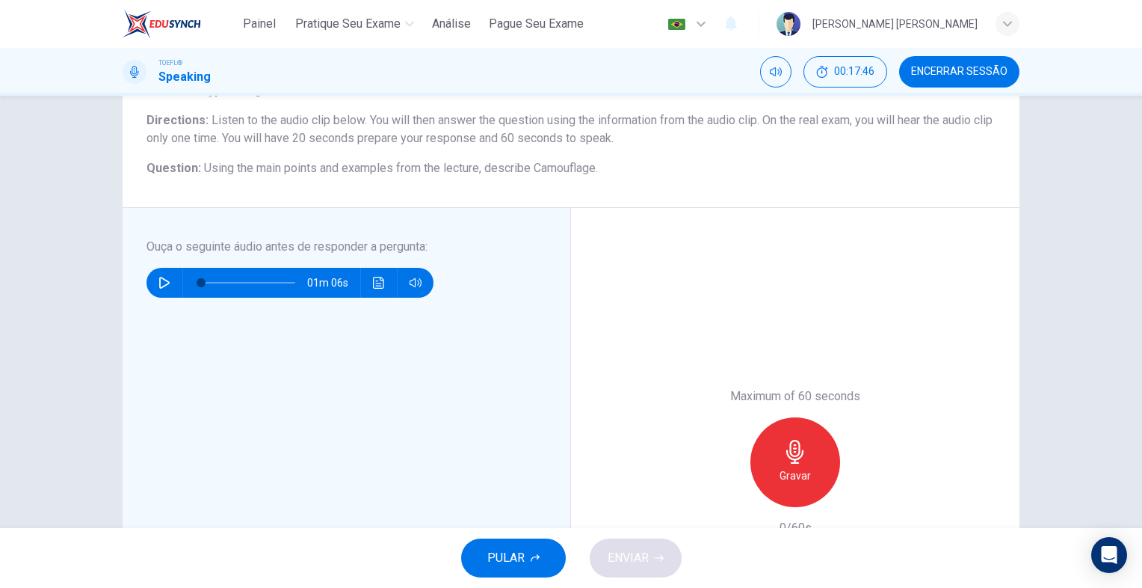
scroll to position [150, 0]
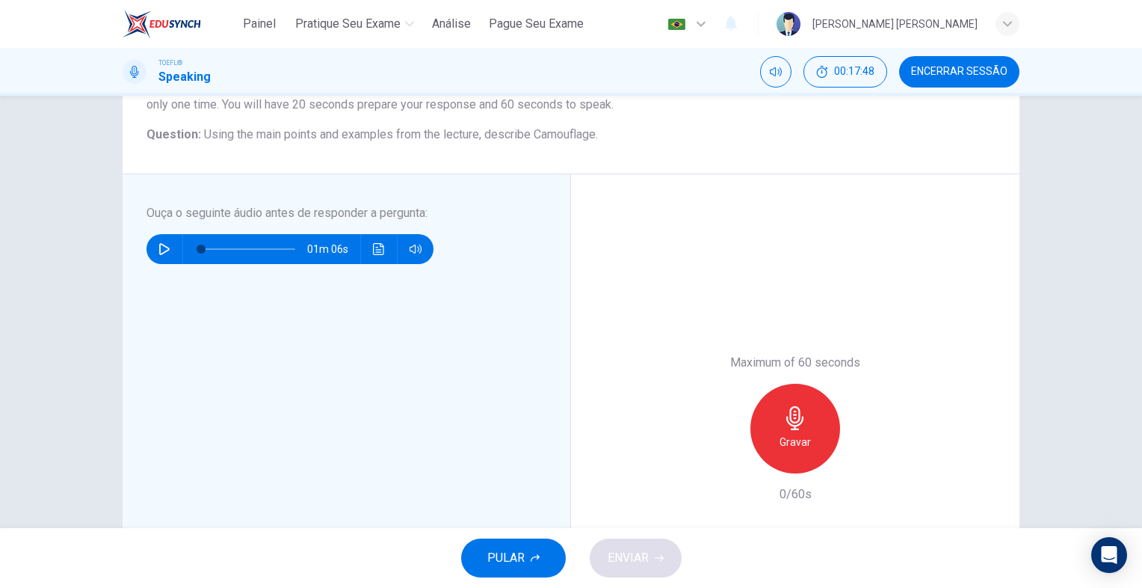
click at [800, 414] on icon "button" at bounding box center [795, 418] width 24 height 24
click at [825, 432] on div "Parar" at bounding box center [796, 429] width 90 height 90
click at [635, 558] on span "ENVIAR" at bounding box center [628, 557] width 41 height 21
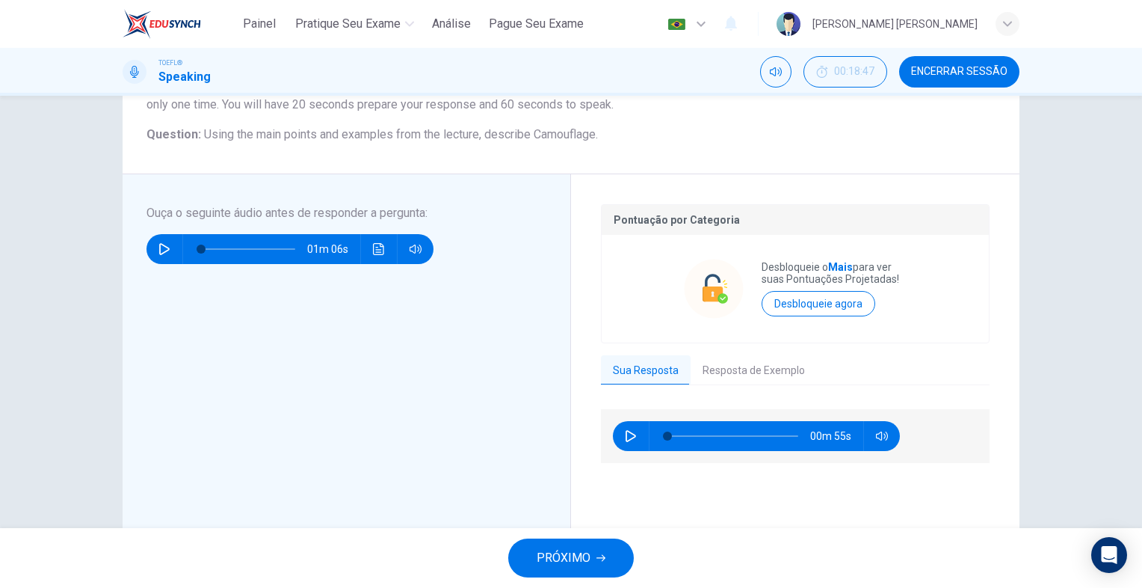
click at [736, 388] on div "Pontuação por Categoria Desbloqueie o Mais para ver suas Pontuações Projetadas!…" at bounding box center [795, 428] width 389 height 449
click at [733, 372] on button "Resposta de Exemplo" at bounding box center [754, 370] width 126 height 31
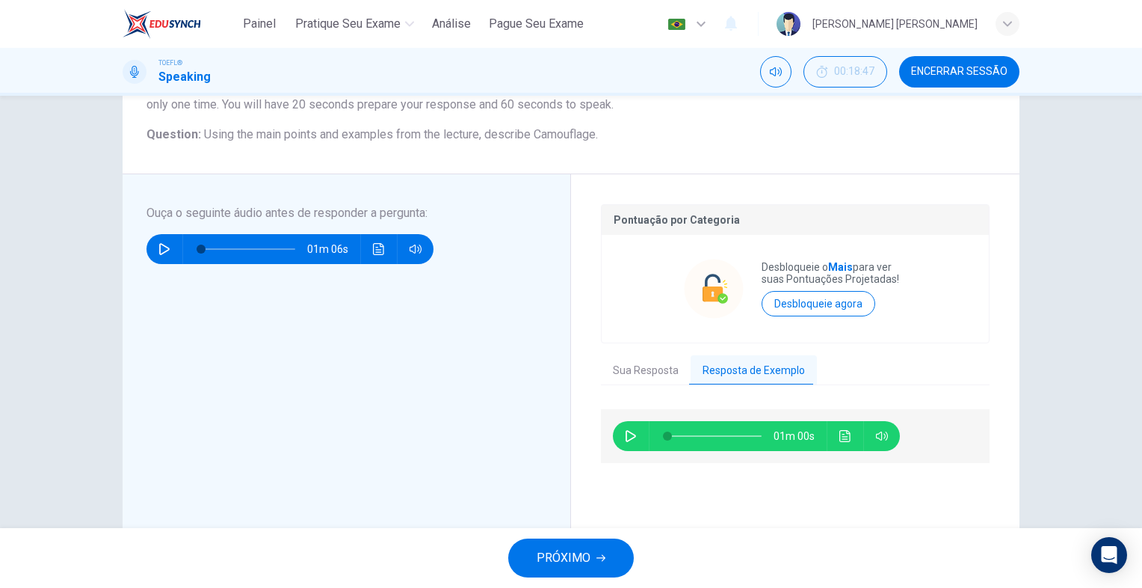
click at [619, 425] on button "button" at bounding box center [631, 436] width 24 height 30
click at [623, 443] on button "button" at bounding box center [631, 436] width 24 height 30
type input "51"
click at [597, 534] on div "PRÓXIMO" at bounding box center [571, 558] width 1142 height 60
click at [600, 552] on button "PRÓXIMO" at bounding box center [571, 557] width 126 height 39
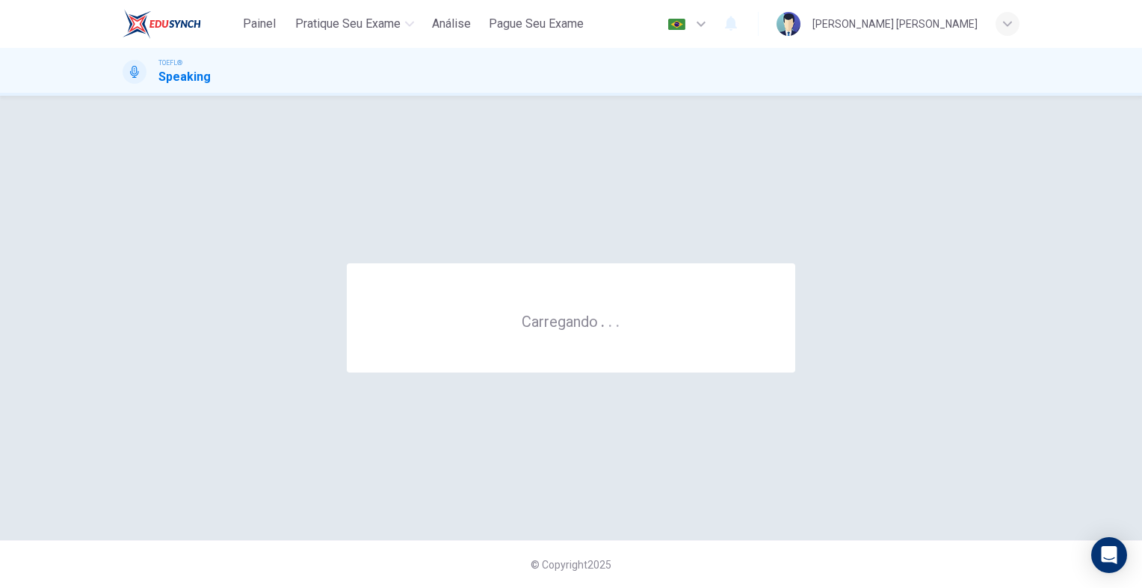
scroll to position [0, 0]
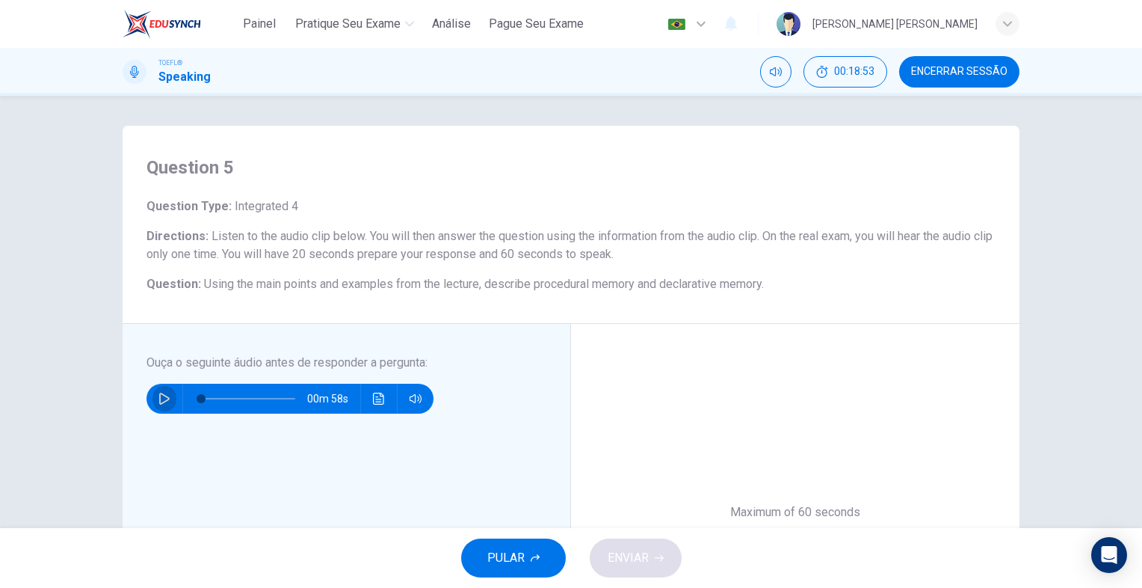
click at [161, 386] on button "button" at bounding box center [165, 399] width 24 height 30
type input "0"
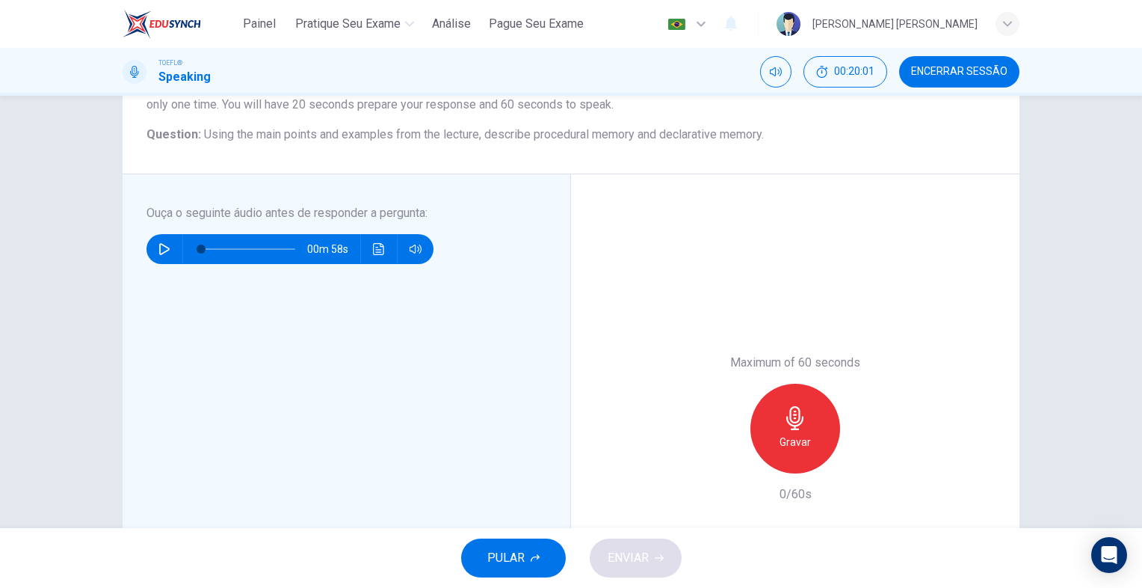
click at [799, 433] on h6 "Gravar" at bounding box center [795, 442] width 31 height 18
click at [818, 414] on div "Parar" at bounding box center [796, 429] width 90 height 90
click at [726, 462] on icon "button" at bounding box center [726, 461] width 13 height 13
click at [792, 431] on div "Gravar" at bounding box center [796, 429] width 90 height 90
click at [830, 447] on div "Parar" at bounding box center [796, 429] width 90 height 90
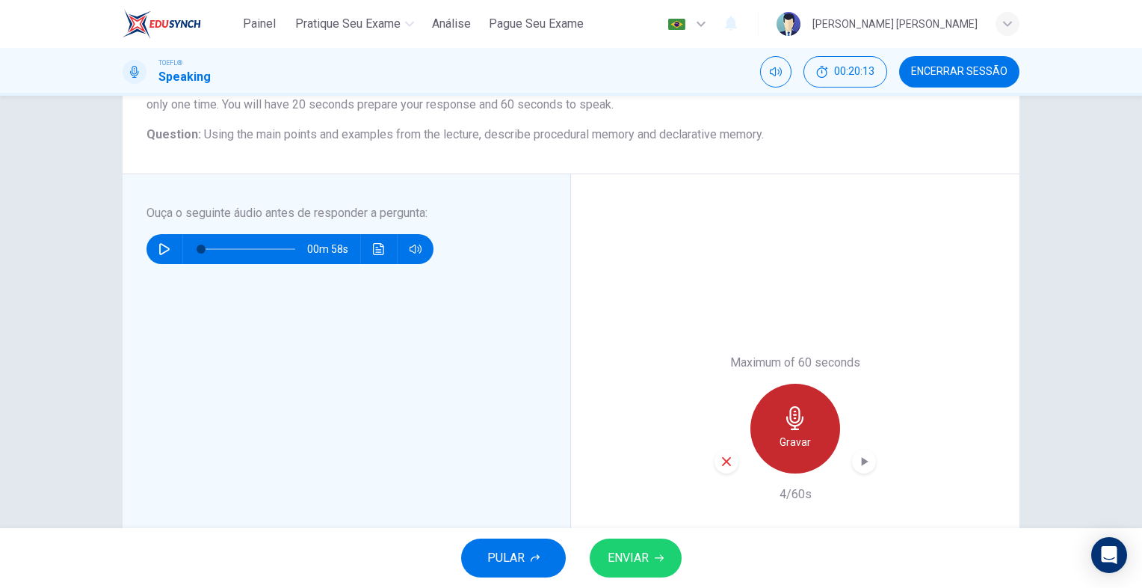
click at [813, 434] on div "Gravar" at bounding box center [796, 429] width 90 height 90
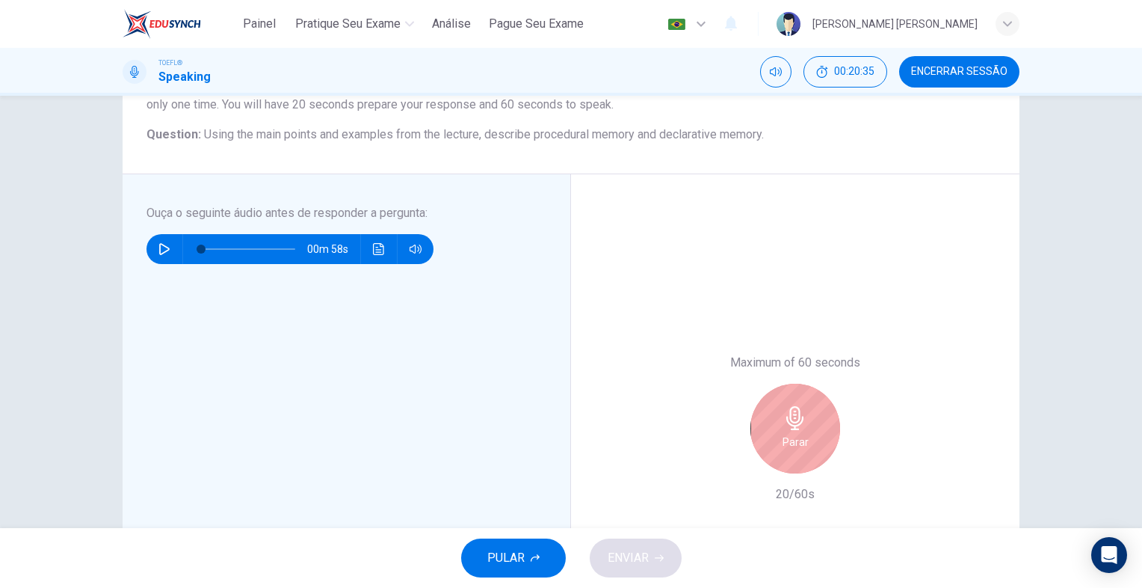
click at [795, 435] on h6 "Parar" at bounding box center [796, 442] width 26 height 18
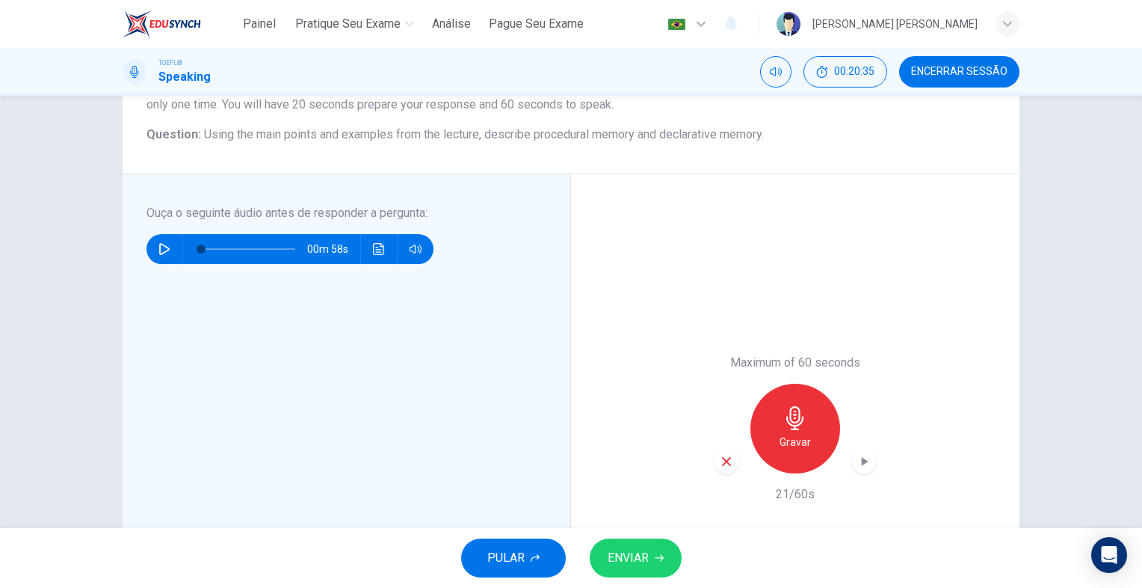
click at [731, 457] on div "button" at bounding box center [727, 461] width 24 height 24
click at [798, 429] on icon "button" at bounding box center [795, 418] width 24 height 24
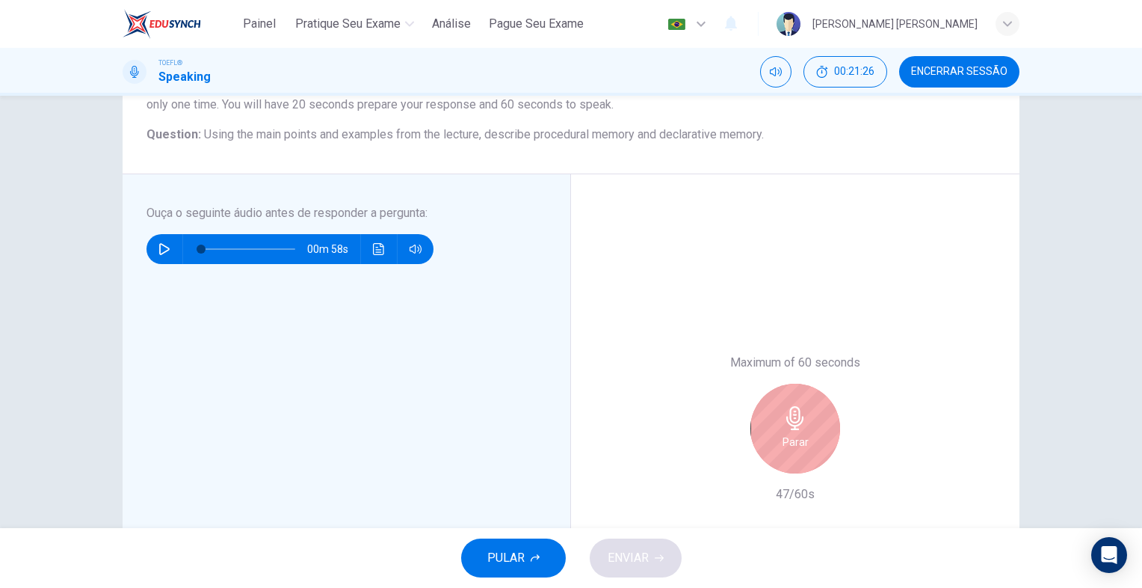
click at [819, 421] on div "Parar" at bounding box center [796, 429] width 90 height 90
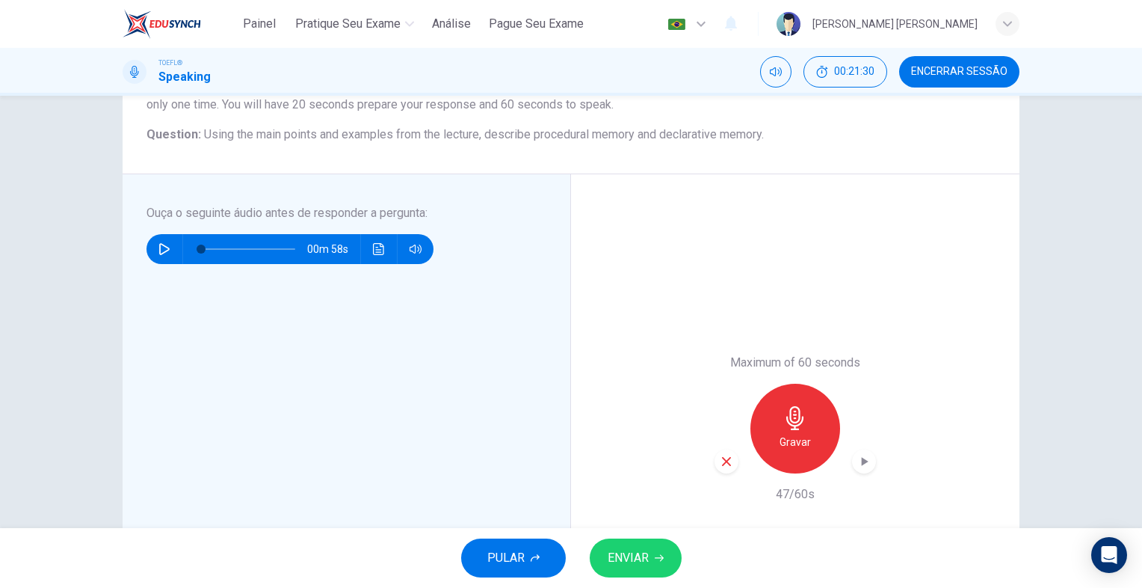
click at [730, 468] on div "button" at bounding box center [727, 461] width 24 height 24
click at [800, 439] on h6 "Gravar" at bounding box center [795, 442] width 31 height 18
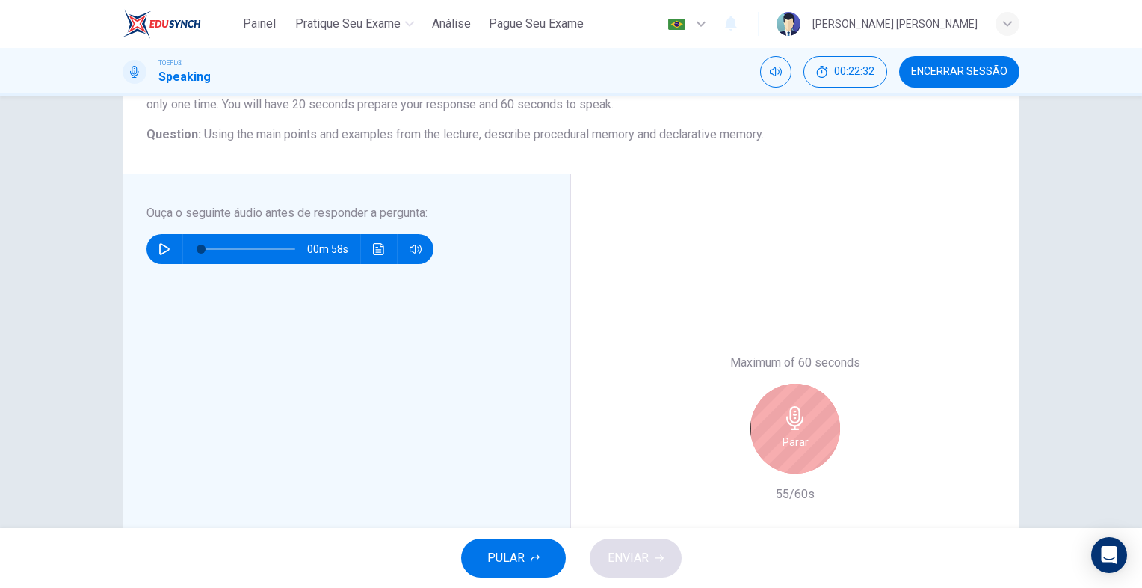
click at [827, 432] on div "Parar" at bounding box center [796, 429] width 90 height 90
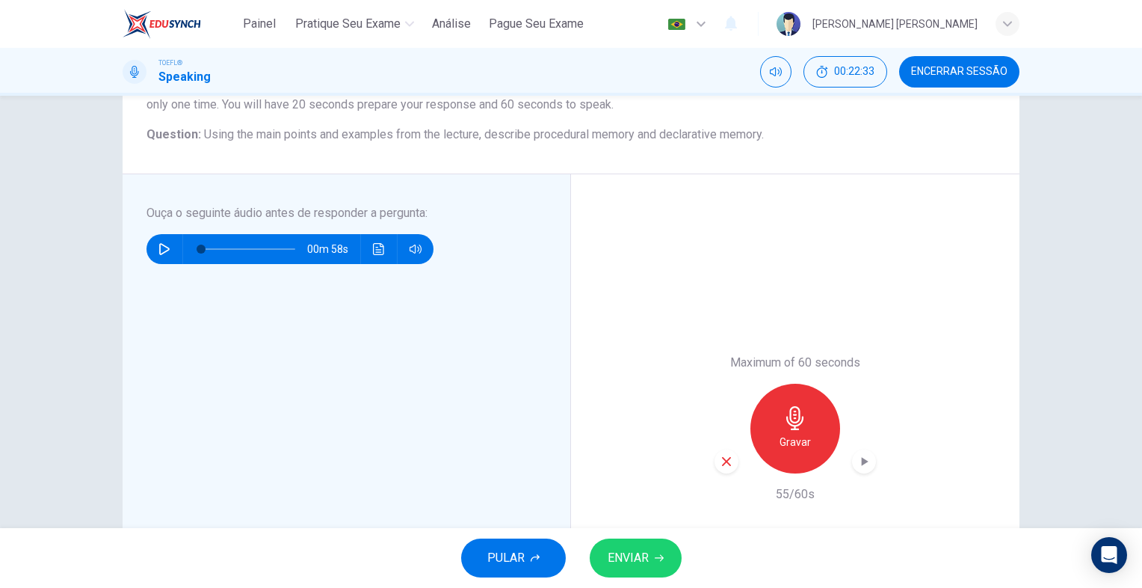
click at [642, 549] on span "ENVIAR" at bounding box center [628, 557] width 41 height 21
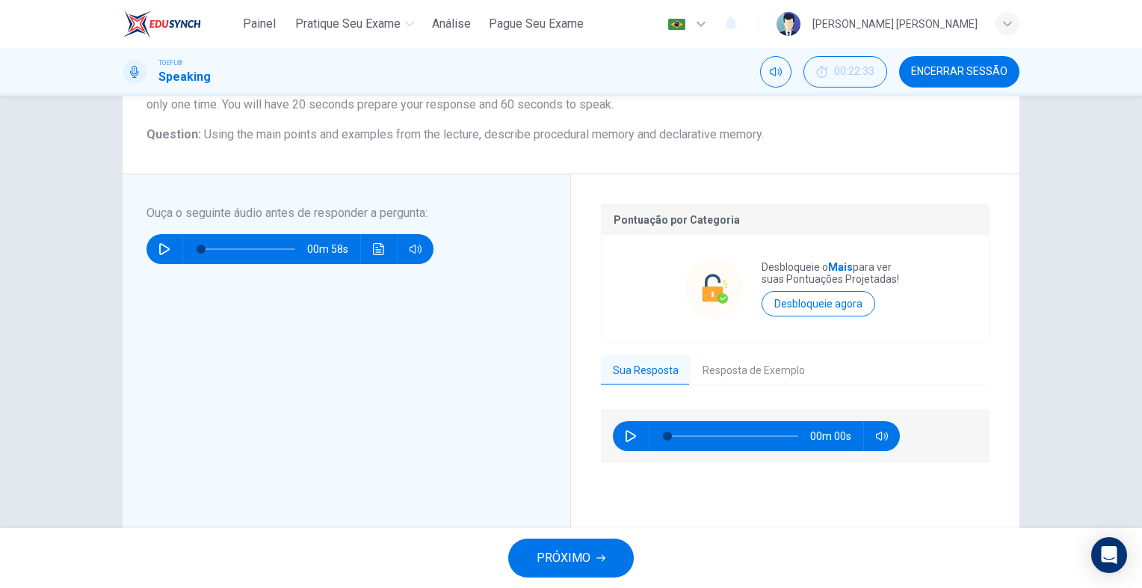
click at [742, 369] on button "Resposta de Exemplo" at bounding box center [754, 370] width 126 height 31
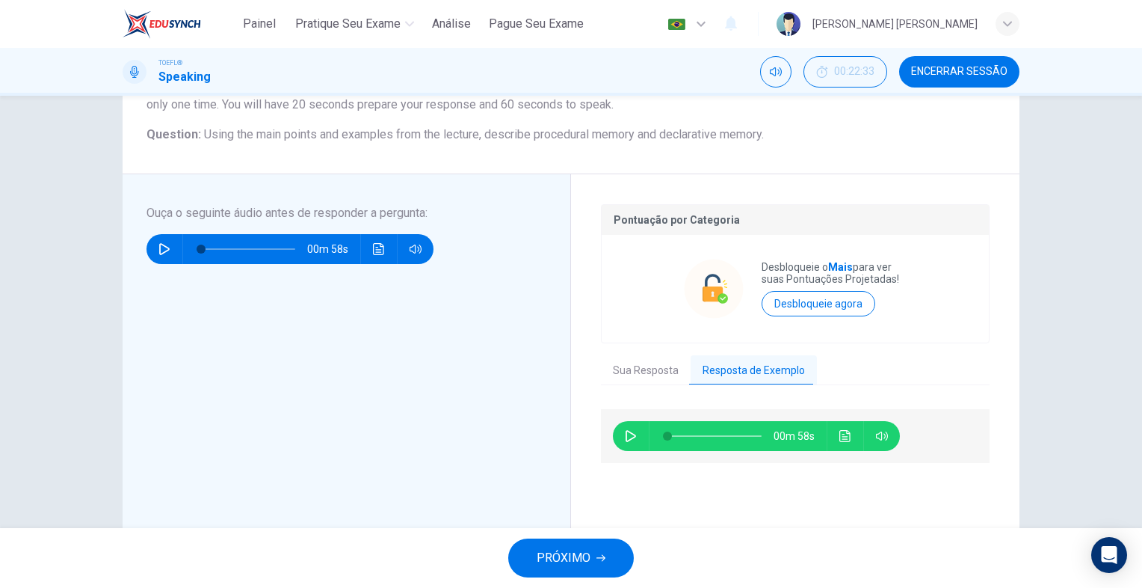
click at [628, 430] on icon "button" at bounding box center [631, 436] width 12 height 12
type input "87"
click at [563, 558] on span "PRÓXIMO" at bounding box center [564, 557] width 54 height 21
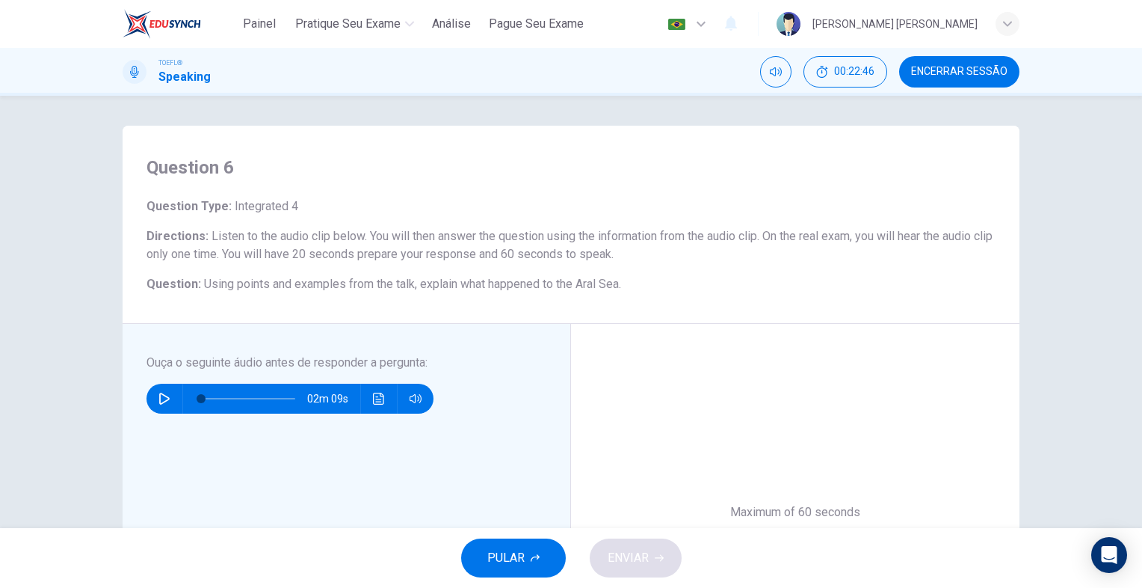
click at [153, 395] on button "button" at bounding box center [165, 399] width 24 height 30
type input "0"
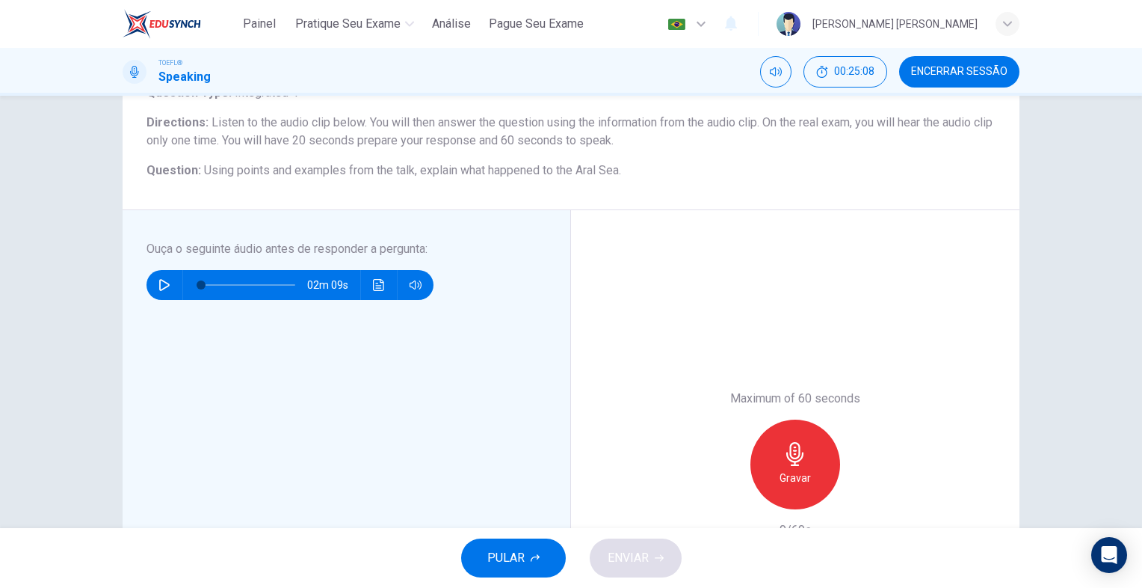
scroll to position [150, 0]
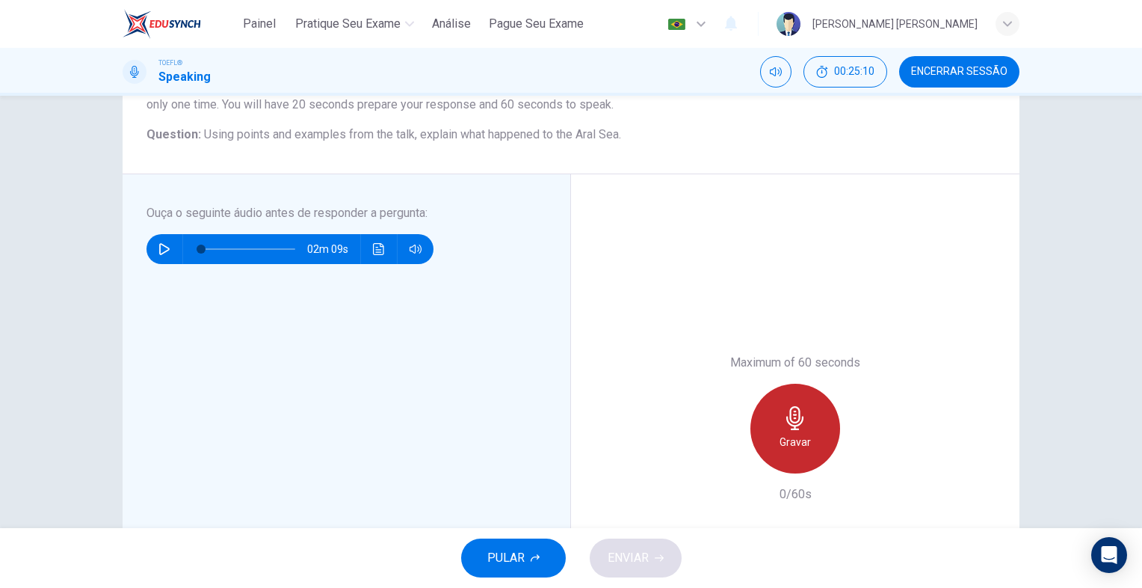
click at [760, 426] on div "Gravar" at bounding box center [796, 429] width 90 height 90
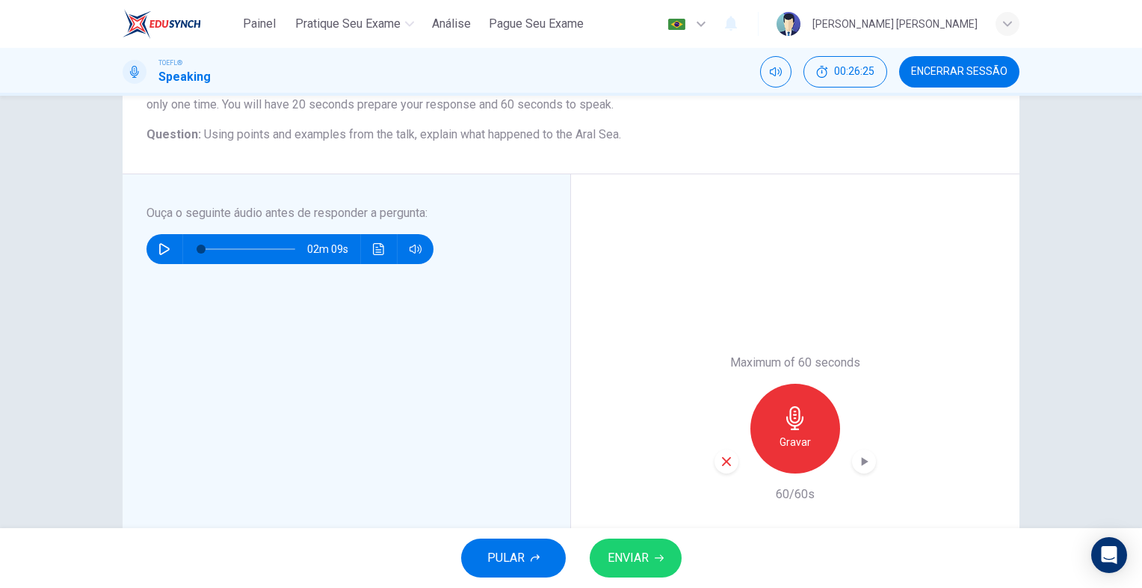
click at [730, 465] on div "button" at bounding box center [727, 461] width 24 height 24
click at [796, 425] on icon "button" at bounding box center [795, 418] width 24 height 24
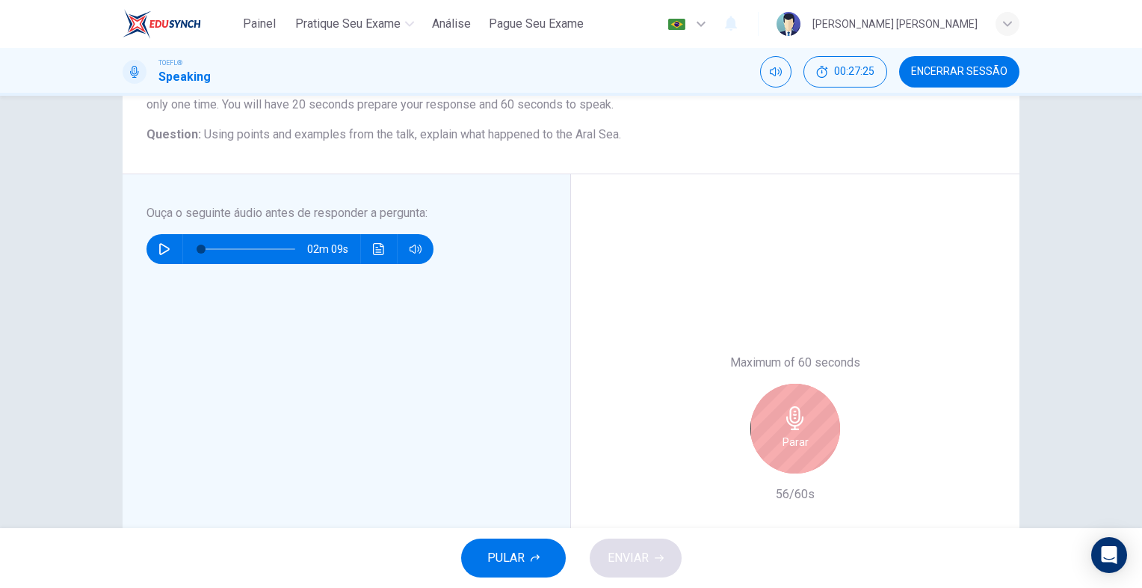
click at [783, 442] on h6 "Parar" at bounding box center [796, 442] width 26 height 18
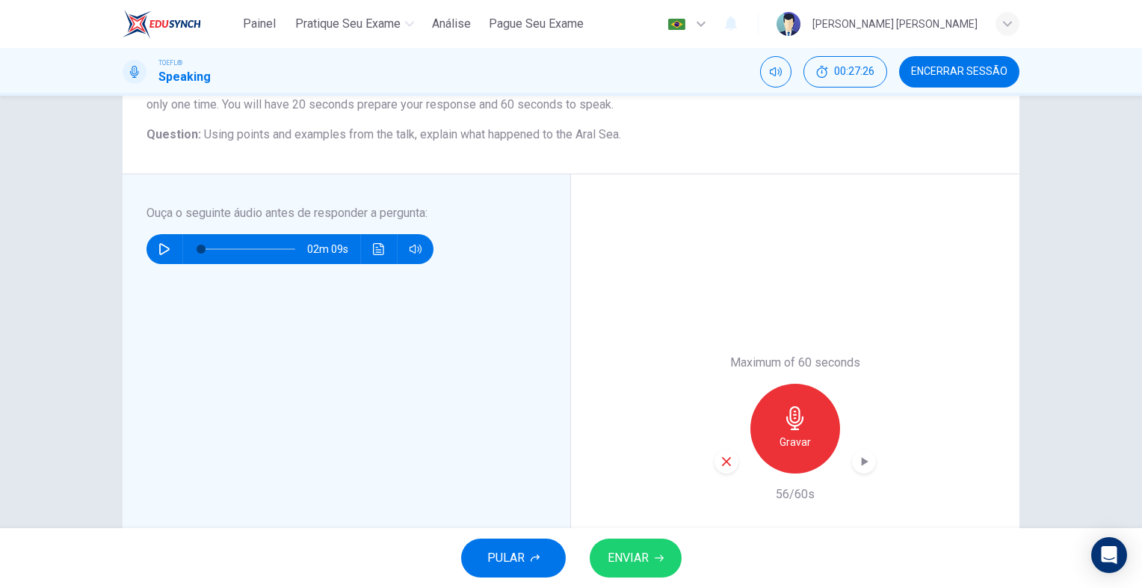
click at [647, 564] on span "ENVIAR" at bounding box center [628, 557] width 41 height 21
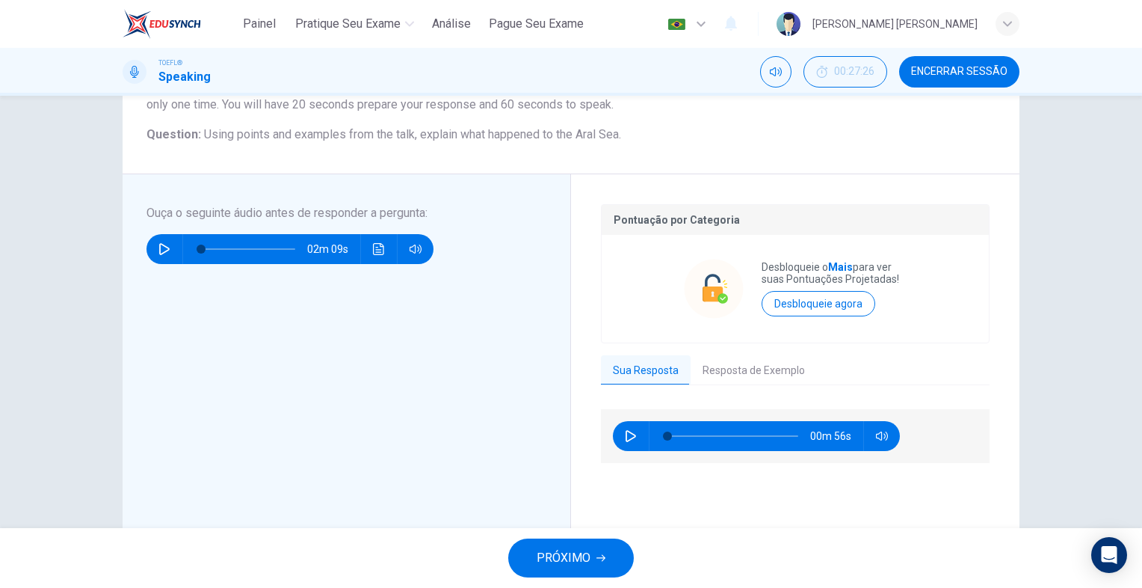
click at [747, 375] on button "Resposta de Exemplo" at bounding box center [754, 370] width 126 height 31
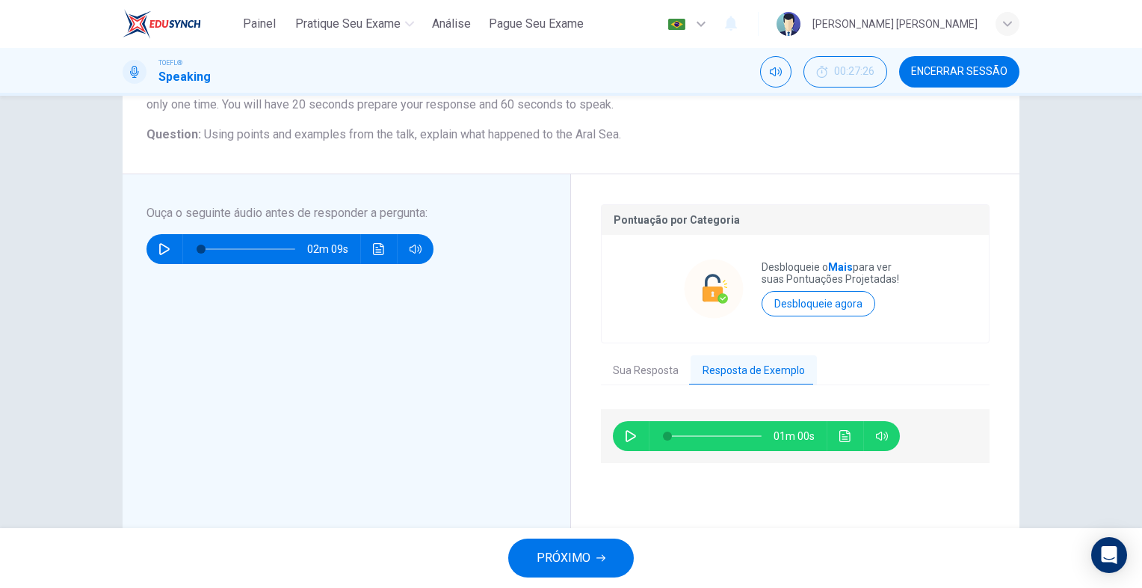
click at [625, 432] on icon "button" at bounding box center [631, 436] width 12 height 12
type input "51"
click at [594, 558] on button "PRÓXIMO" at bounding box center [571, 557] width 126 height 39
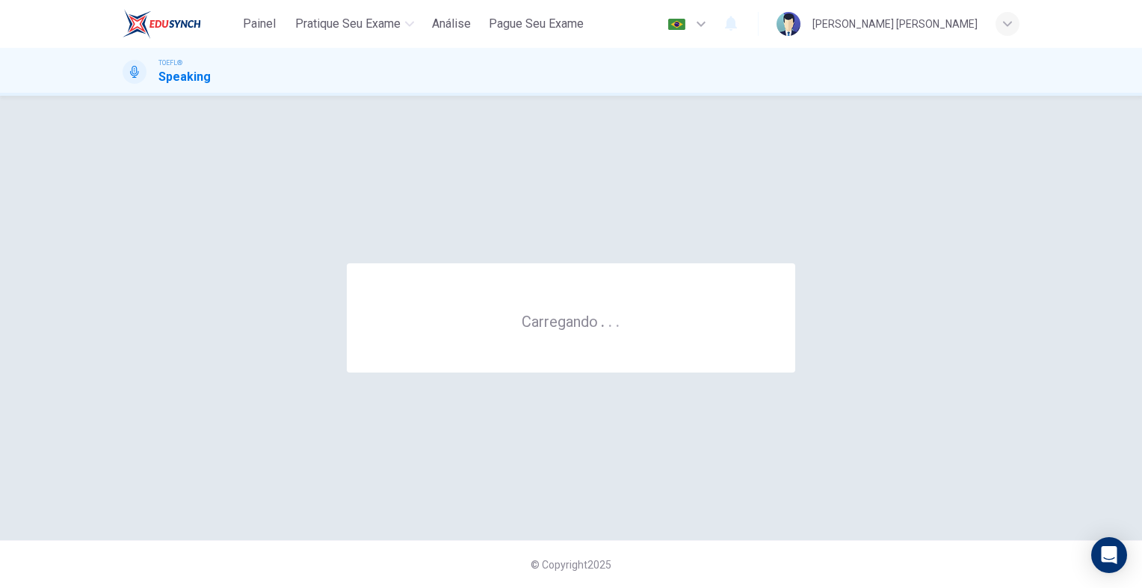
scroll to position [0, 0]
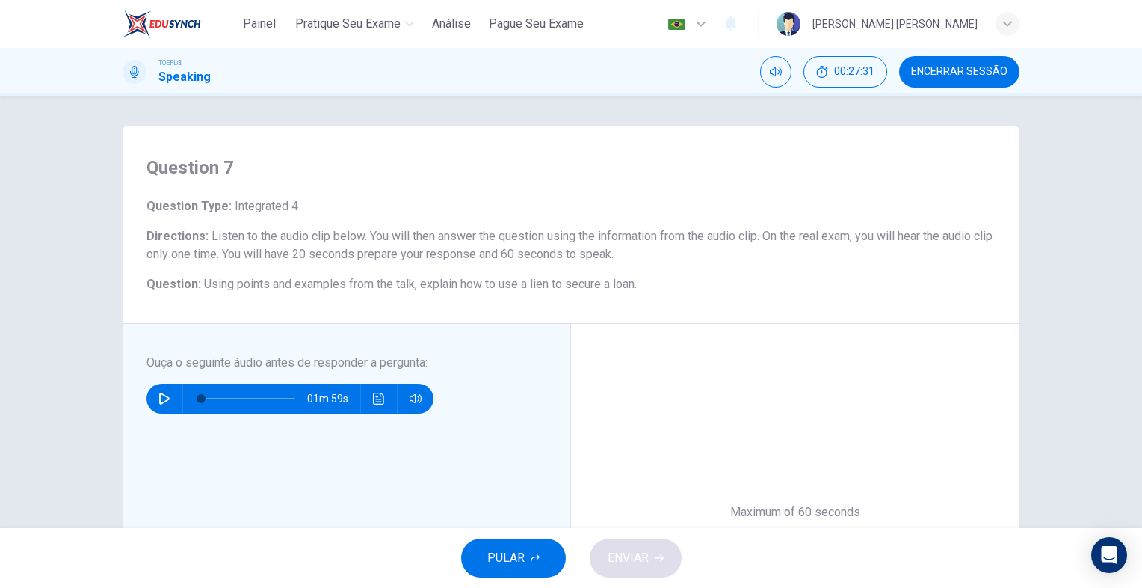
click at [163, 392] on icon "button" at bounding box center [164, 398] width 12 height 12
type input "0"
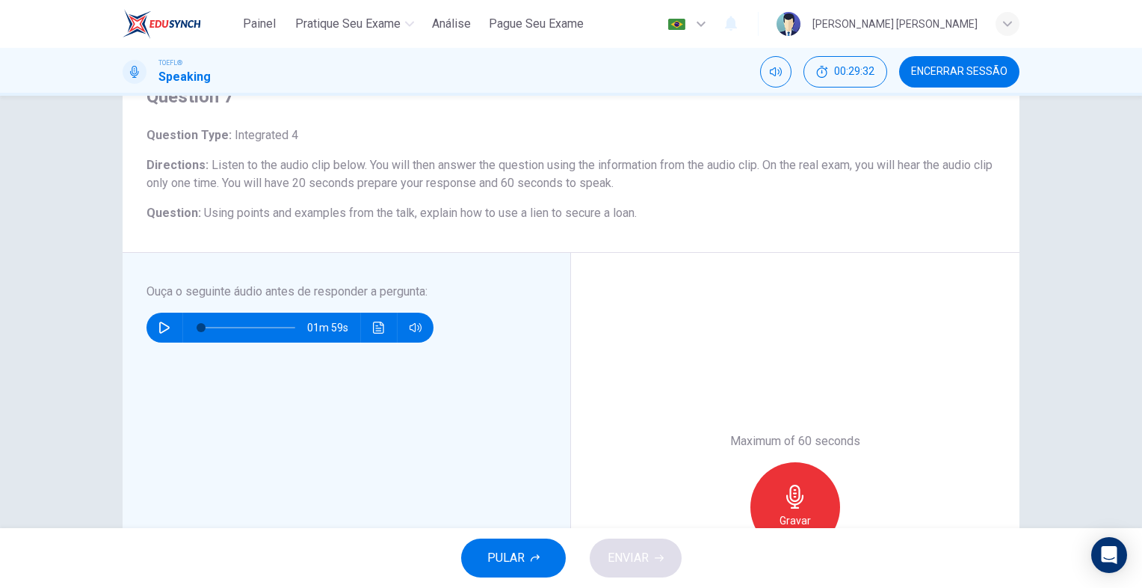
scroll to position [75, 0]
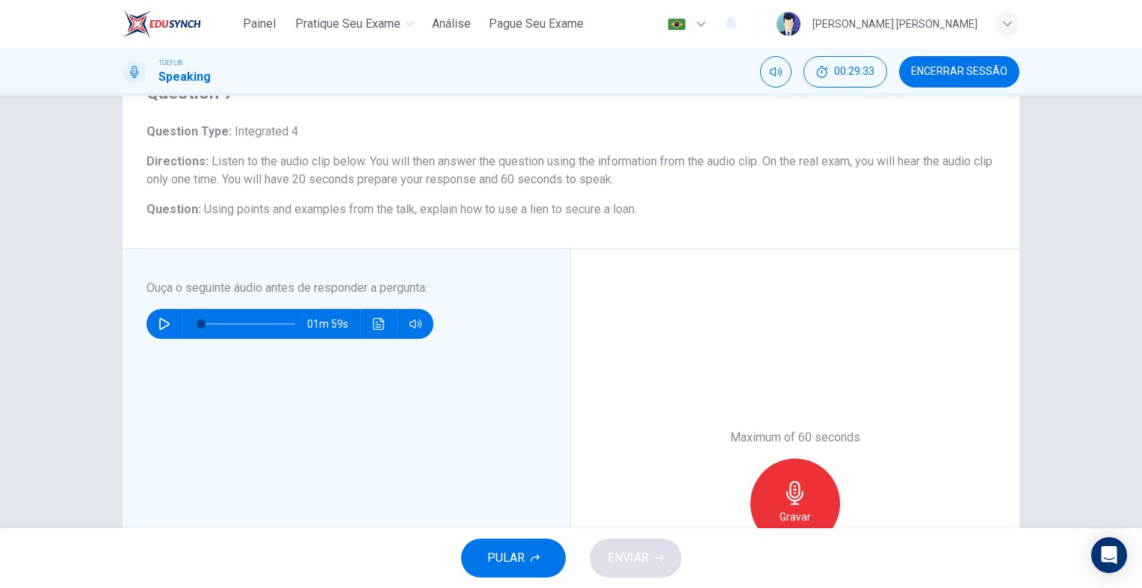
click at [768, 495] on div "Gravar" at bounding box center [796, 503] width 90 height 90
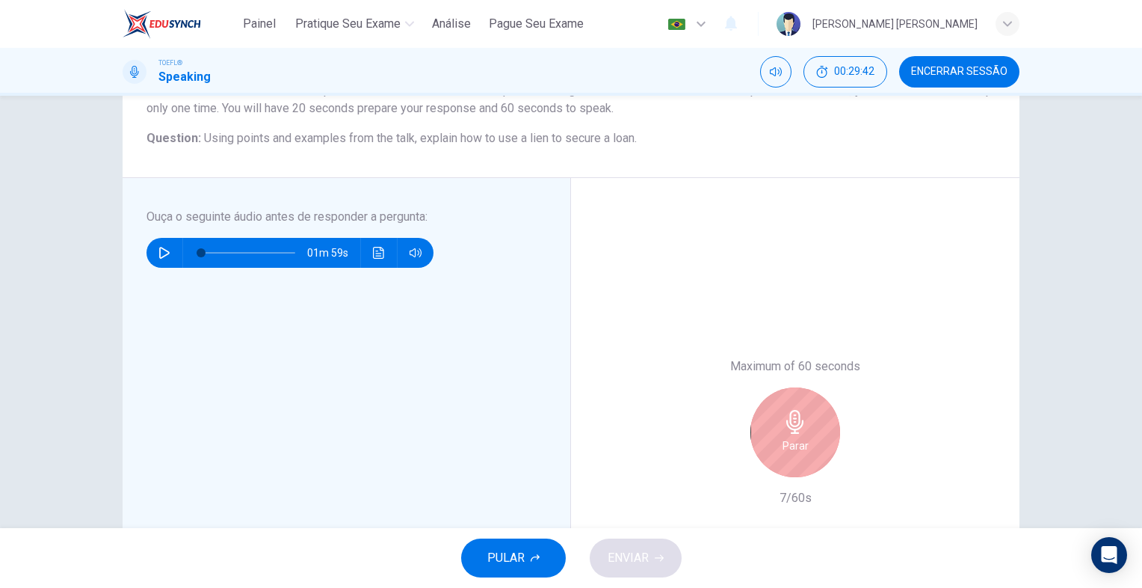
scroll to position [150, 0]
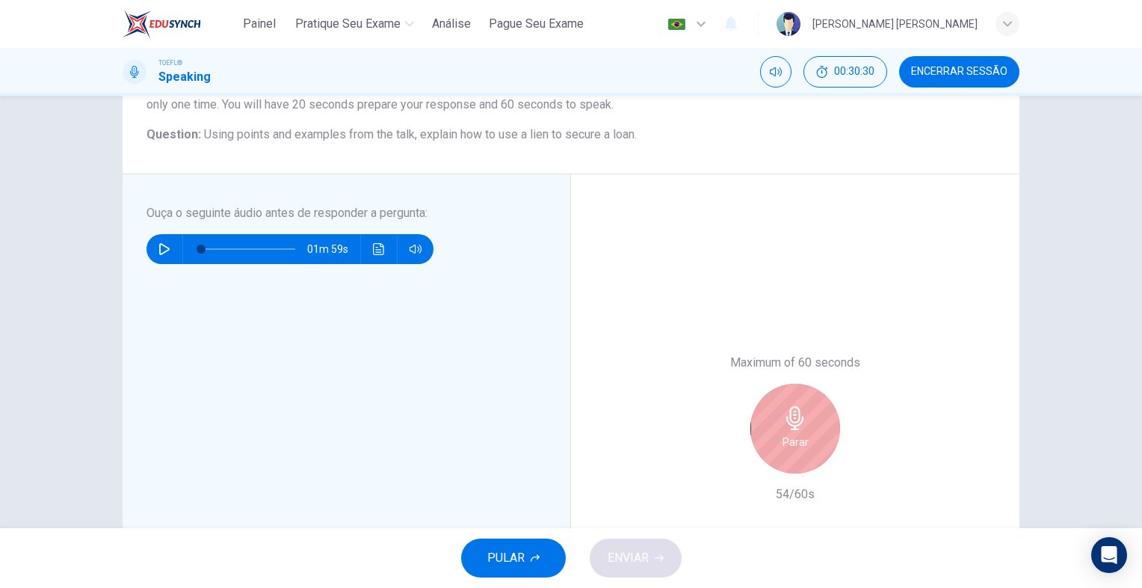
click at [766, 420] on div "Parar" at bounding box center [796, 429] width 90 height 90
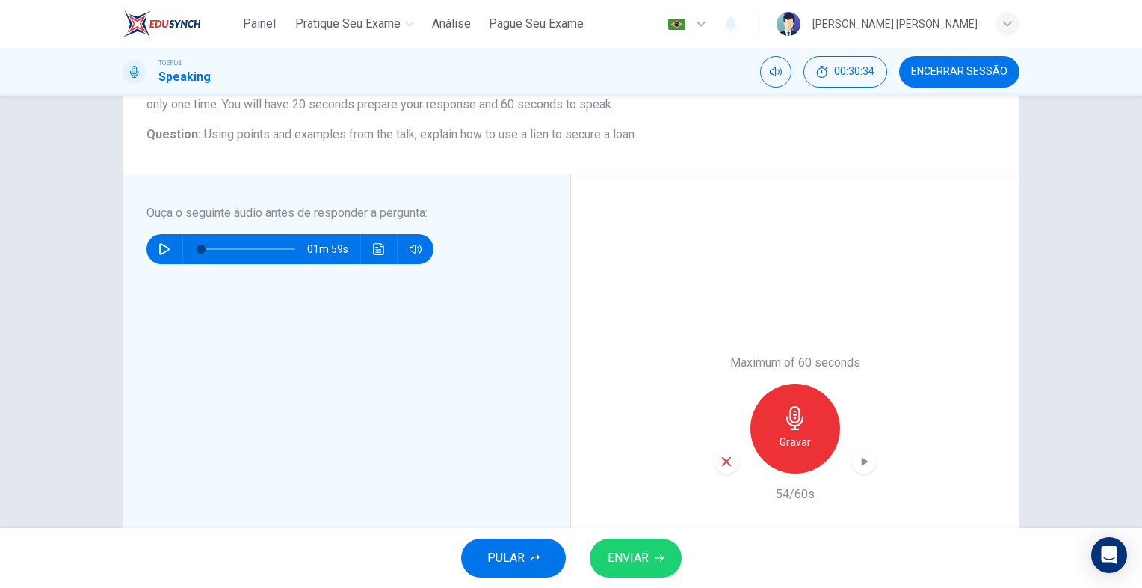
click at [721, 450] on div "button" at bounding box center [727, 461] width 24 height 24
click at [783, 413] on icon "button" at bounding box center [795, 418] width 24 height 24
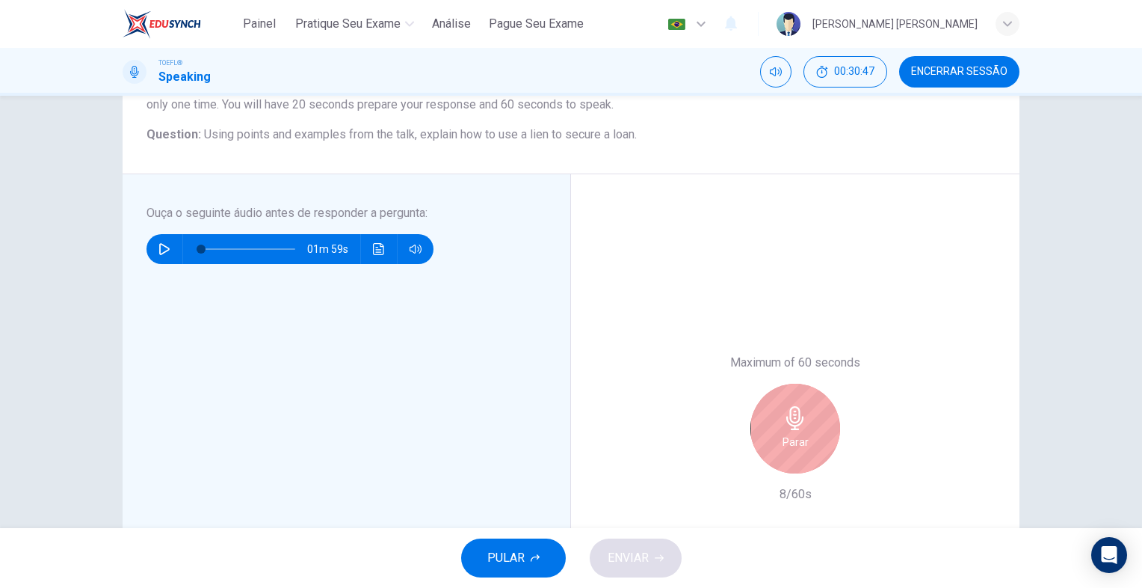
click at [798, 429] on icon "button" at bounding box center [795, 418] width 24 height 24
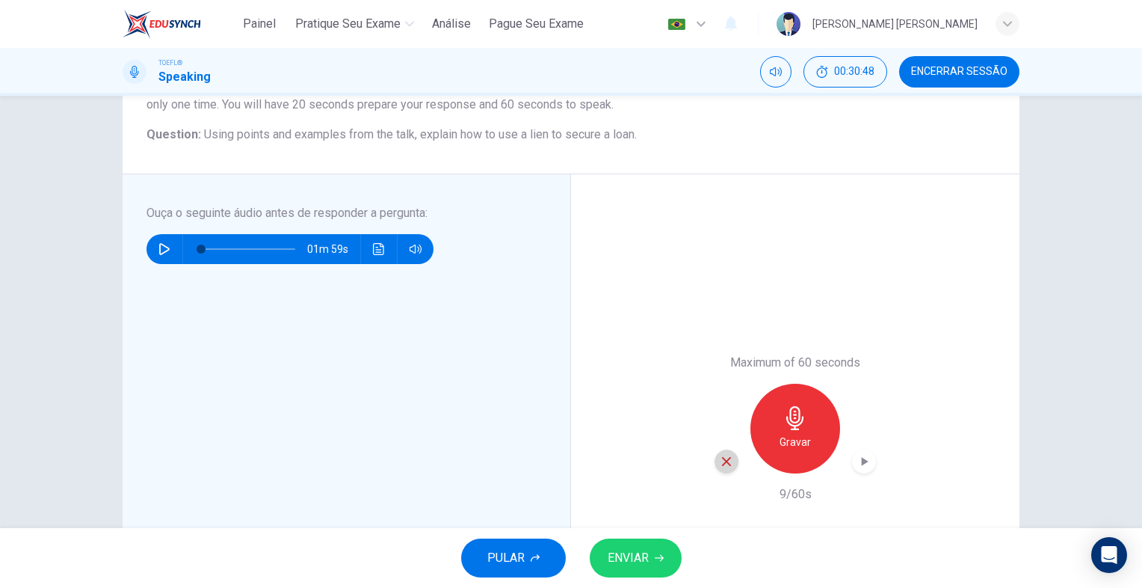
click at [724, 457] on icon "button" at bounding box center [726, 461] width 13 height 13
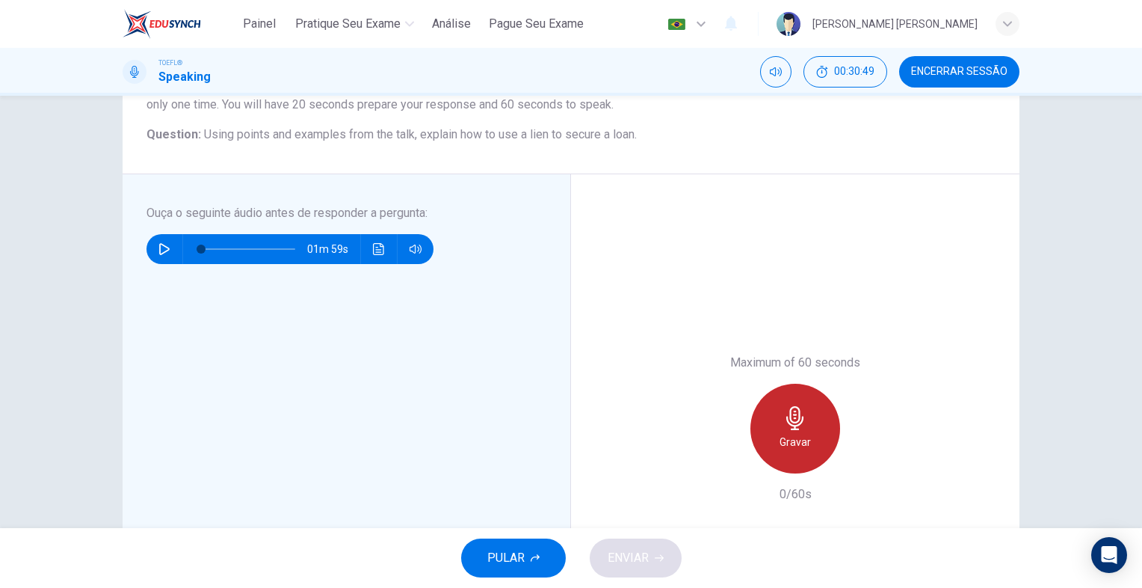
click at [790, 436] on h6 "Gravar" at bounding box center [795, 442] width 31 height 18
click at [789, 411] on icon "button" at bounding box center [795, 418] width 24 height 24
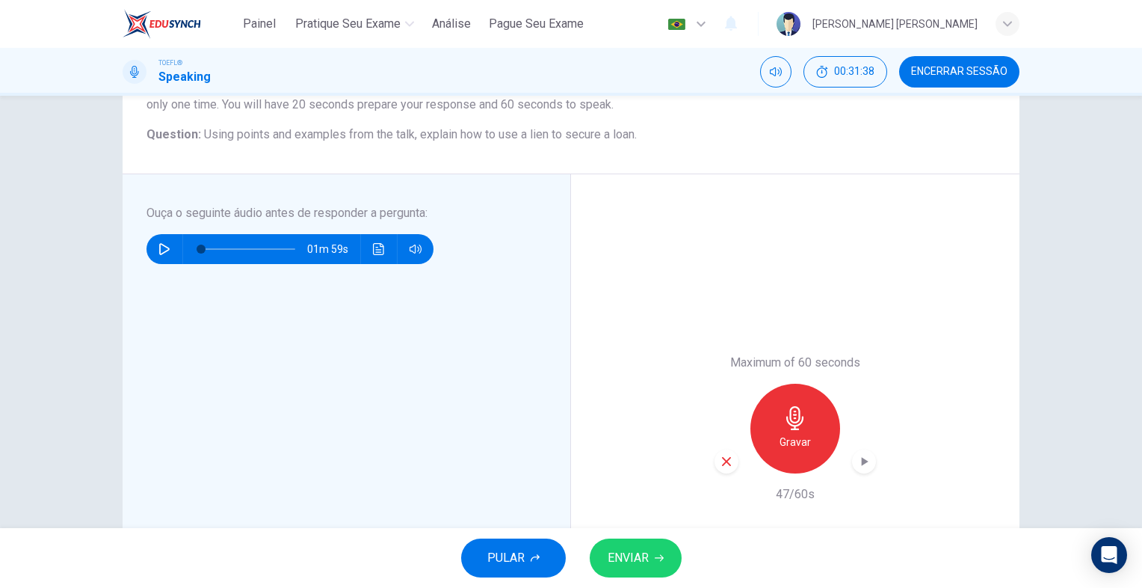
click at [644, 554] on span "ENVIAR" at bounding box center [628, 557] width 41 height 21
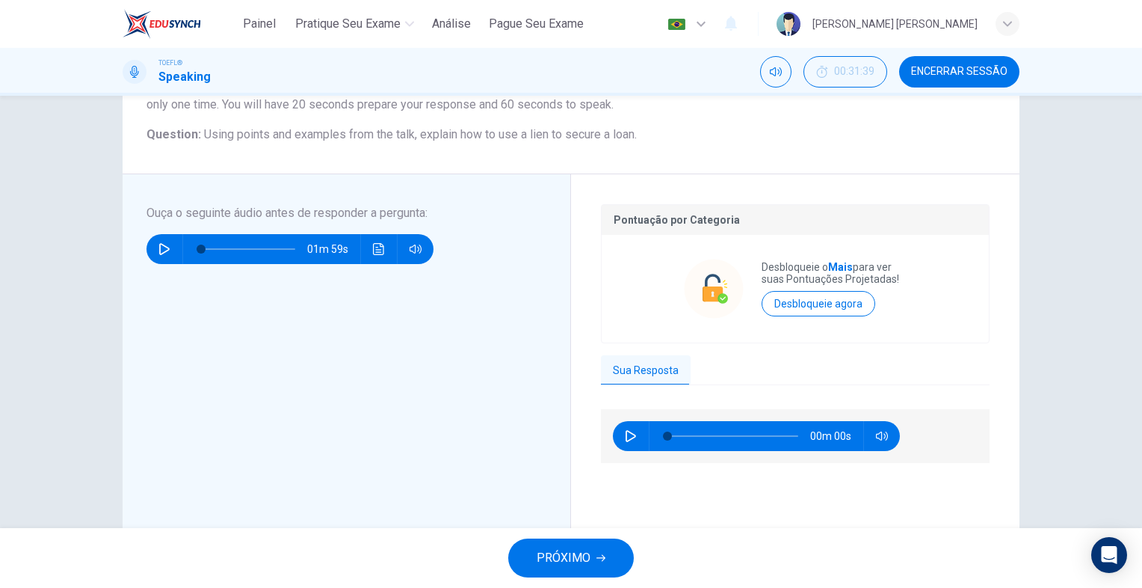
click at [632, 433] on icon "button" at bounding box center [631, 436] width 12 height 12
click at [637, 437] on button "button" at bounding box center [631, 436] width 24 height 30
type input "8"
click at [573, 550] on span "PRÓXIMO" at bounding box center [564, 557] width 54 height 21
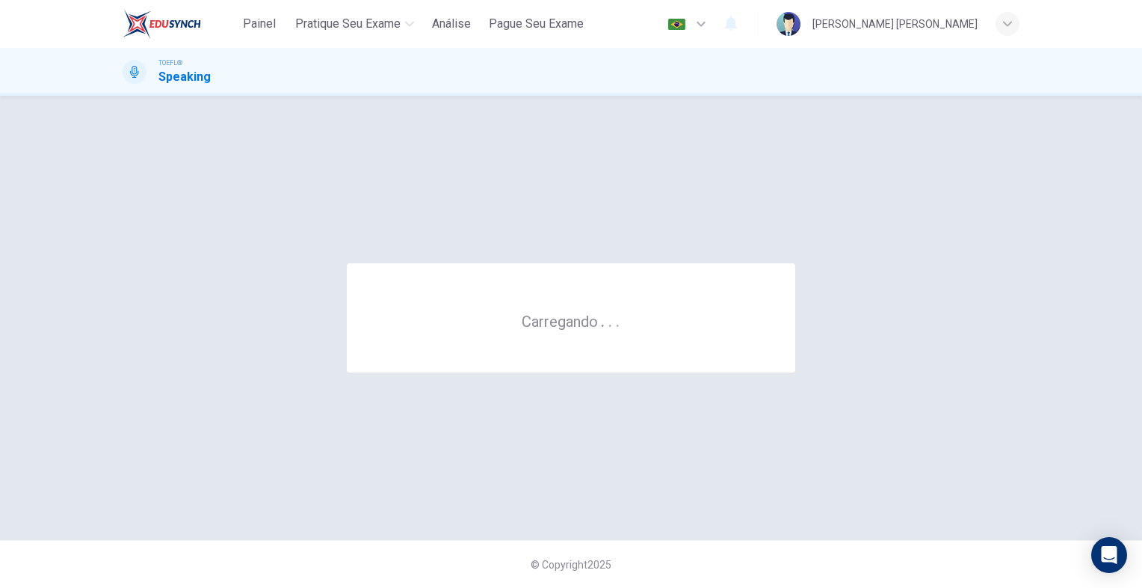
scroll to position [0, 0]
